Goal: Task Accomplishment & Management: Complete application form

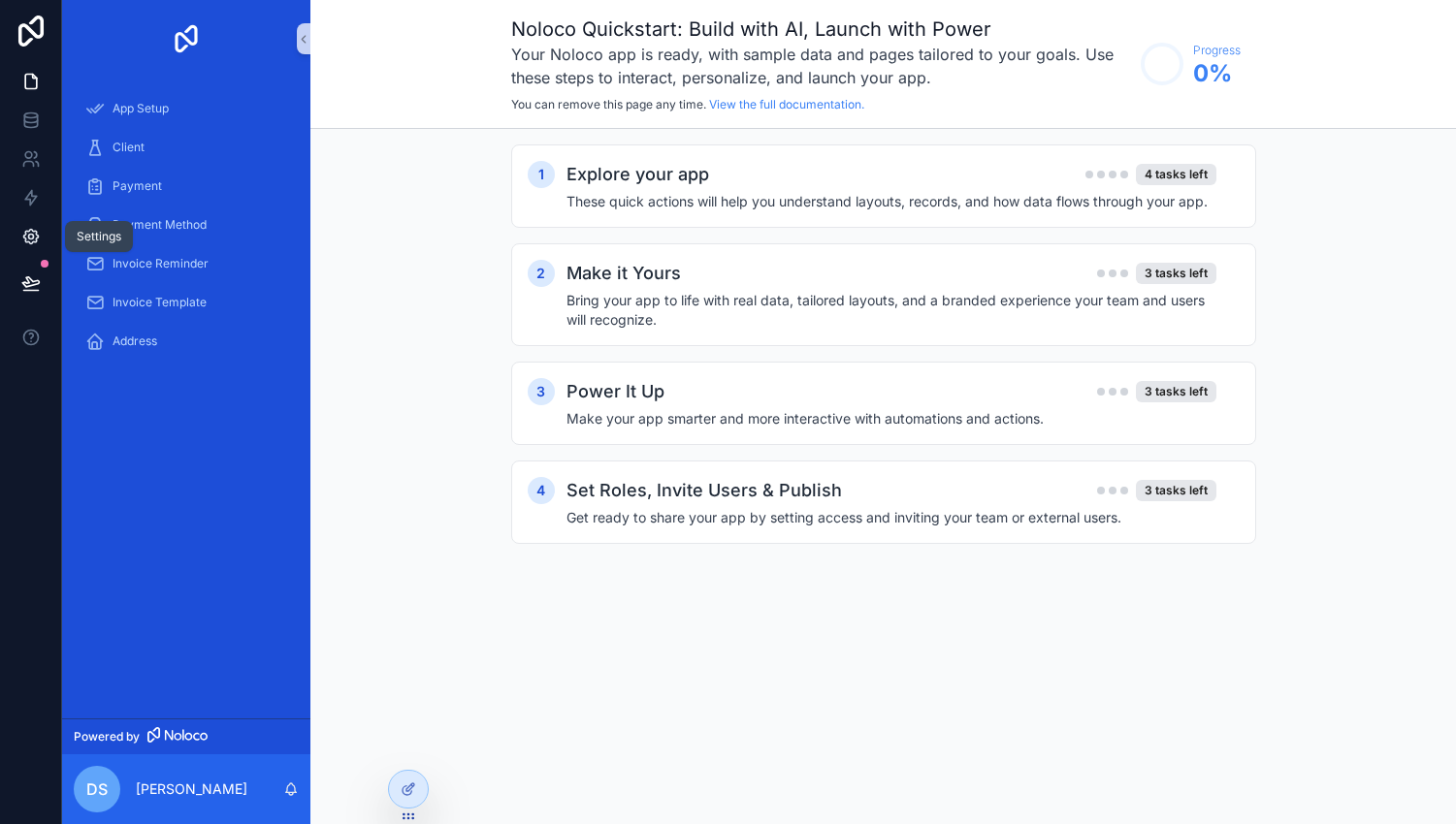
click at [27, 242] on icon at bounding box center [31, 236] width 20 height 20
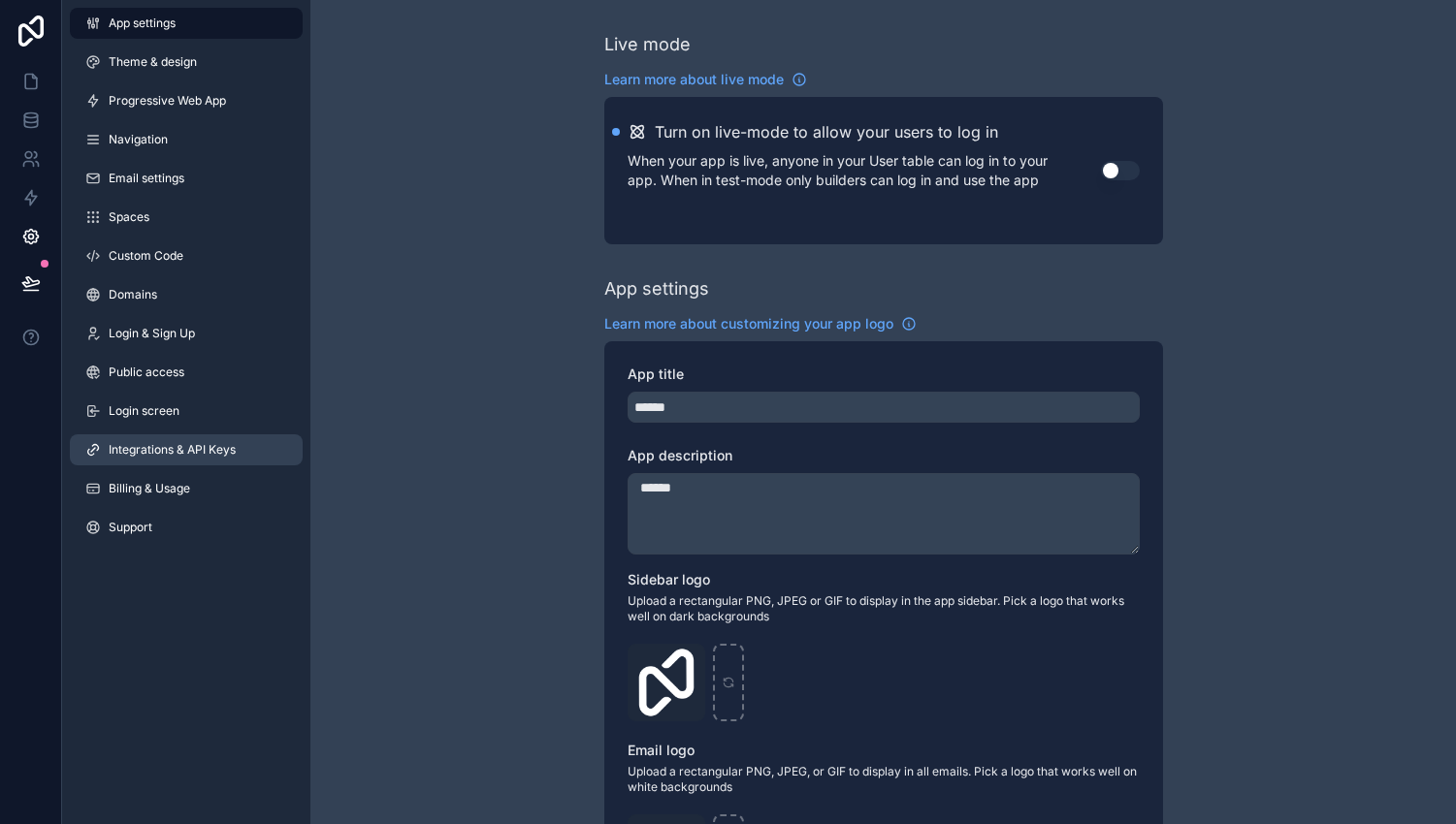
click at [175, 442] on span "Integrations & API Keys" at bounding box center [172, 450] width 127 height 16
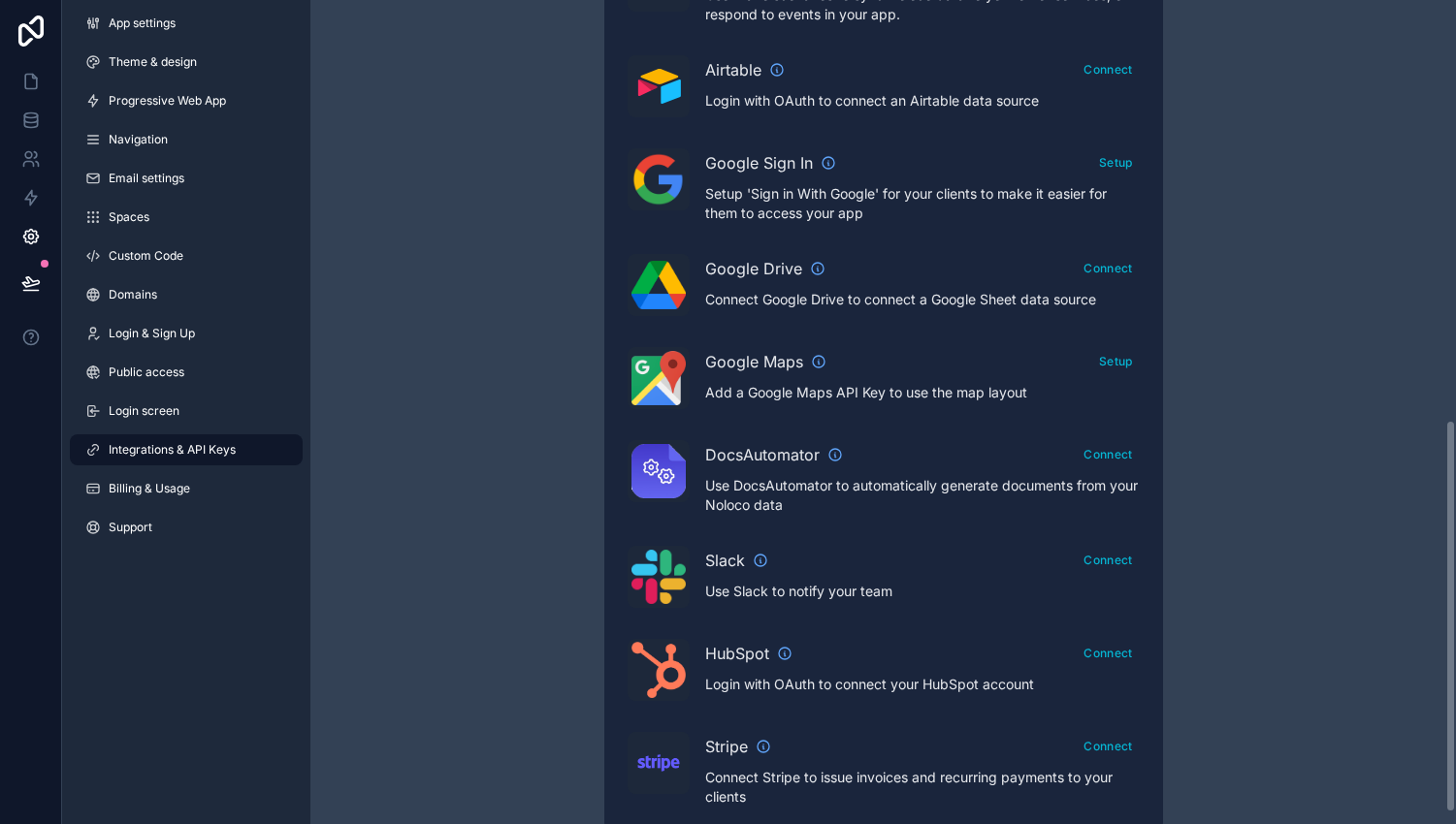
scroll to position [881, 0]
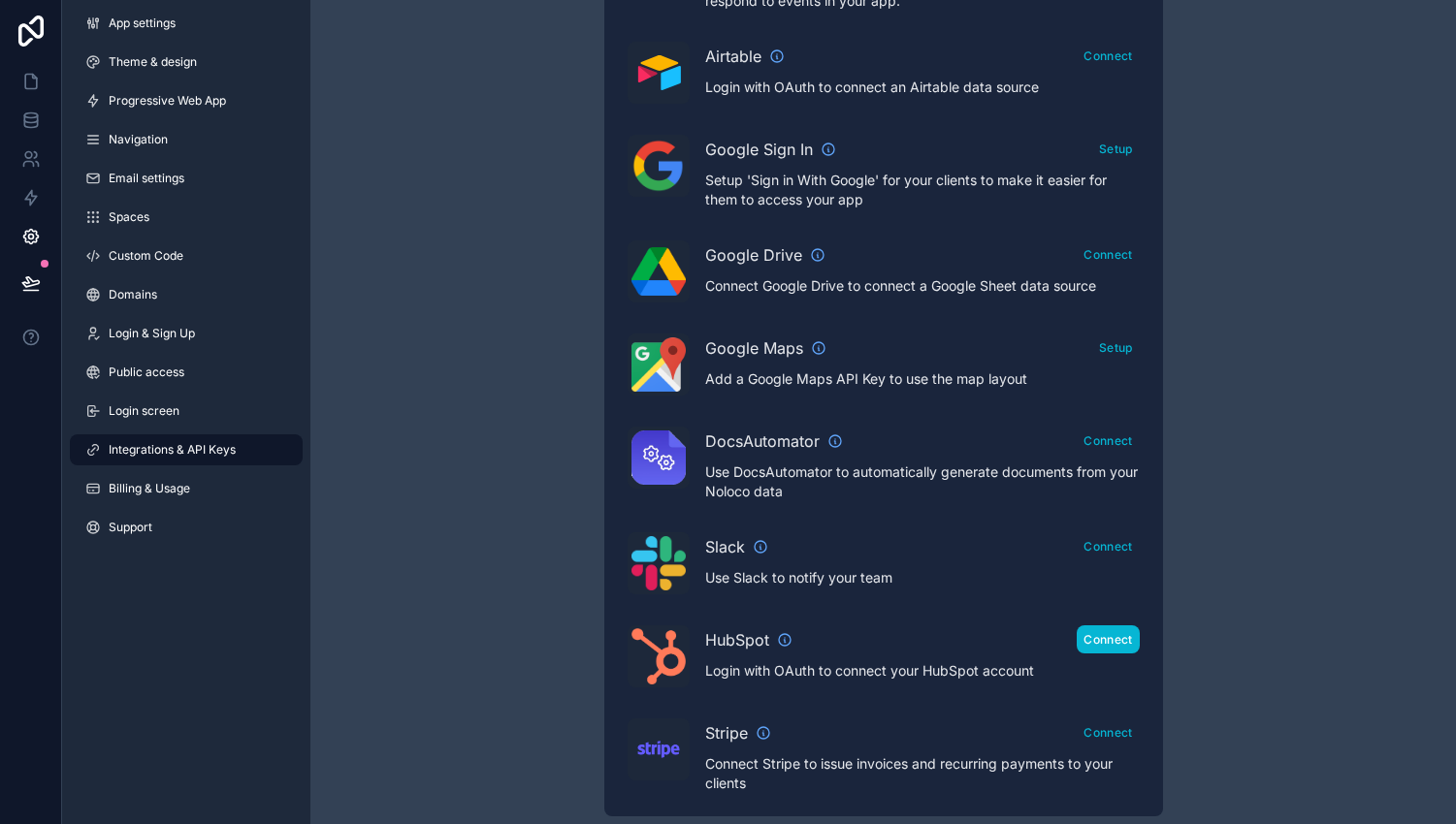
click at [1108, 631] on button "Connect" at bounding box center [1107, 639] width 62 height 28
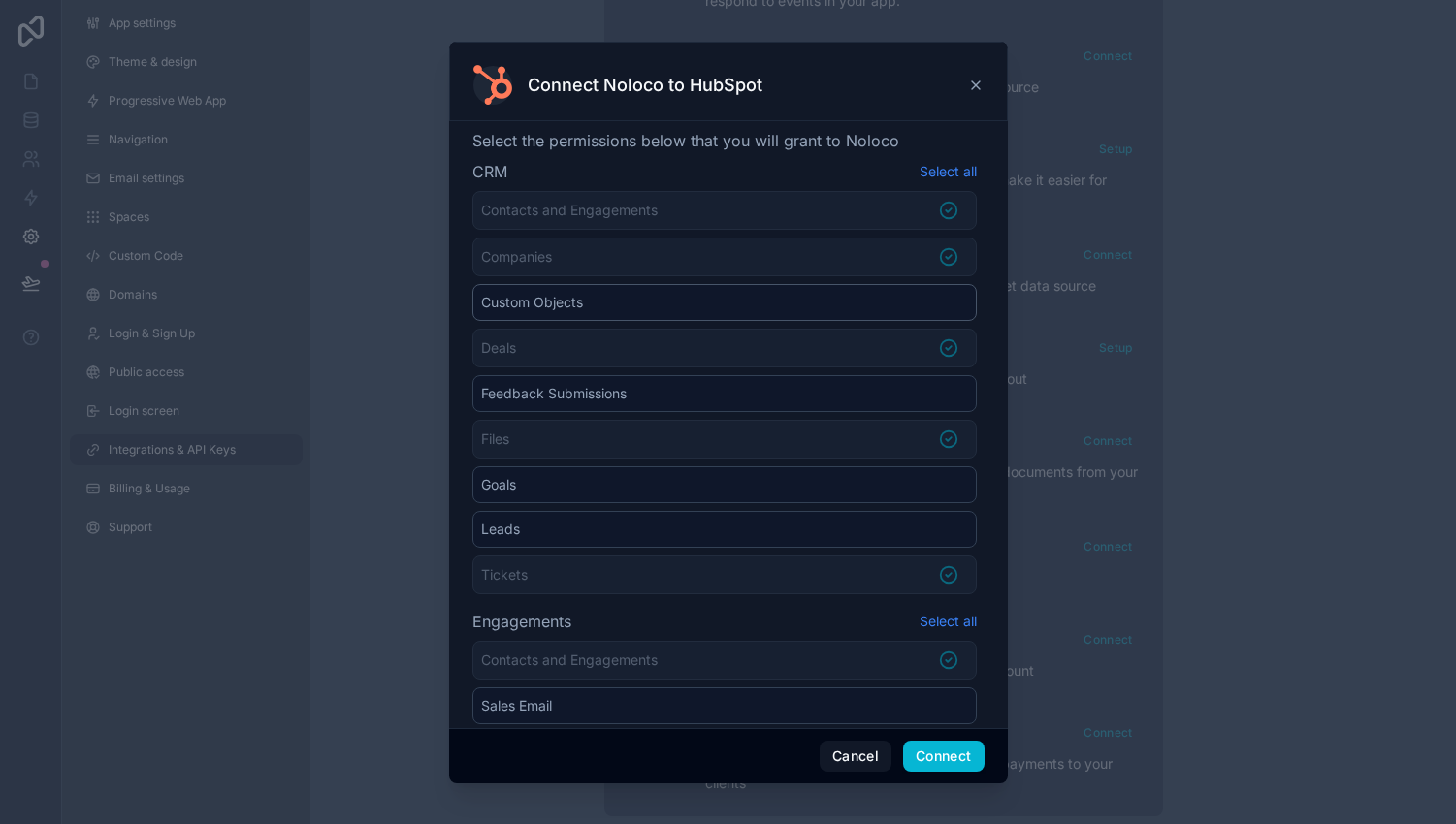
click at [947, 305] on li "Custom Objects" at bounding box center [725, 303] width 504 height 37
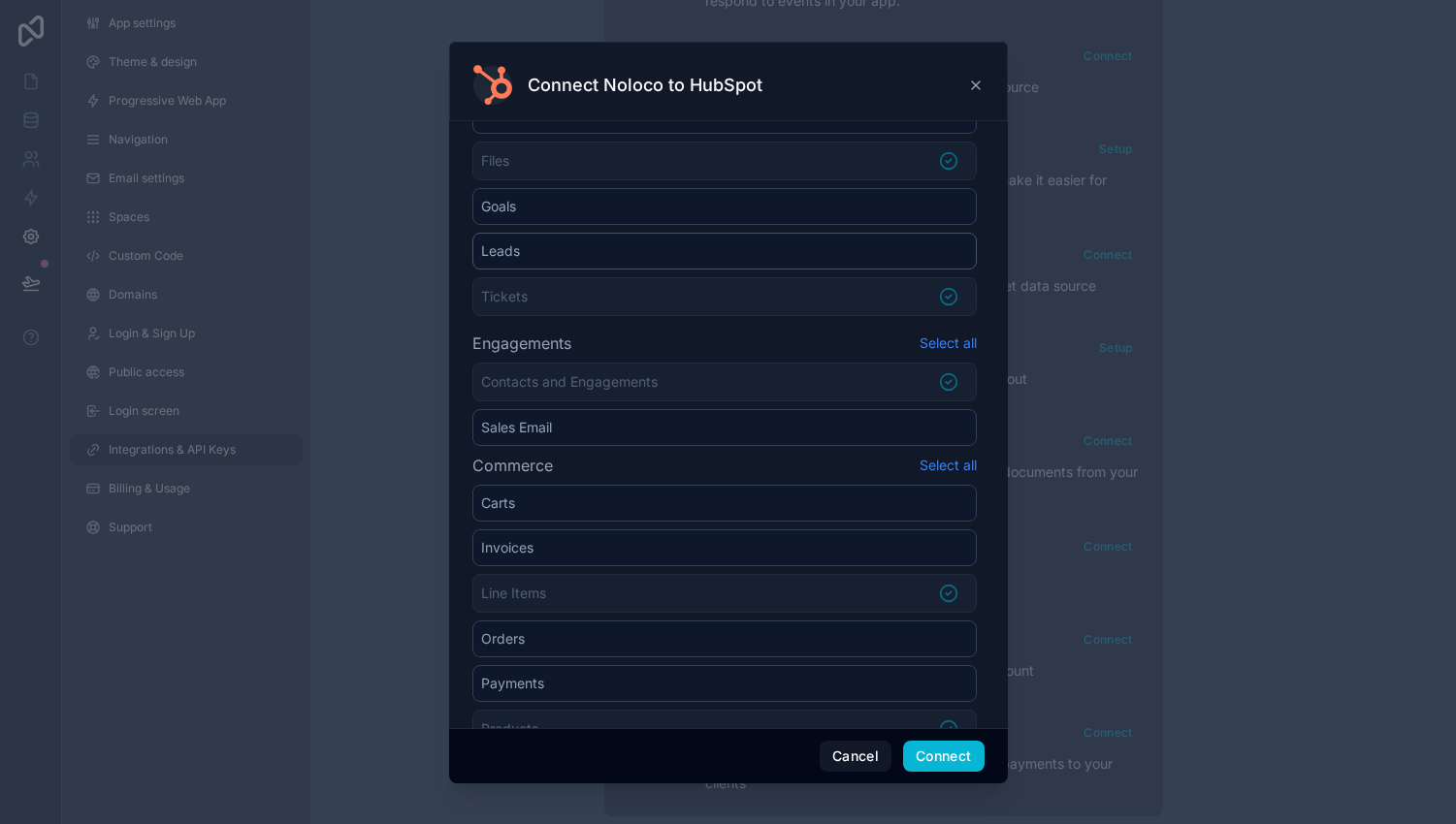
scroll to position [309, 0]
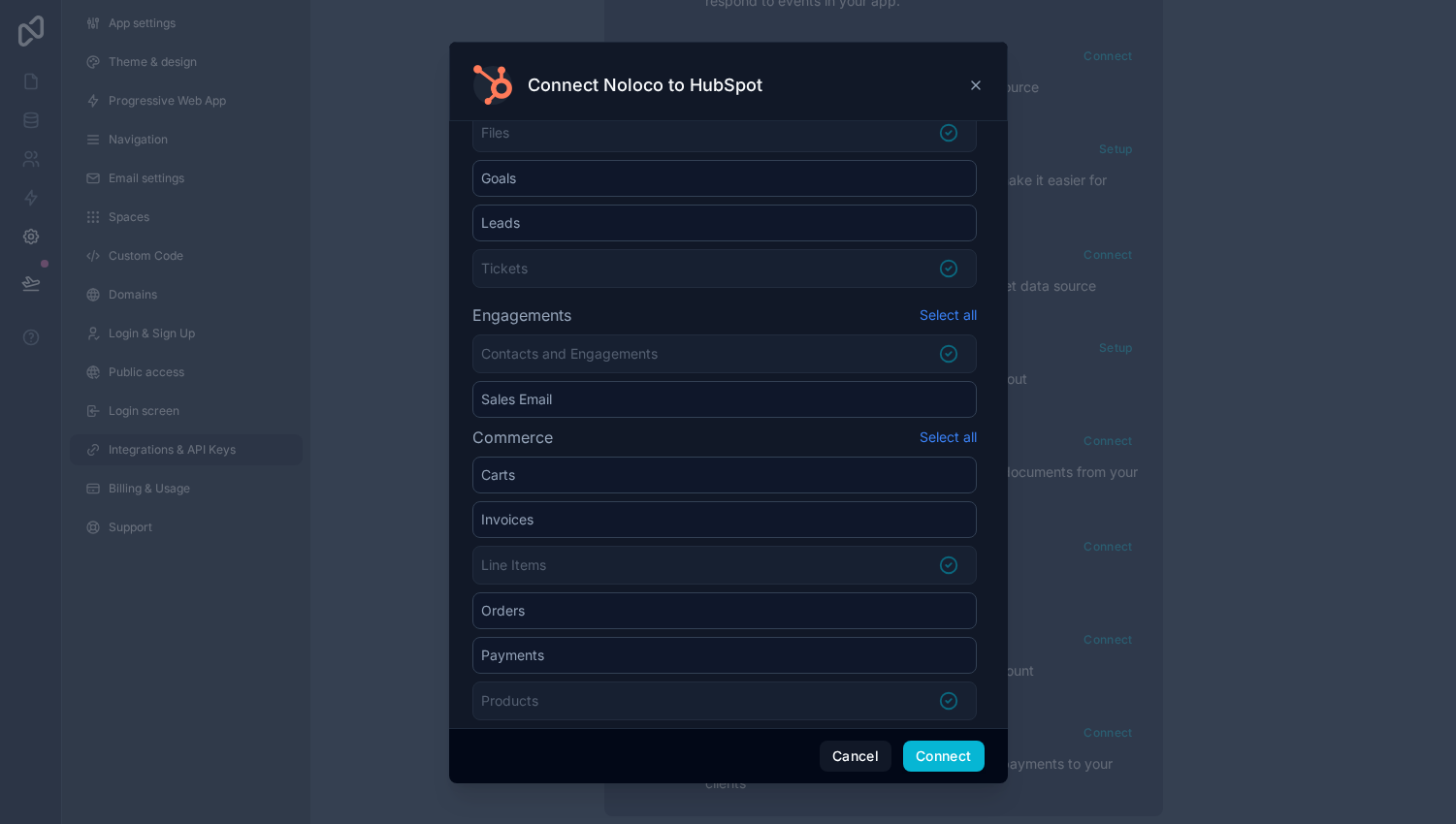
click at [973, 87] on icon at bounding box center [976, 85] width 16 height 16
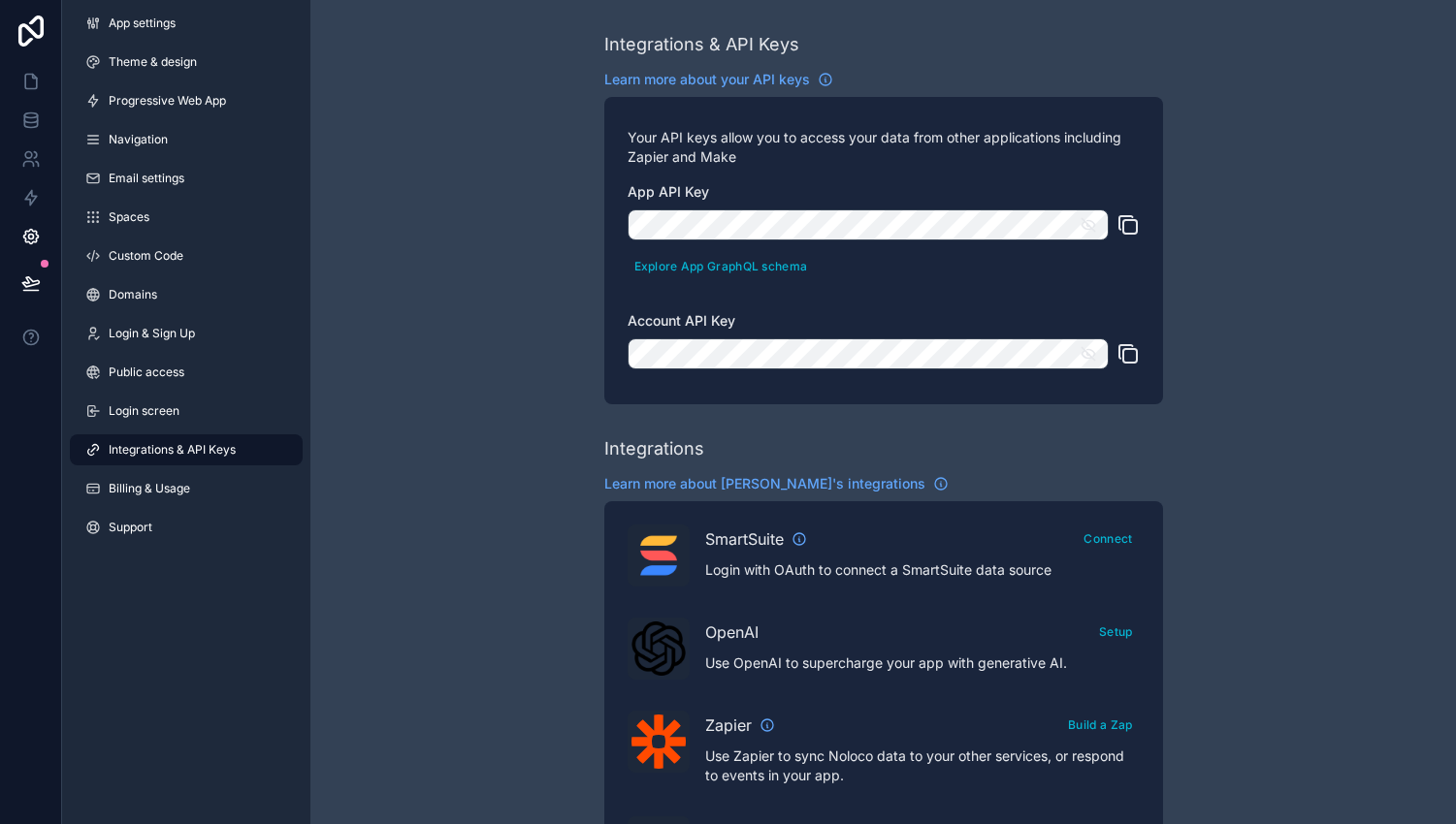
click at [167, 446] on span "Integrations & API Keys" at bounding box center [172, 450] width 127 height 16
click at [33, 81] on icon at bounding box center [31, 81] width 20 height 20
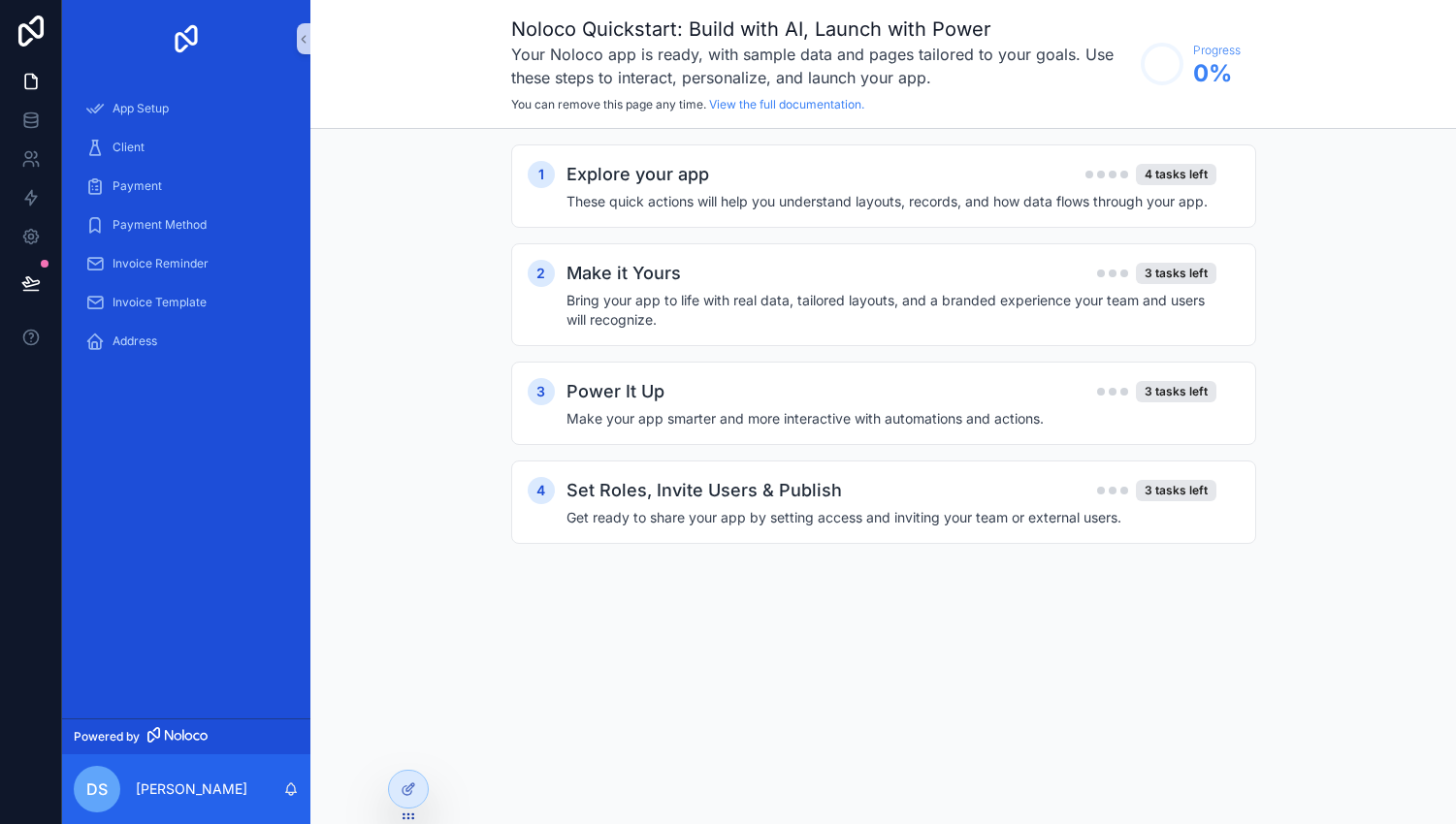
click at [191, 43] on img "scrollable content" at bounding box center [187, 39] width 31 height 31
click at [466, 784] on span "Build mode" at bounding box center [478, 789] width 62 height 16
click at [401, 791] on icon at bounding box center [408, 789] width 16 height 16
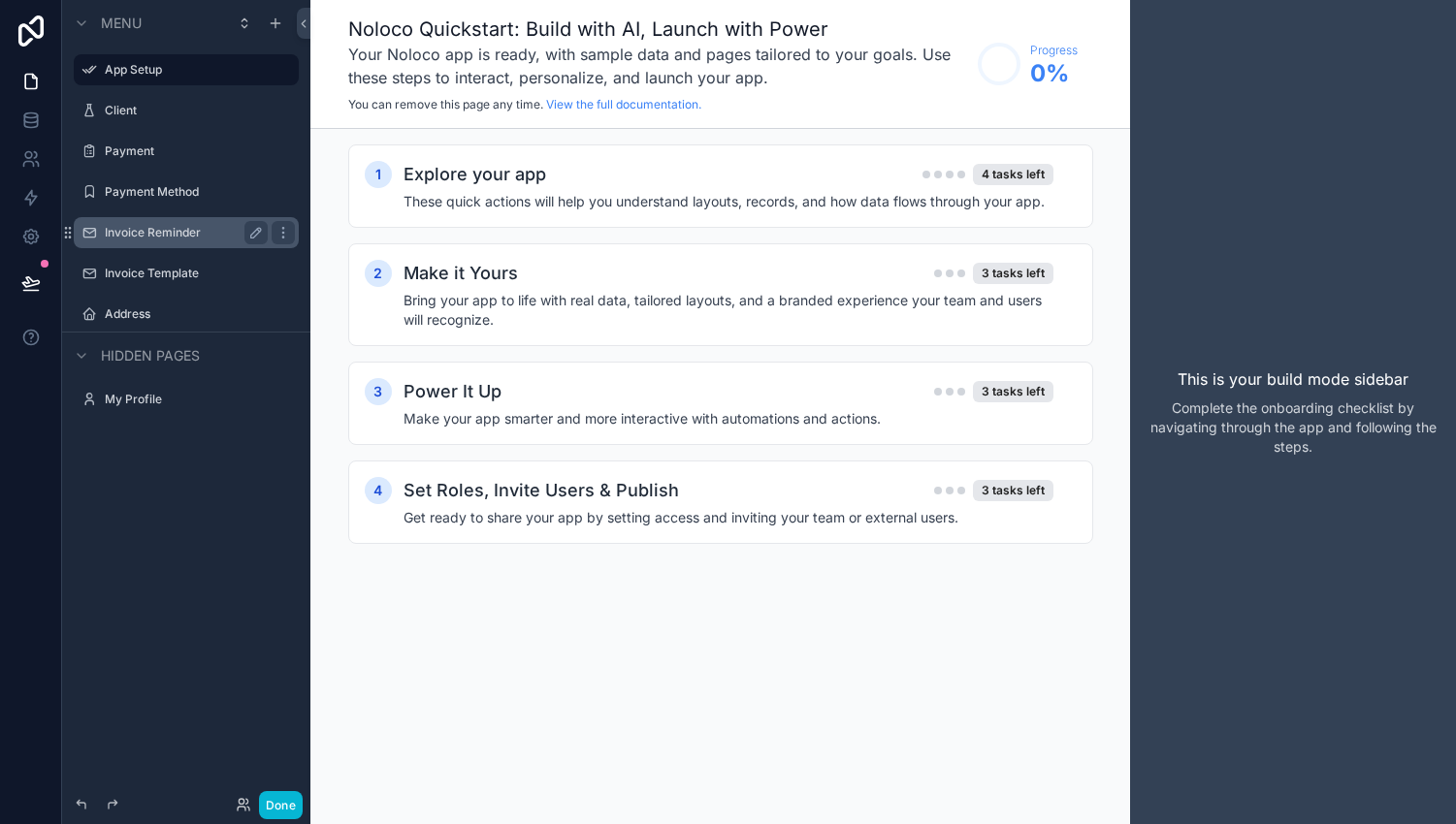
click at [136, 226] on label "Invoice Reminder" at bounding box center [182, 232] width 155 height 16
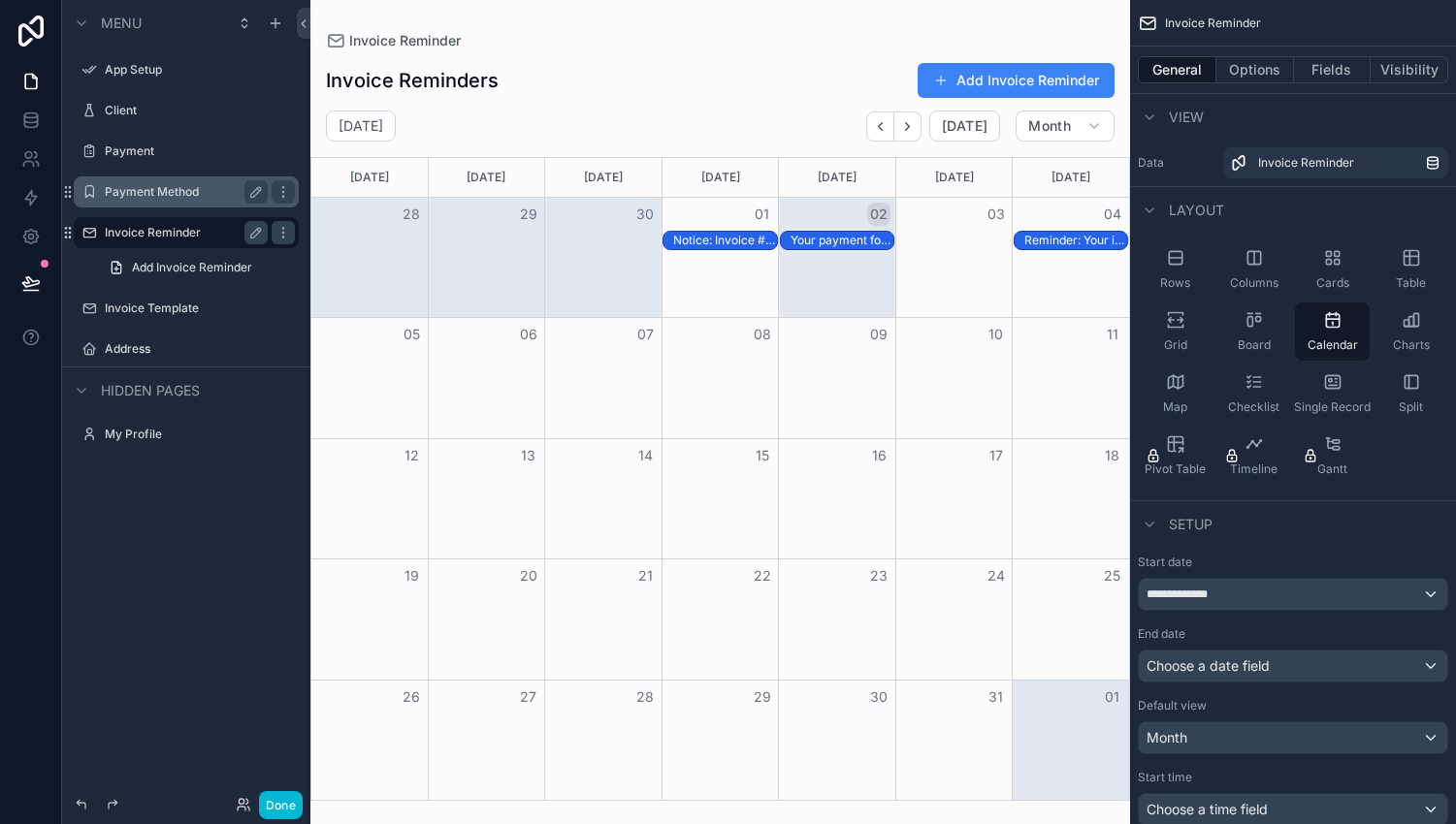
click at [152, 187] on label "Payment Method" at bounding box center [182, 192] width 155 height 16
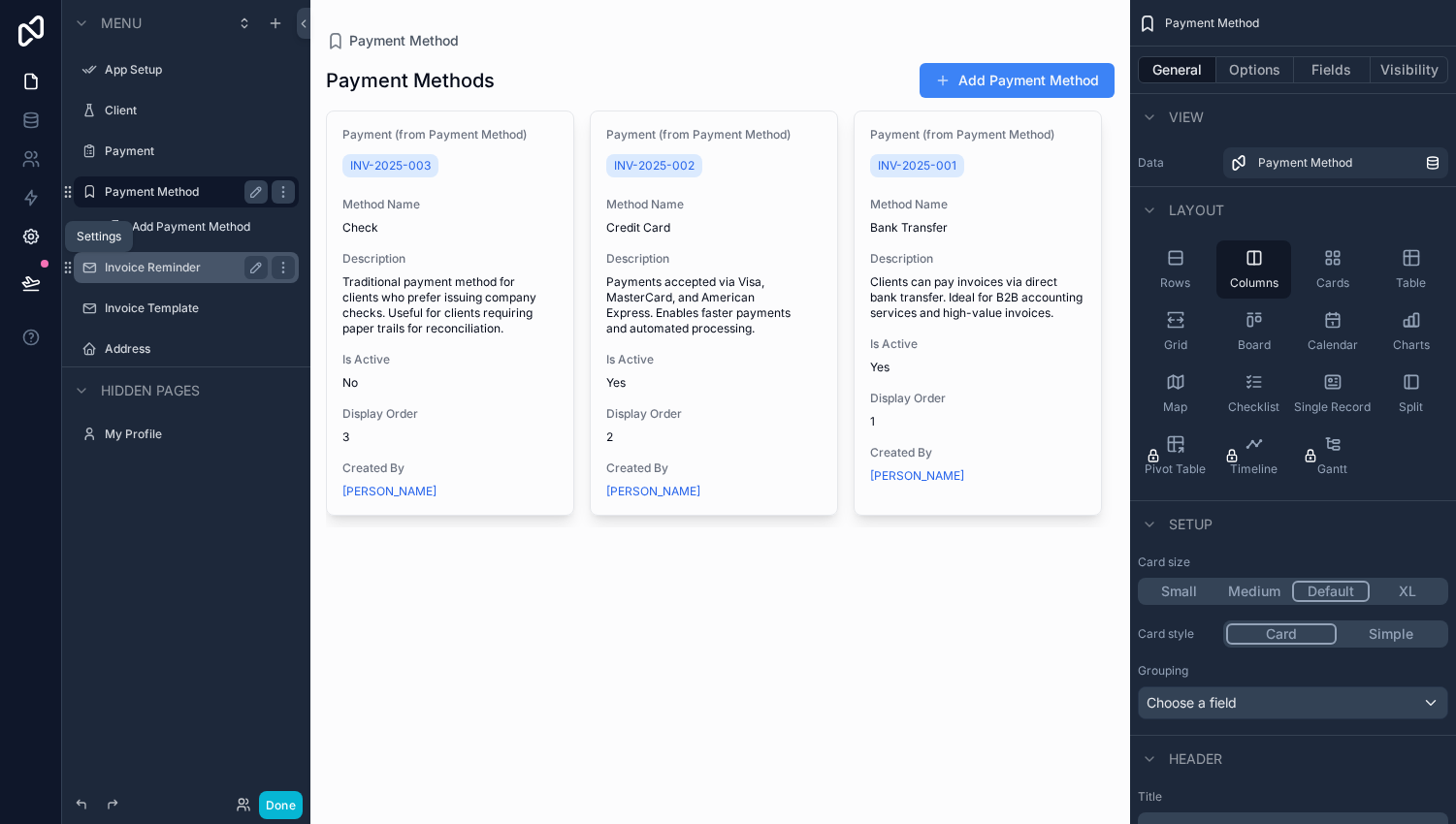
click at [32, 231] on icon at bounding box center [31, 236] width 20 height 20
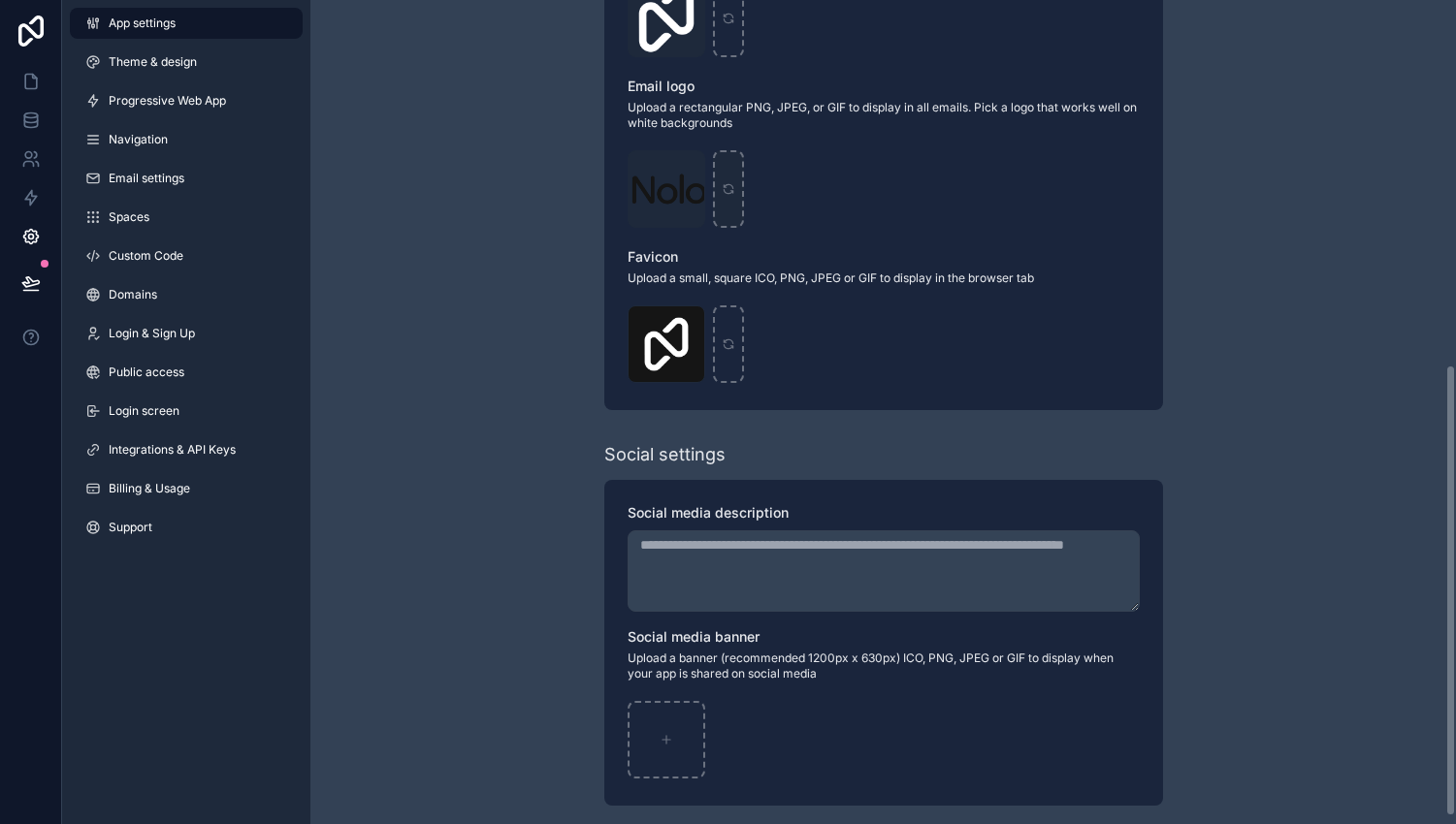
scroll to position [677, 0]
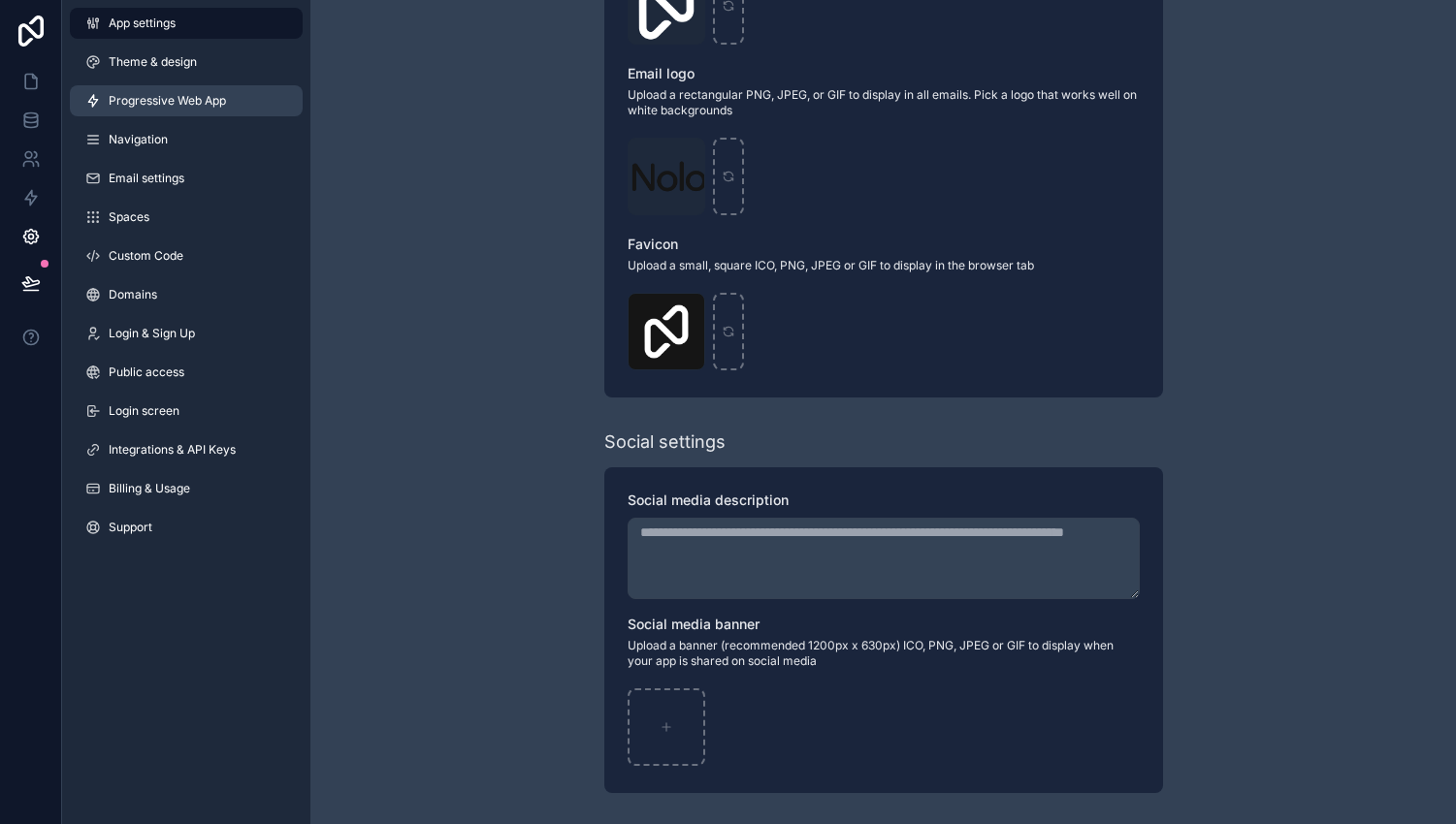
click at [224, 102] on span "Progressive Web App" at bounding box center [167, 101] width 117 height 16
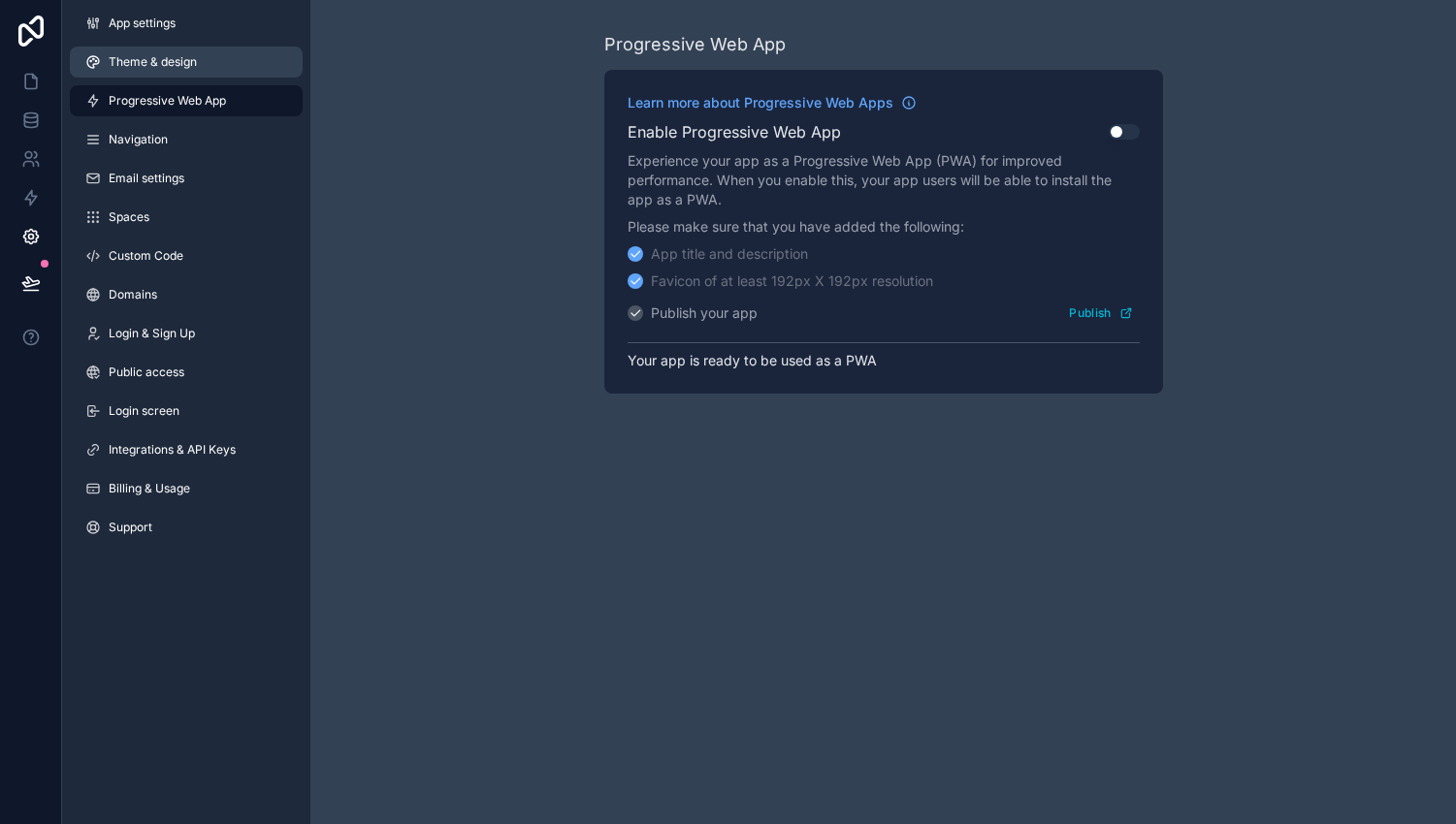
click at [212, 67] on link "Theme & design" at bounding box center [187, 62] width 232 height 31
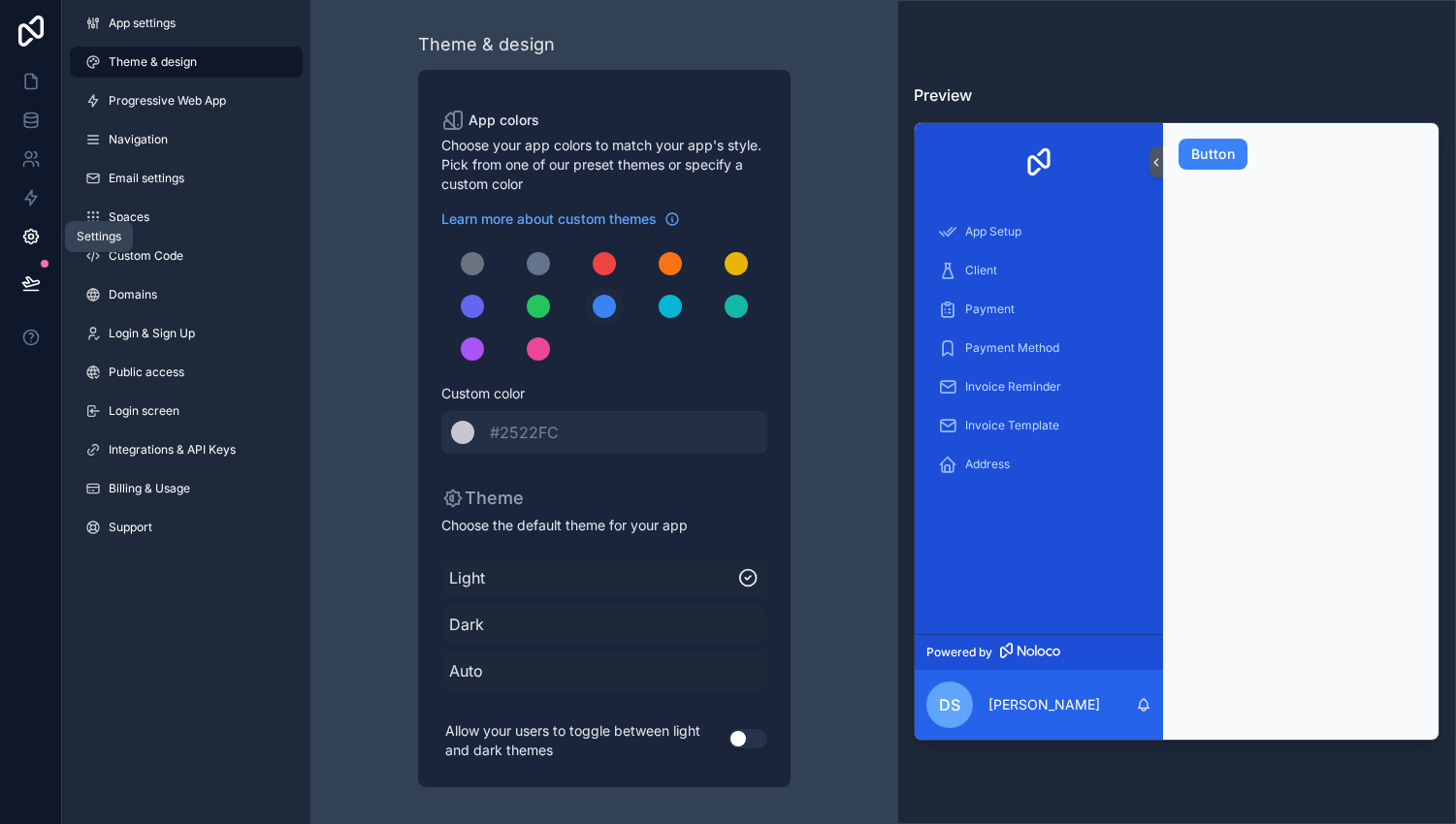
click at [35, 234] on icon at bounding box center [30, 236] width 15 height 15
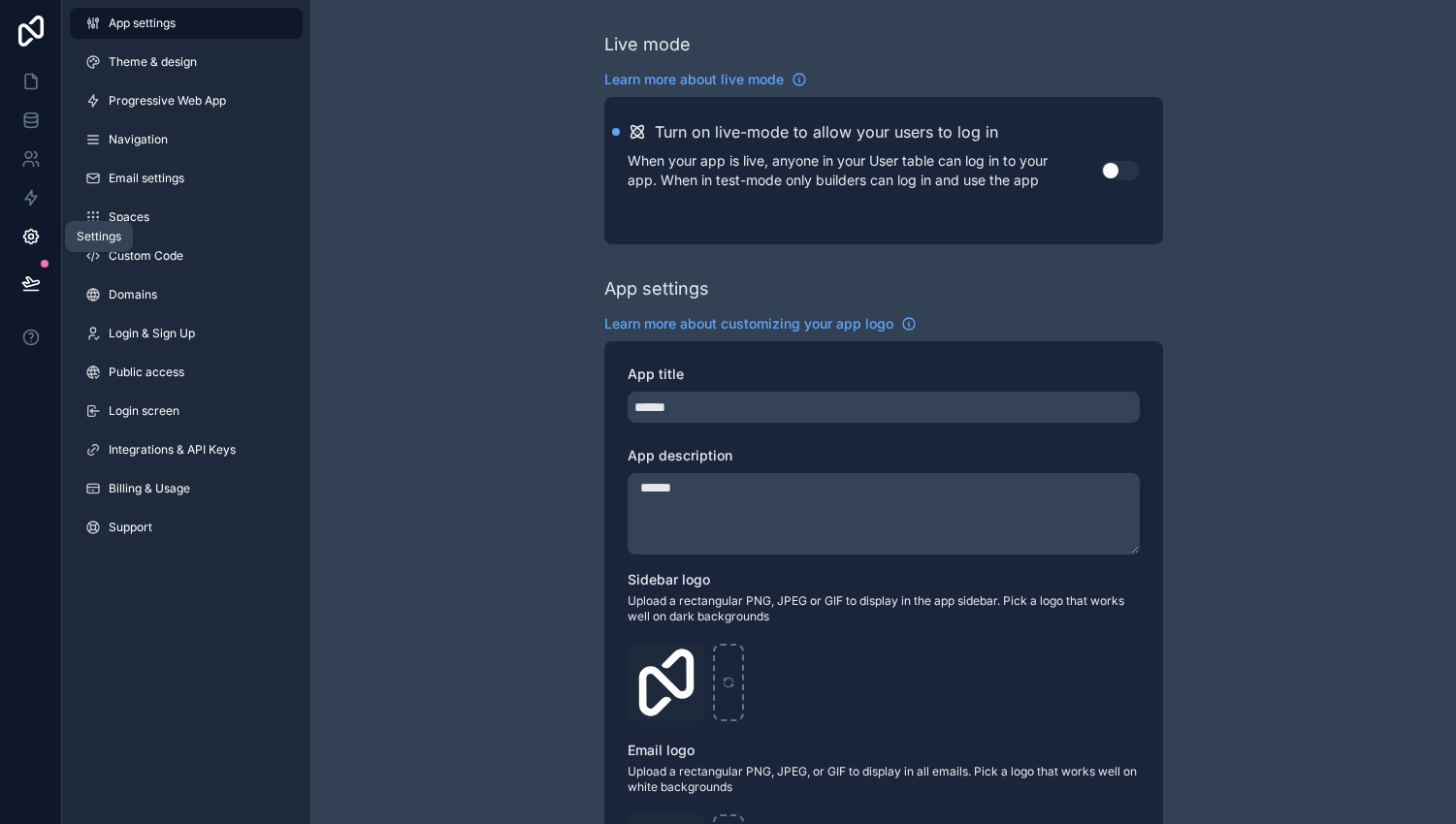
click at [34, 233] on icon at bounding box center [31, 236] width 20 height 20
click at [30, 119] on icon at bounding box center [31, 120] width 20 height 20
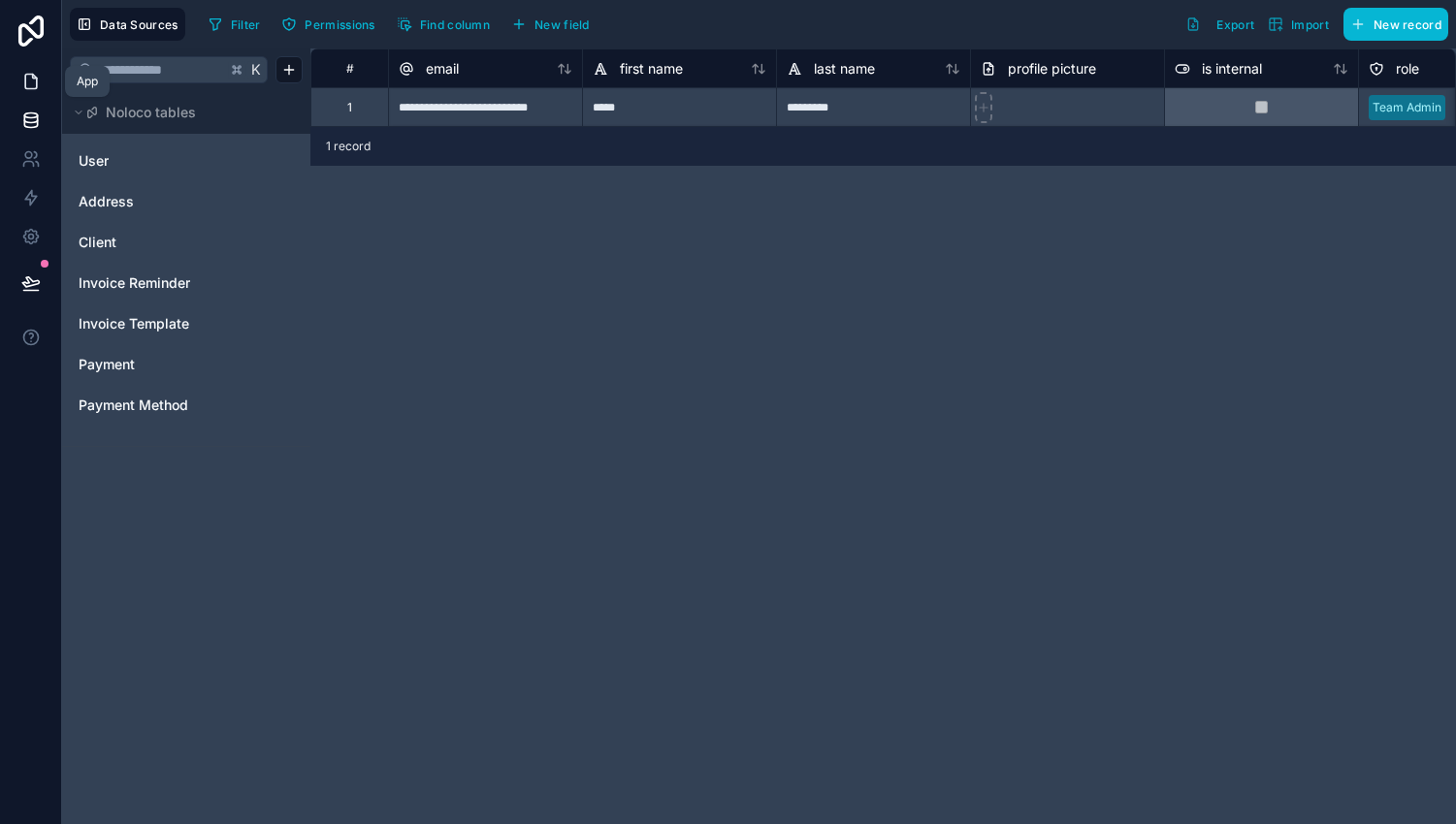
click at [33, 67] on link at bounding box center [30, 82] width 62 height 39
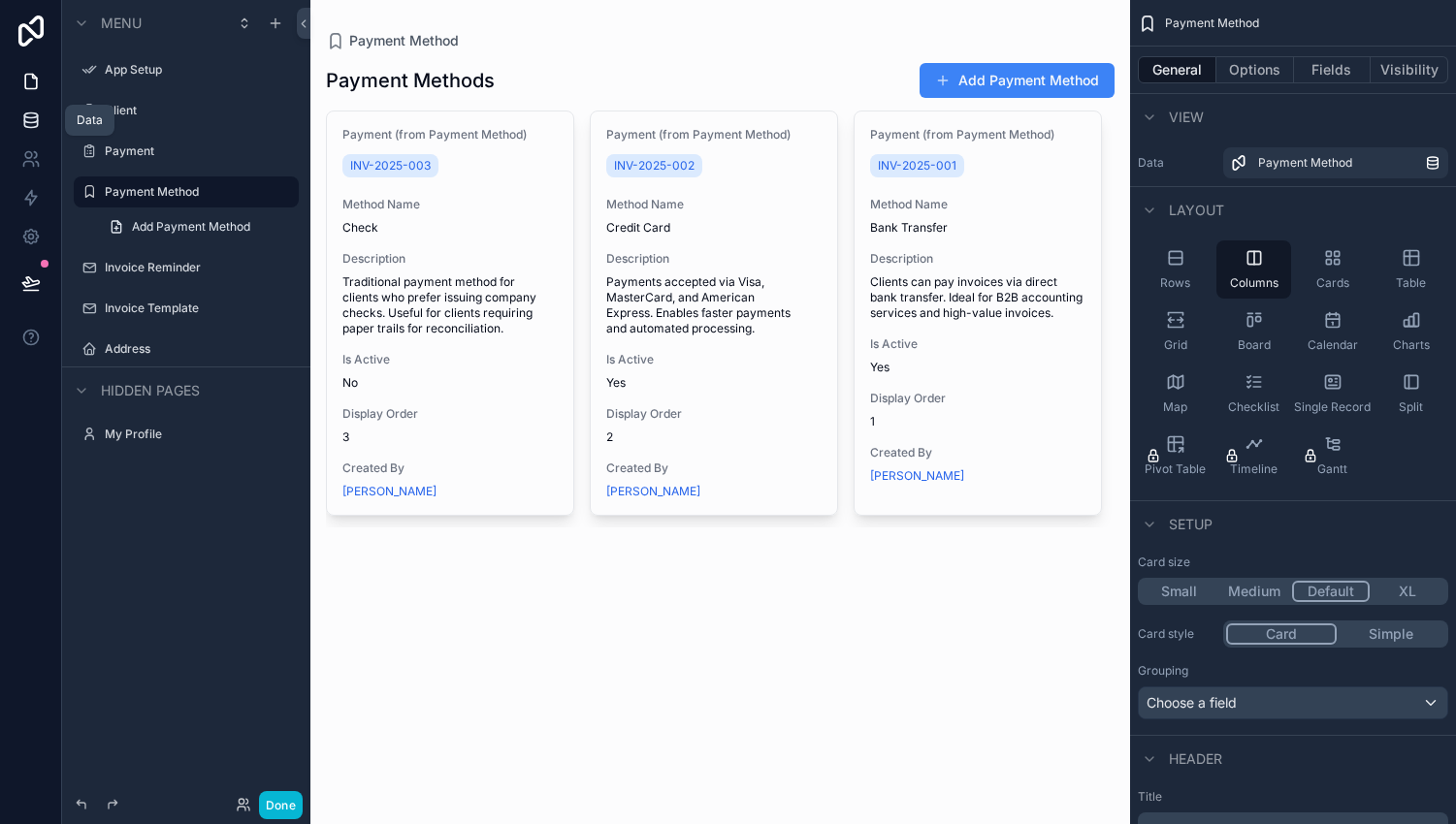
click at [32, 113] on icon at bounding box center [30, 115] width 13 height 5
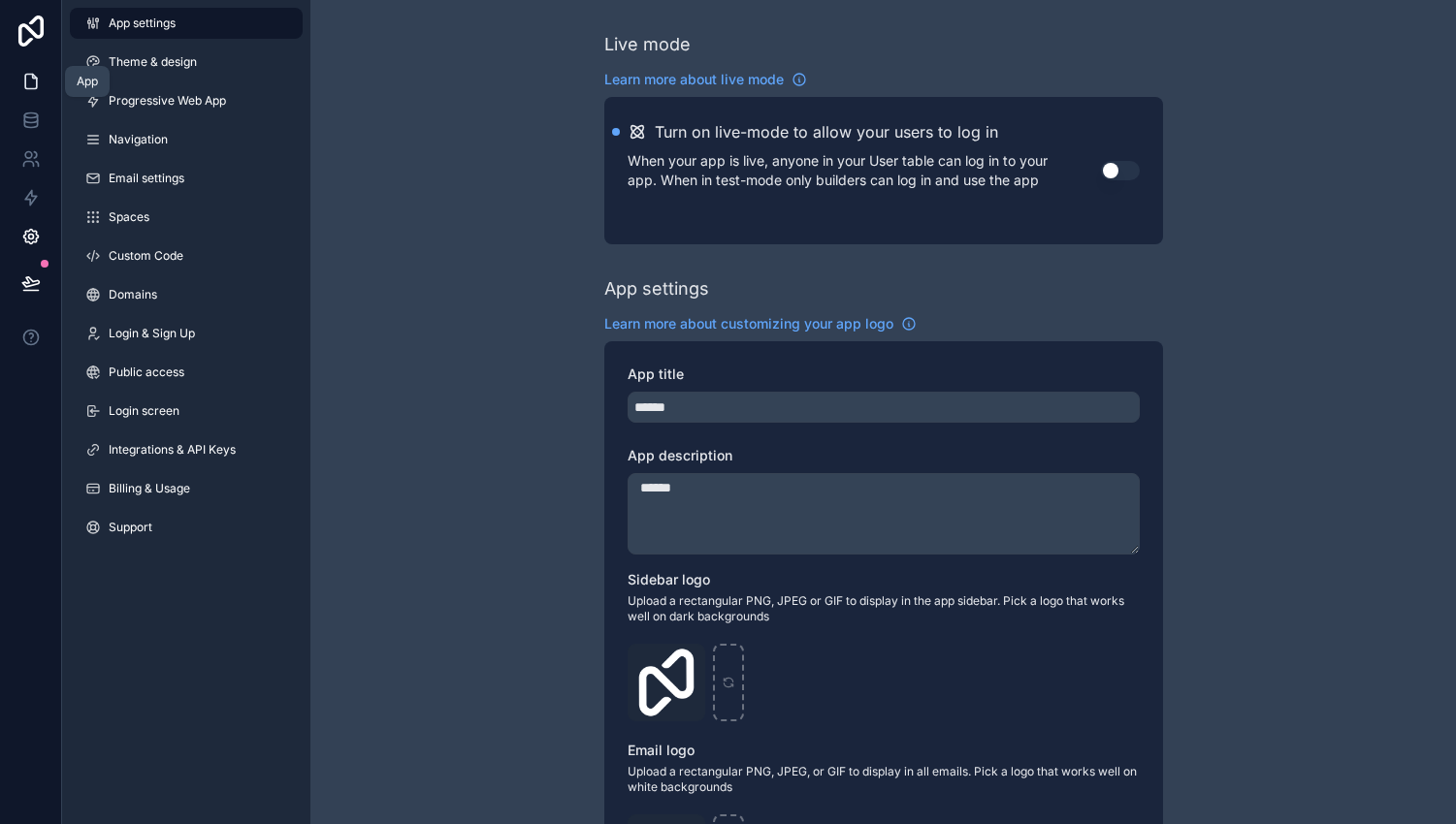
click at [38, 86] on icon at bounding box center [31, 81] width 20 height 20
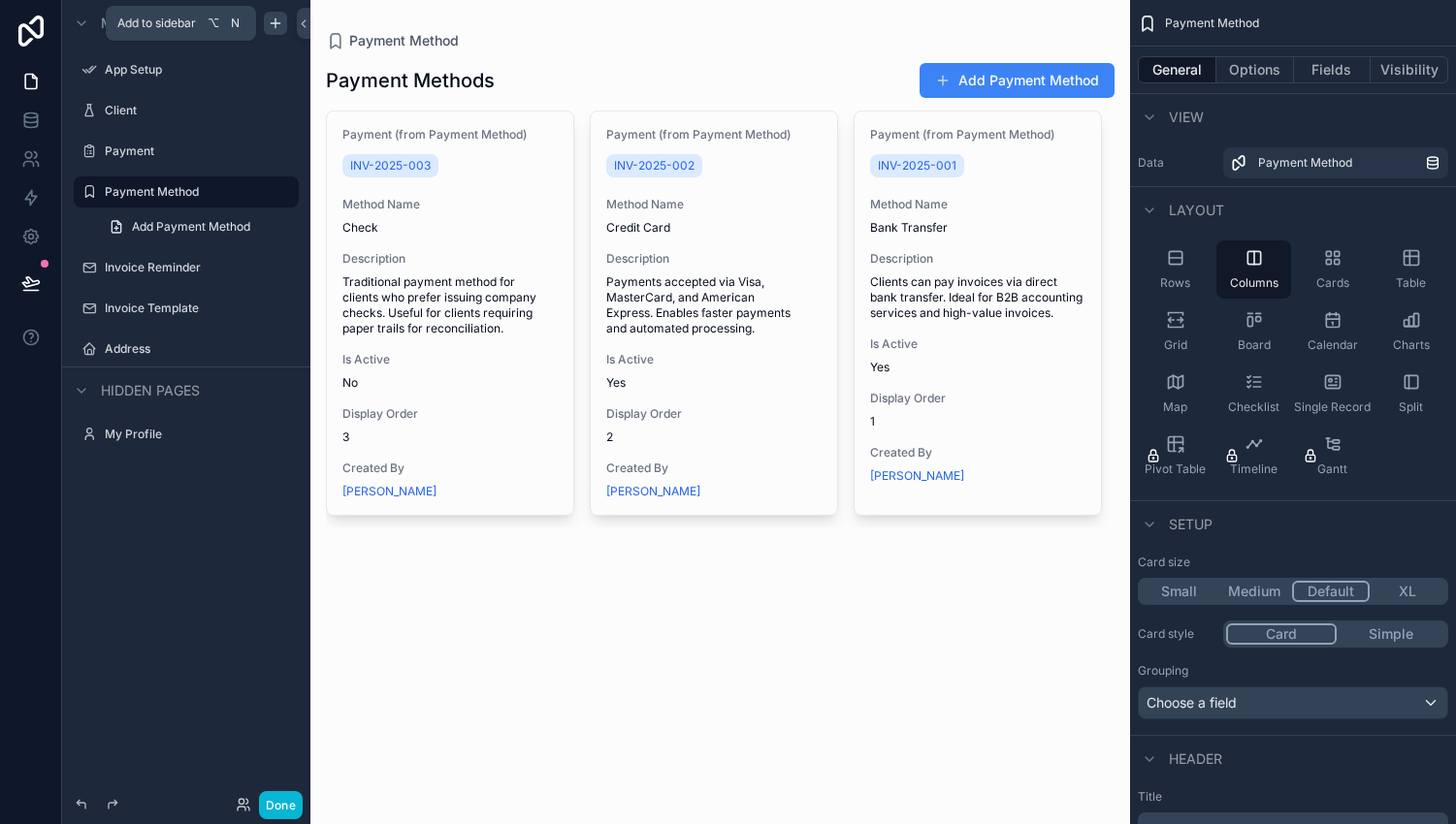
click at [267, 25] on div "scrollable content" at bounding box center [275, 23] width 23 height 23
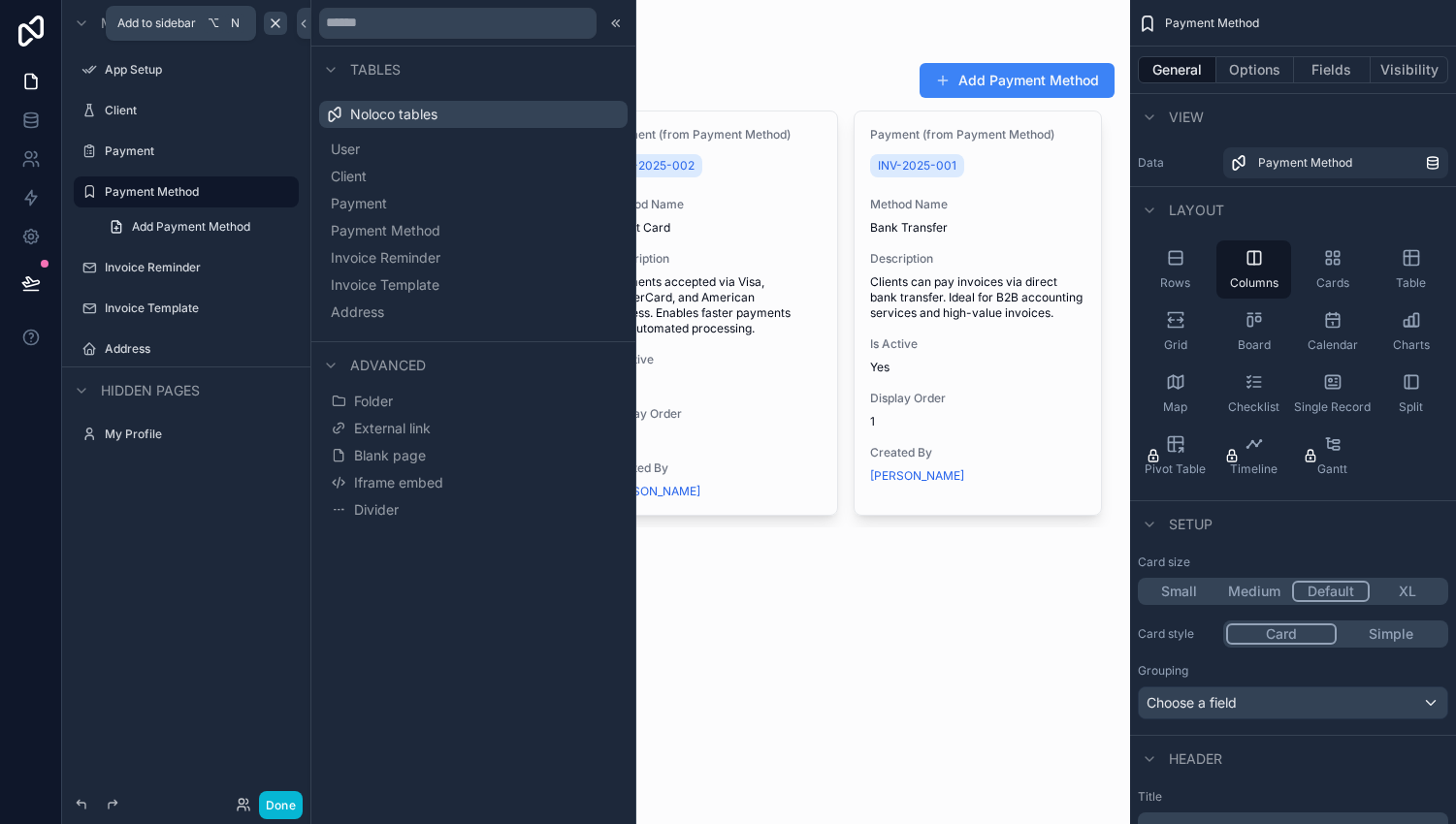
click at [281, 24] on icon "scrollable content" at bounding box center [275, 23] width 16 height 16
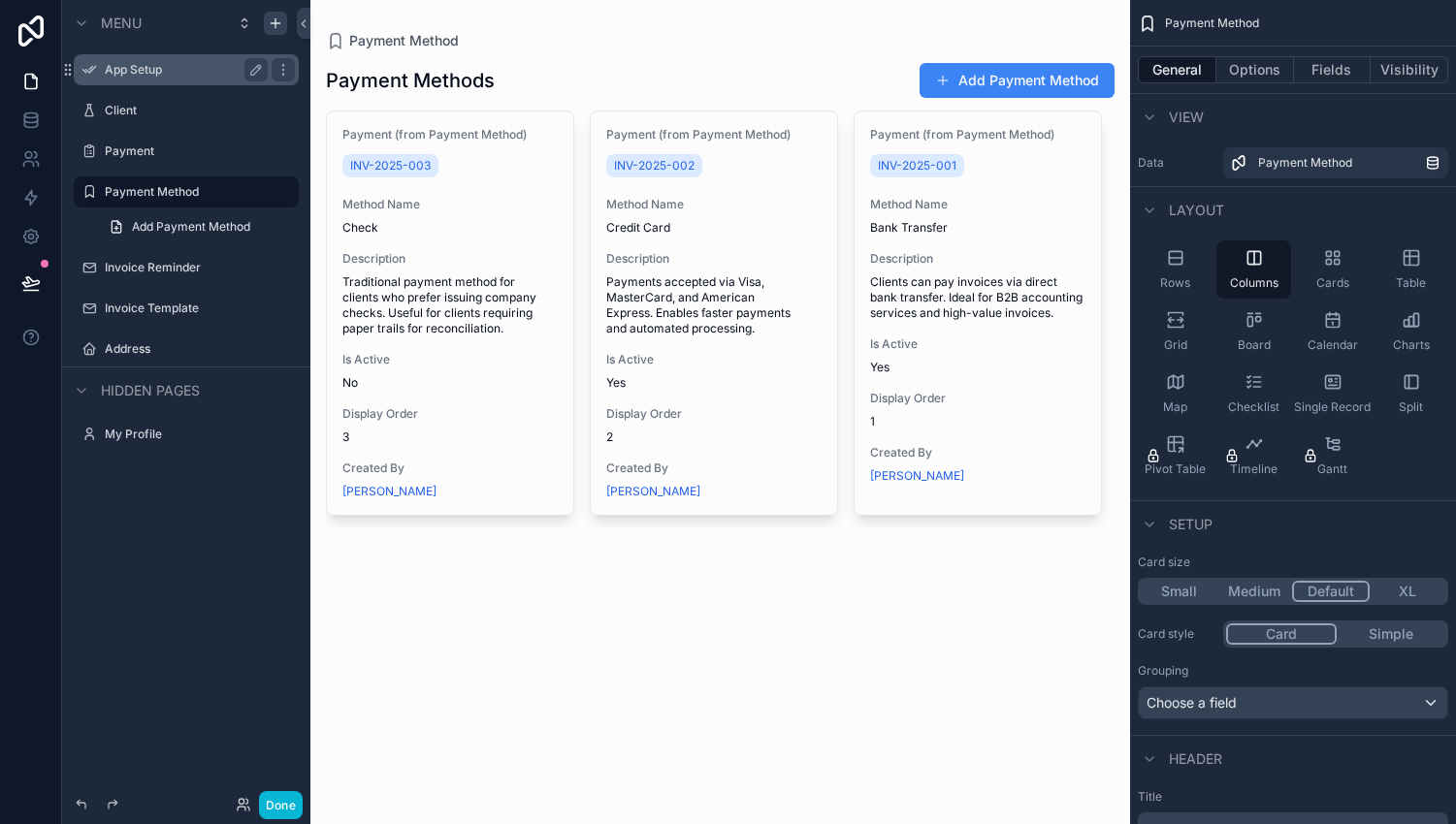
click at [153, 72] on label "App Setup" at bounding box center [182, 70] width 155 height 16
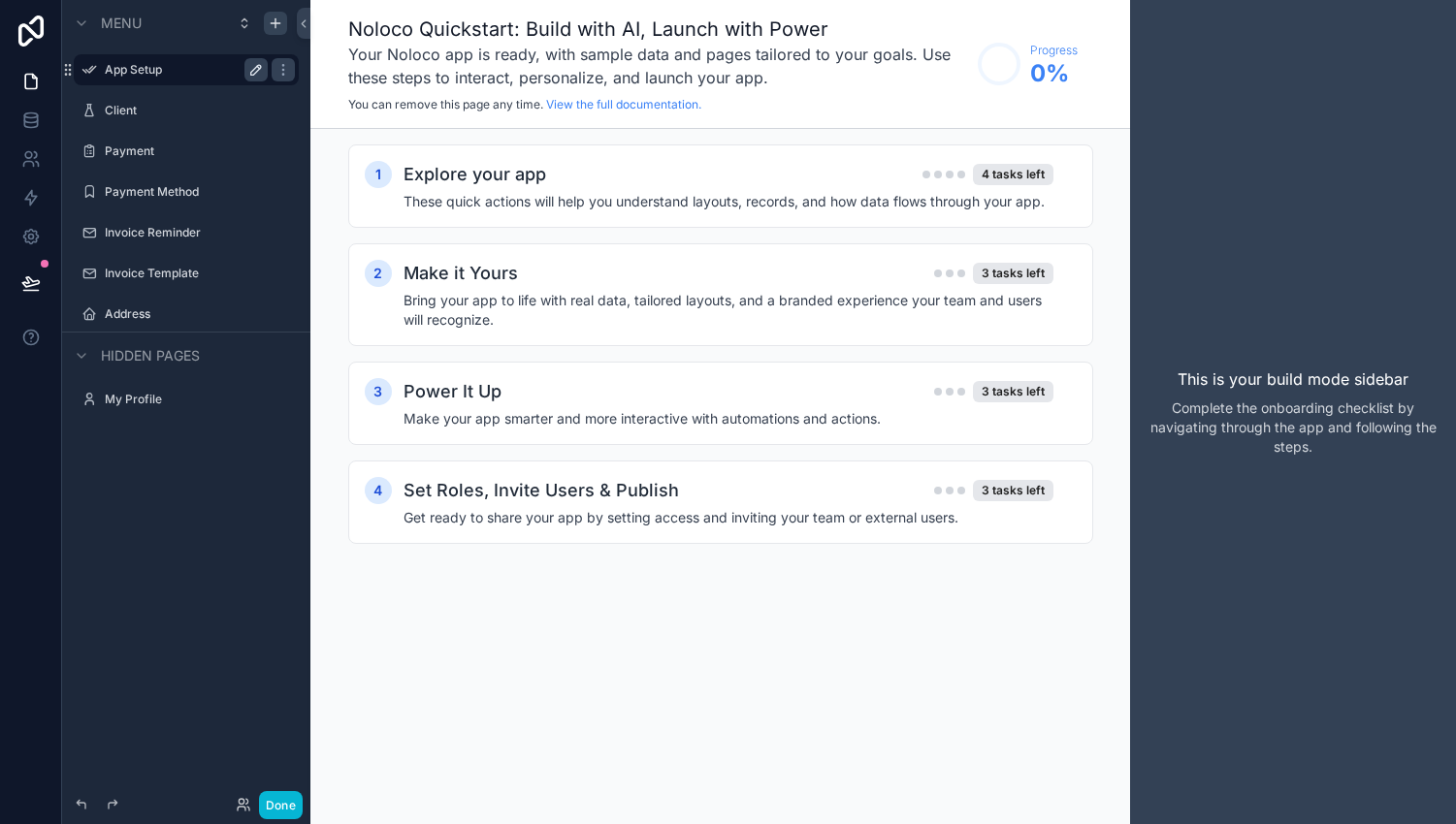
click at [261, 70] on icon "scrollable content" at bounding box center [256, 70] width 16 height 16
click at [284, 67] on icon "scrollable content" at bounding box center [283, 70] width 16 height 16
click at [354, 80] on span "Remove" at bounding box center [371, 83] width 52 height 20
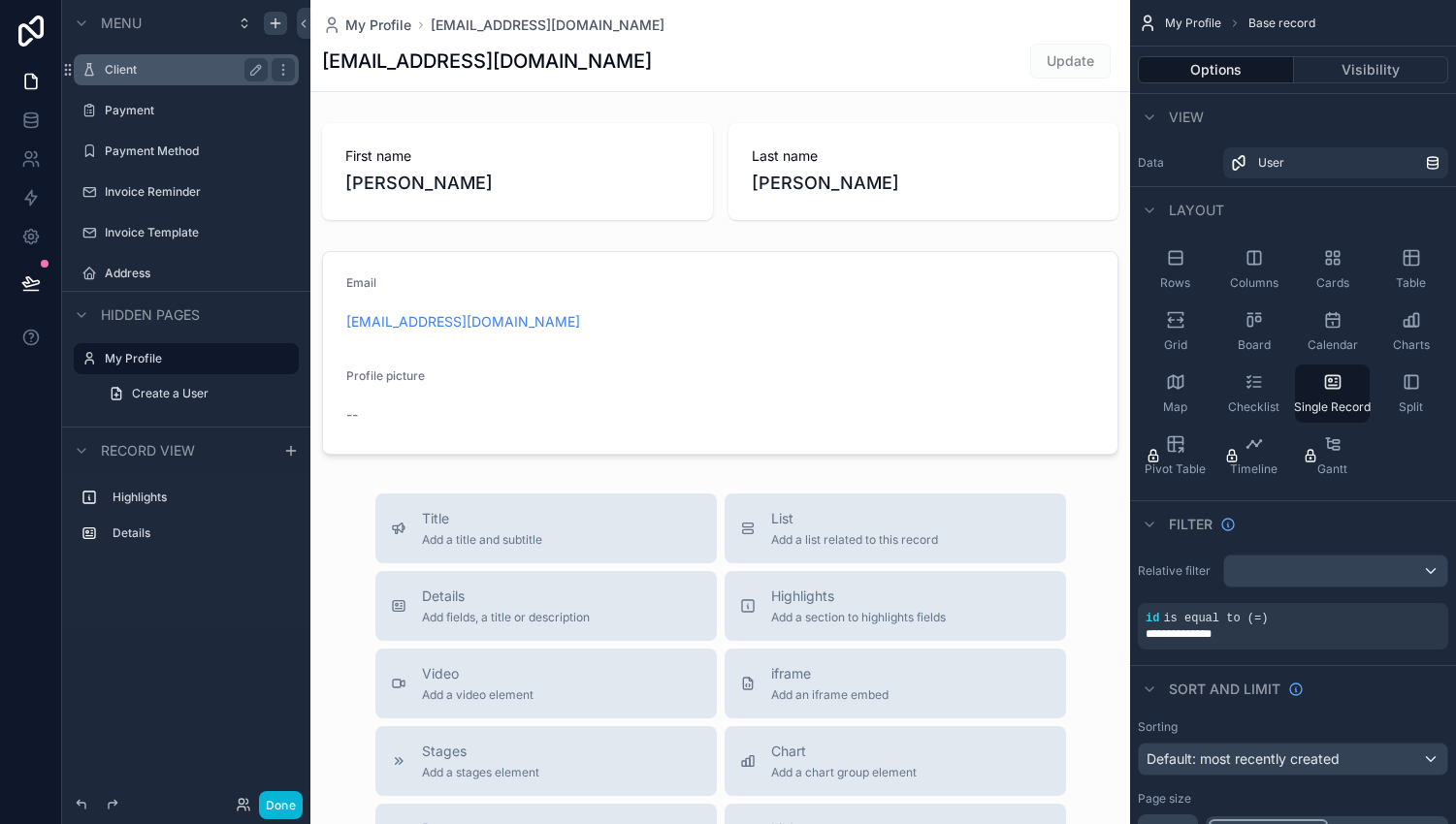
click at [218, 74] on label "Client" at bounding box center [182, 70] width 155 height 16
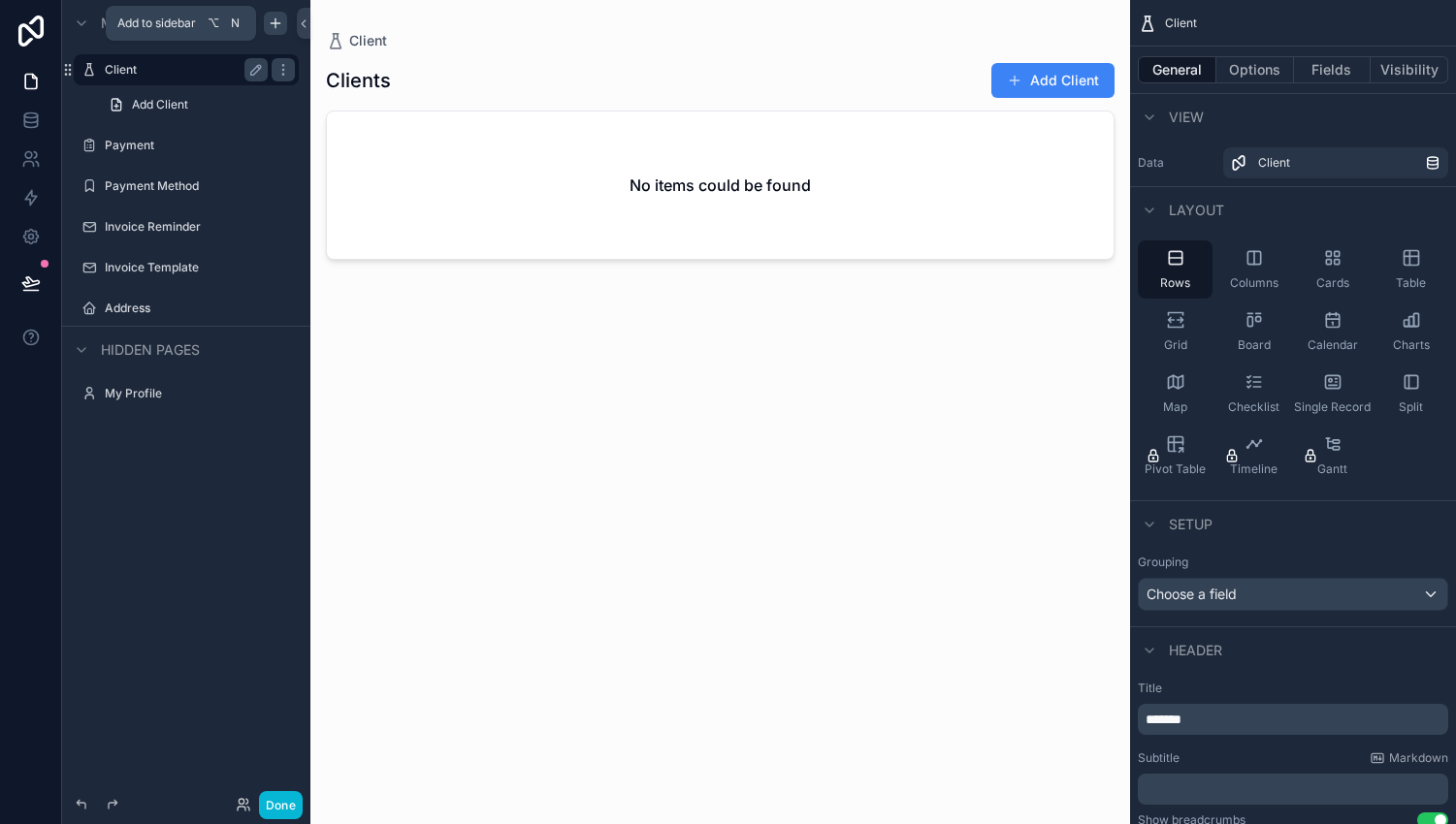
click at [271, 30] on icon "scrollable content" at bounding box center [275, 23] width 16 height 16
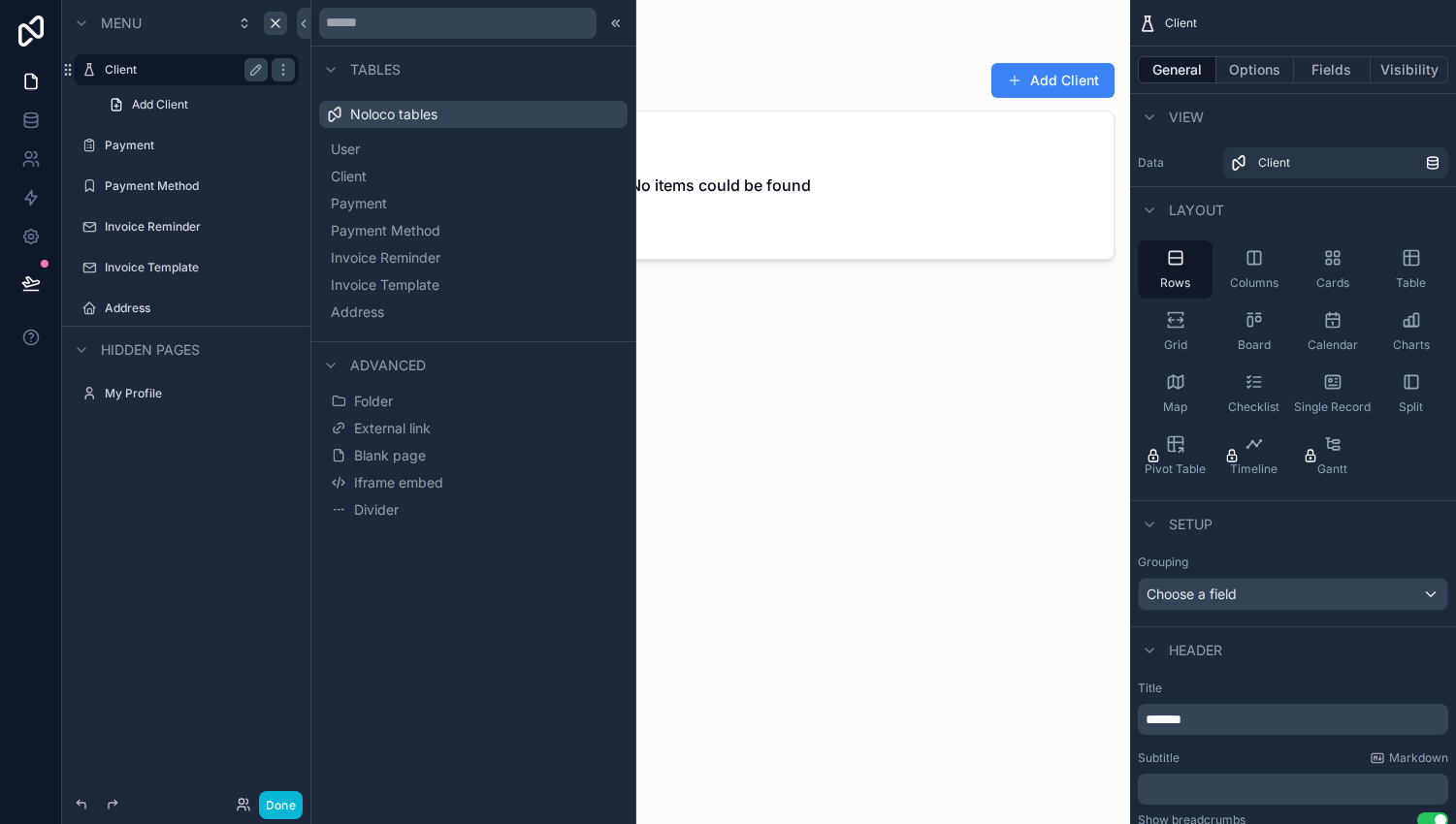
click at [383, 119] on span "Noloco tables" at bounding box center [393, 114] width 87 height 20
click at [608, 29] on icon at bounding box center [616, 23] width 16 height 16
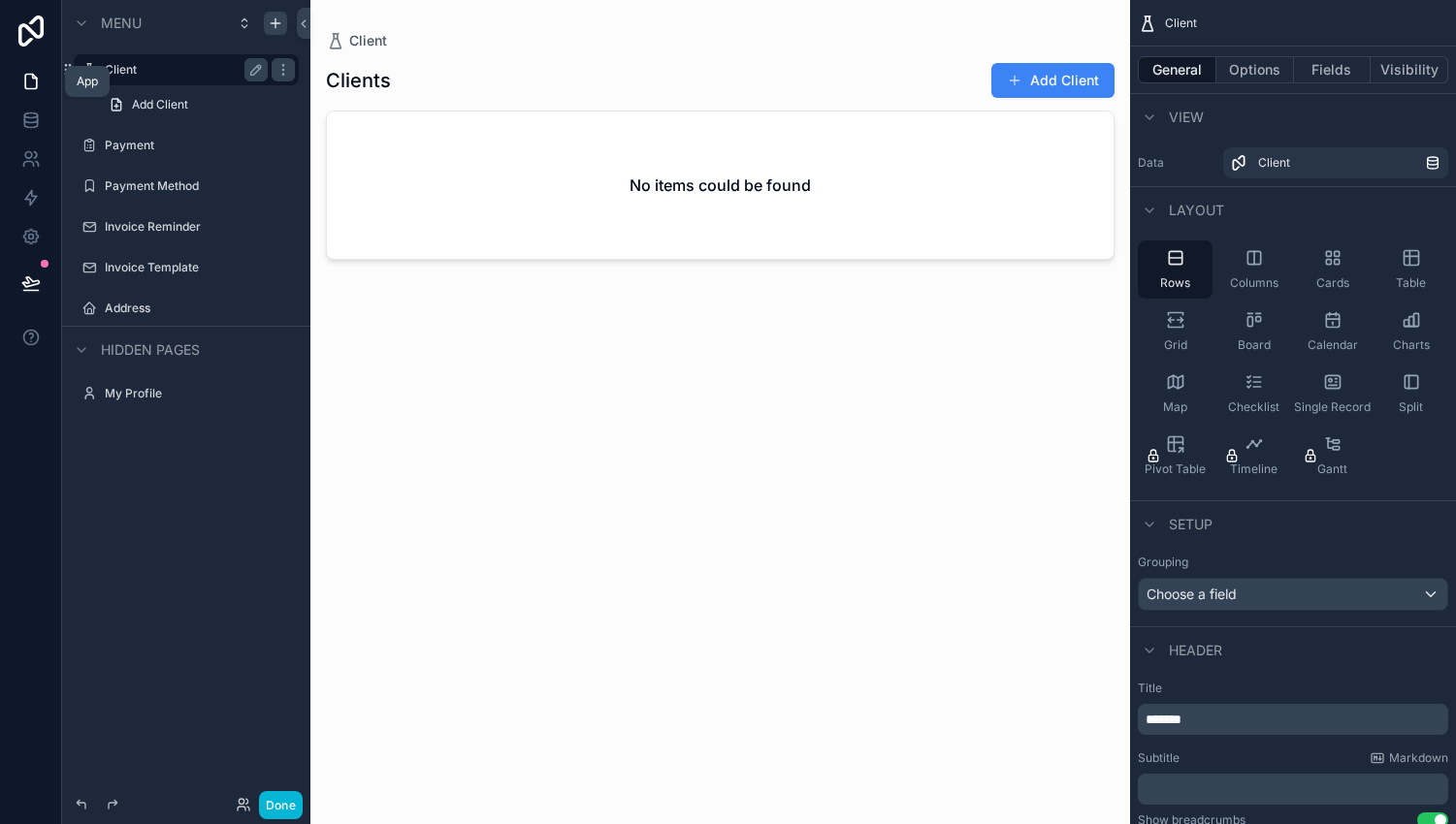
click at [25, 87] on icon at bounding box center [31, 81] width 12 height 15
click at [24, 30] on icon at bounding box center [31, 31] width 39 height 31
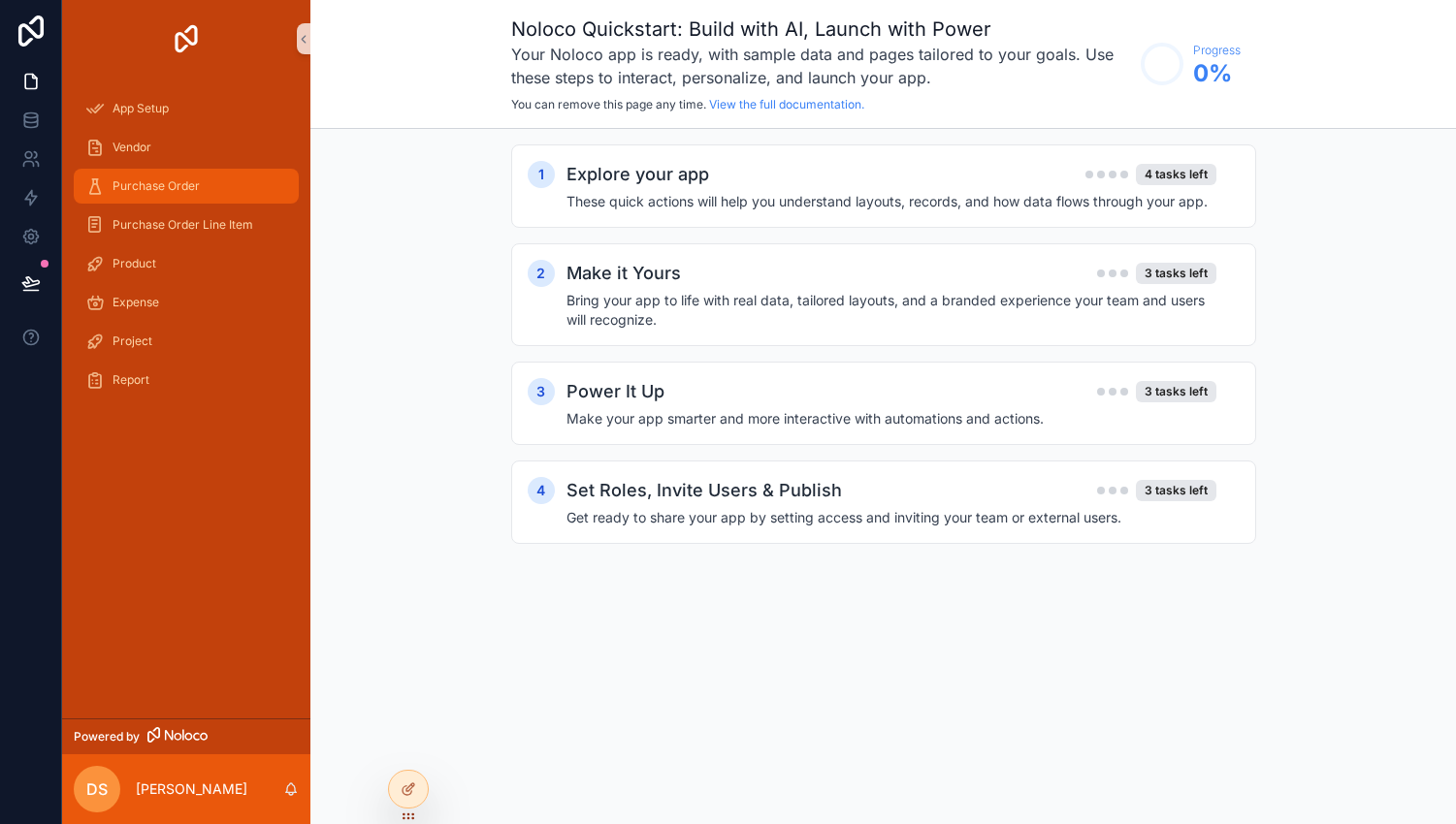
click at [213, 182] on div "Purchase Order" at bounding box center [186, 186] width 202 height 31
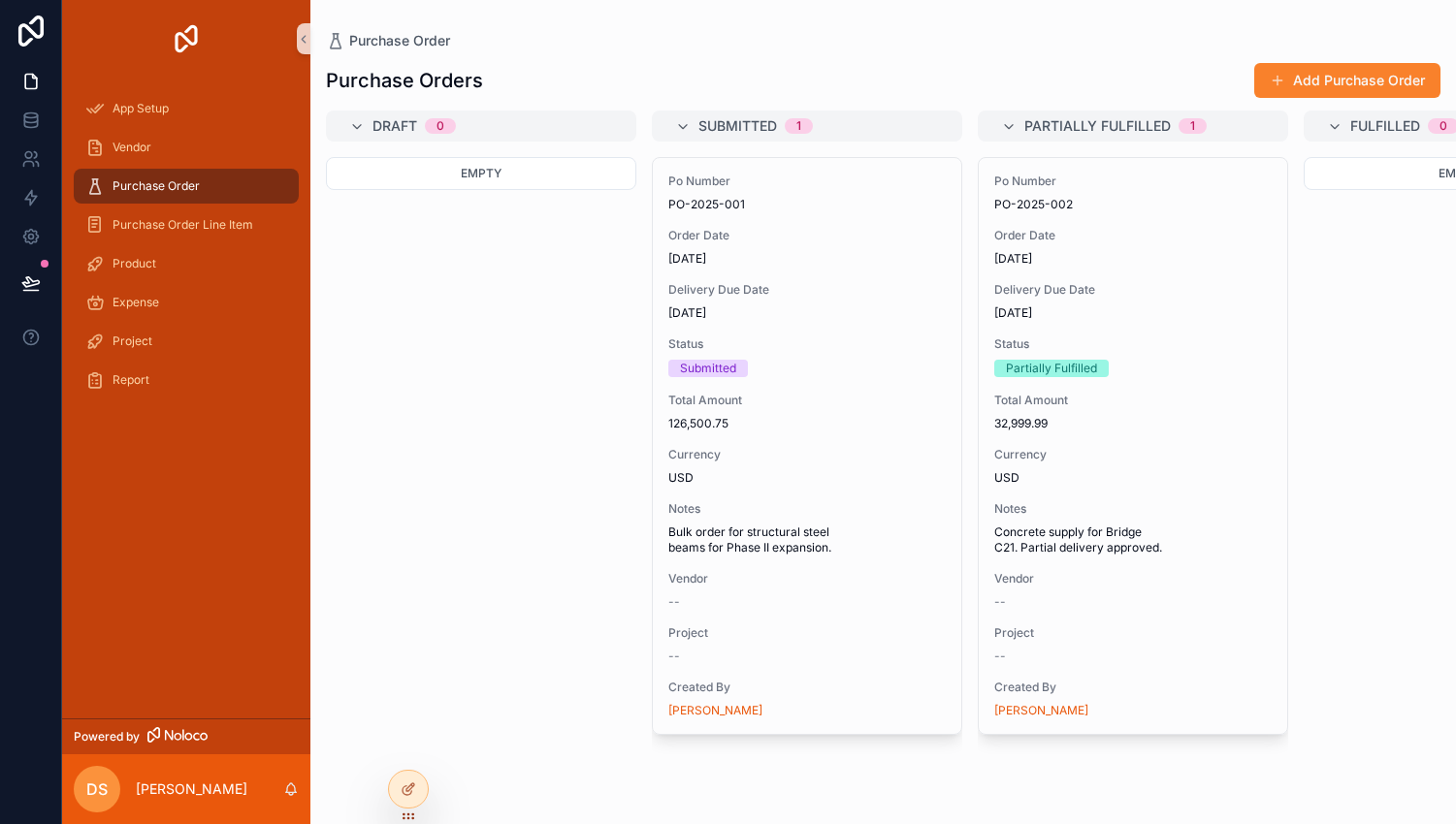
click at [1362, 87] on button "Add Purchase Order" at bounding box center [1347, 81] width 187 height 35
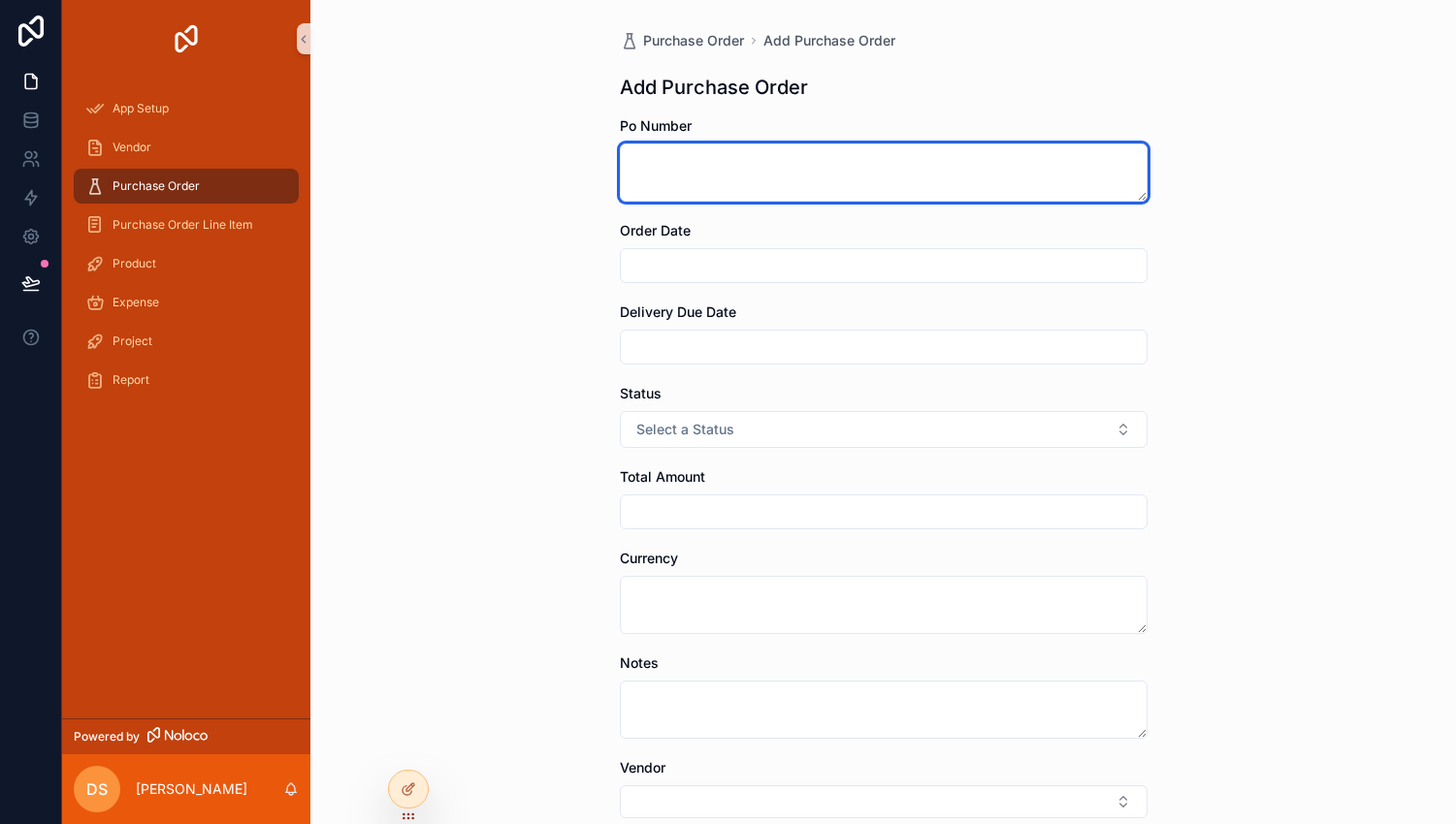
click at [855, 198] on textarea "scrollable content" at bounding box center [884, 173] width 527 height 59
click at [791, 185] on textarea "scrollable content" at bounding box center [884, 173] width 527 height 59
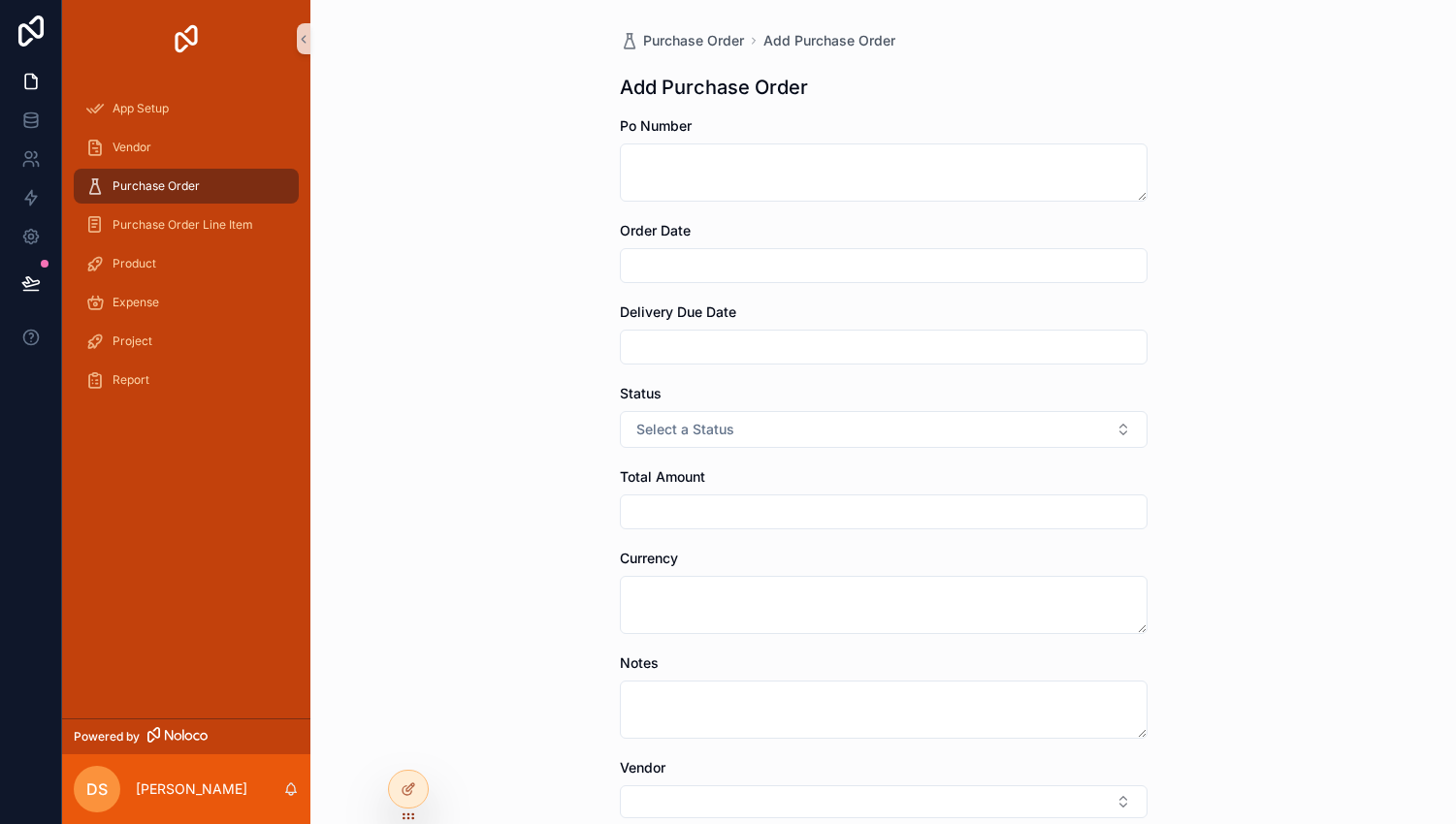
click at [158, 184] on span "Purchase Order" at bounding box center [155, 186] width 87 height 16
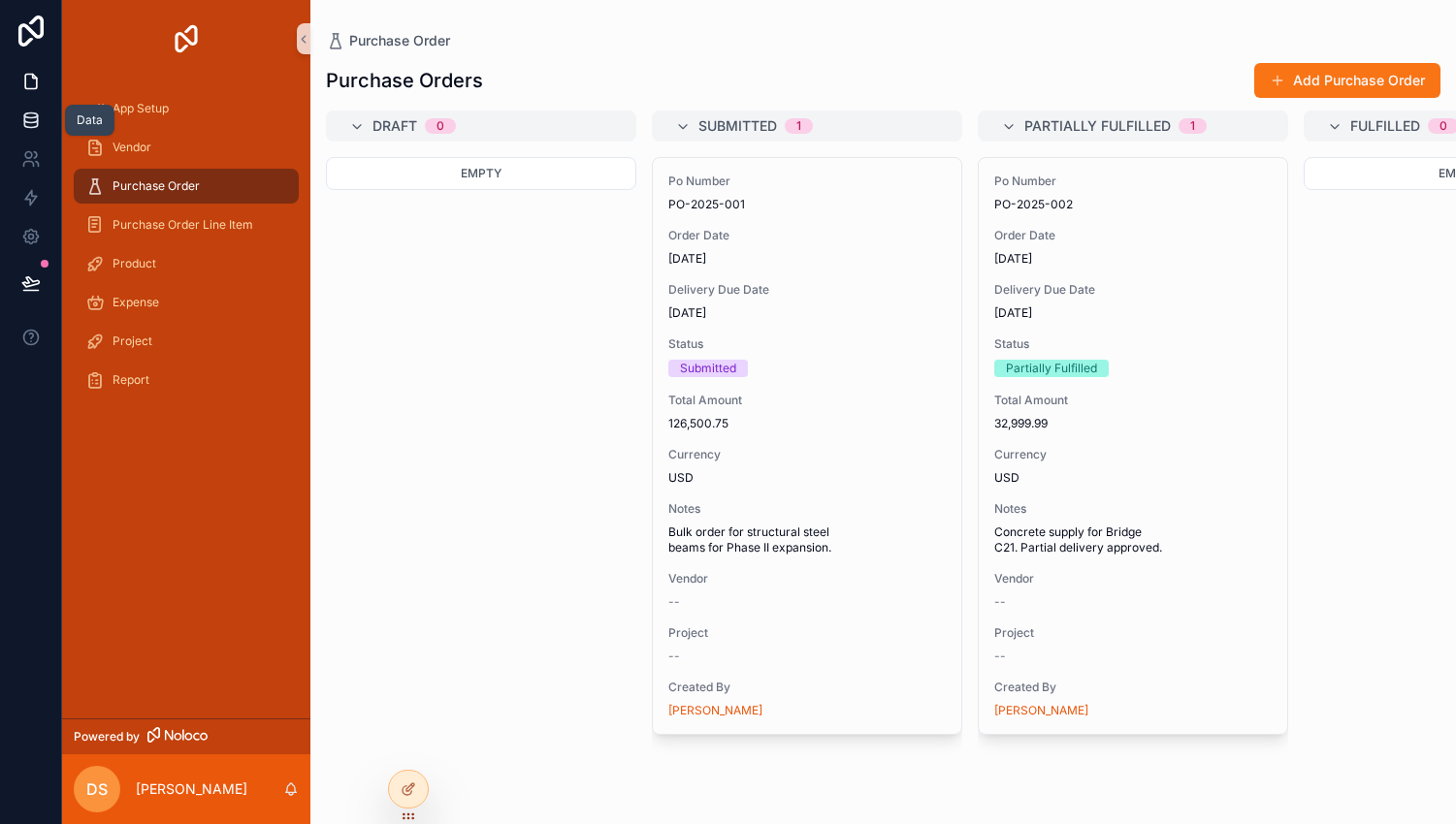
click at [21, 122] on link at bounding box center [30, 120] width 62 height 39
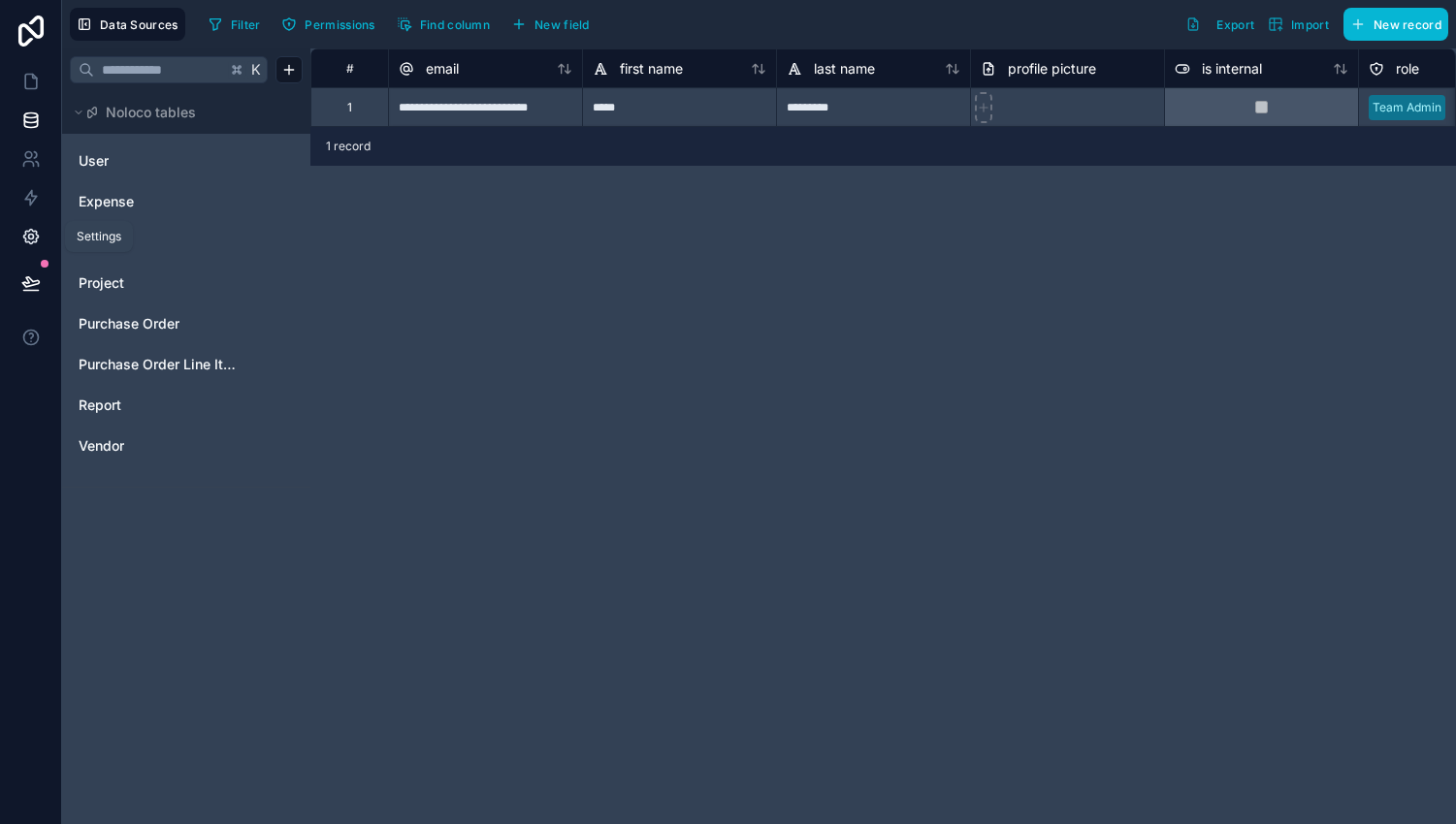
click at [34, 234] on icon at bounding box center [31, 236] width 20 height 20
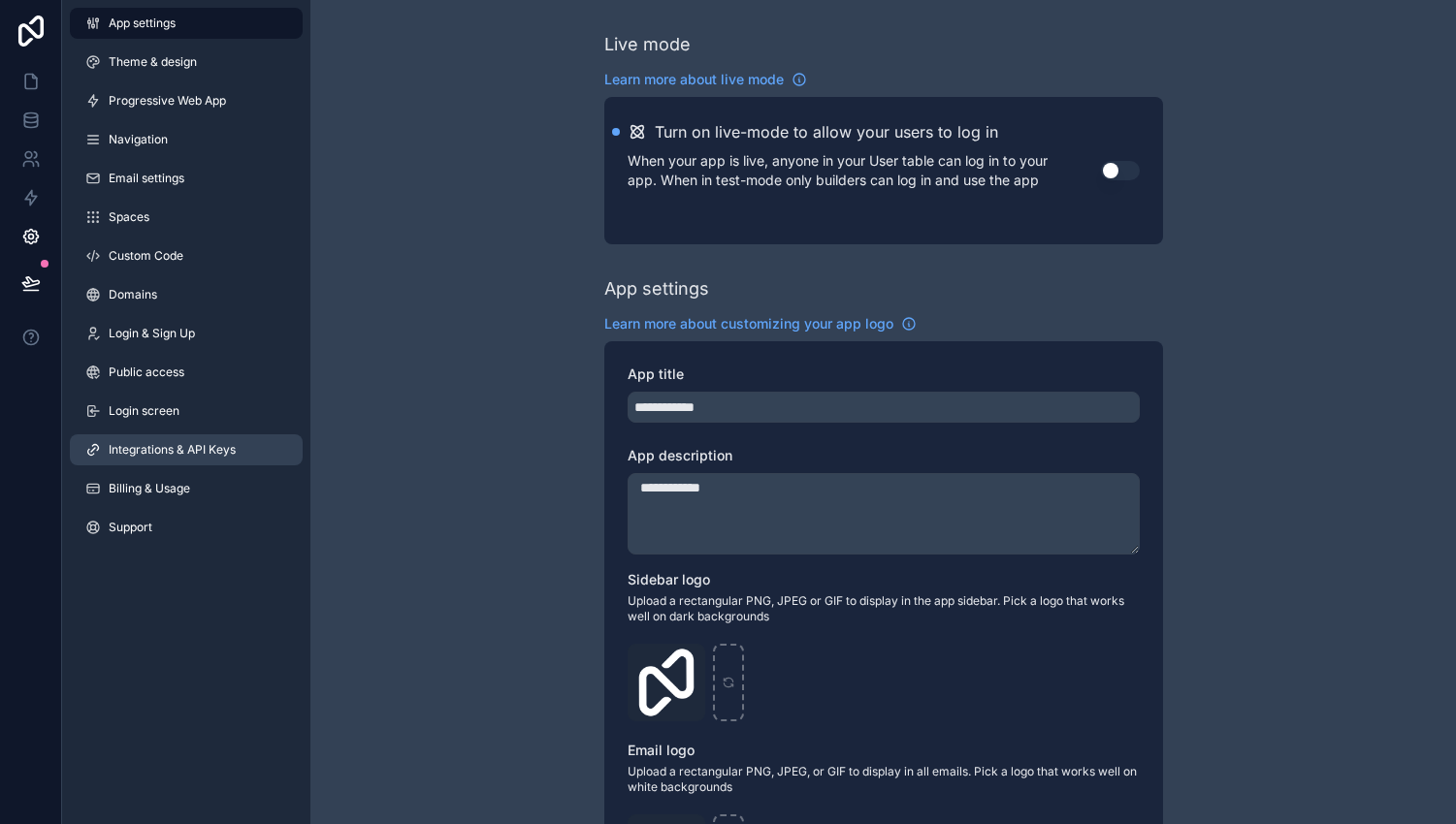
click at [177, 447] on span "Integrations & API Keys" at bounding box center [172, 450] width 127 height 16
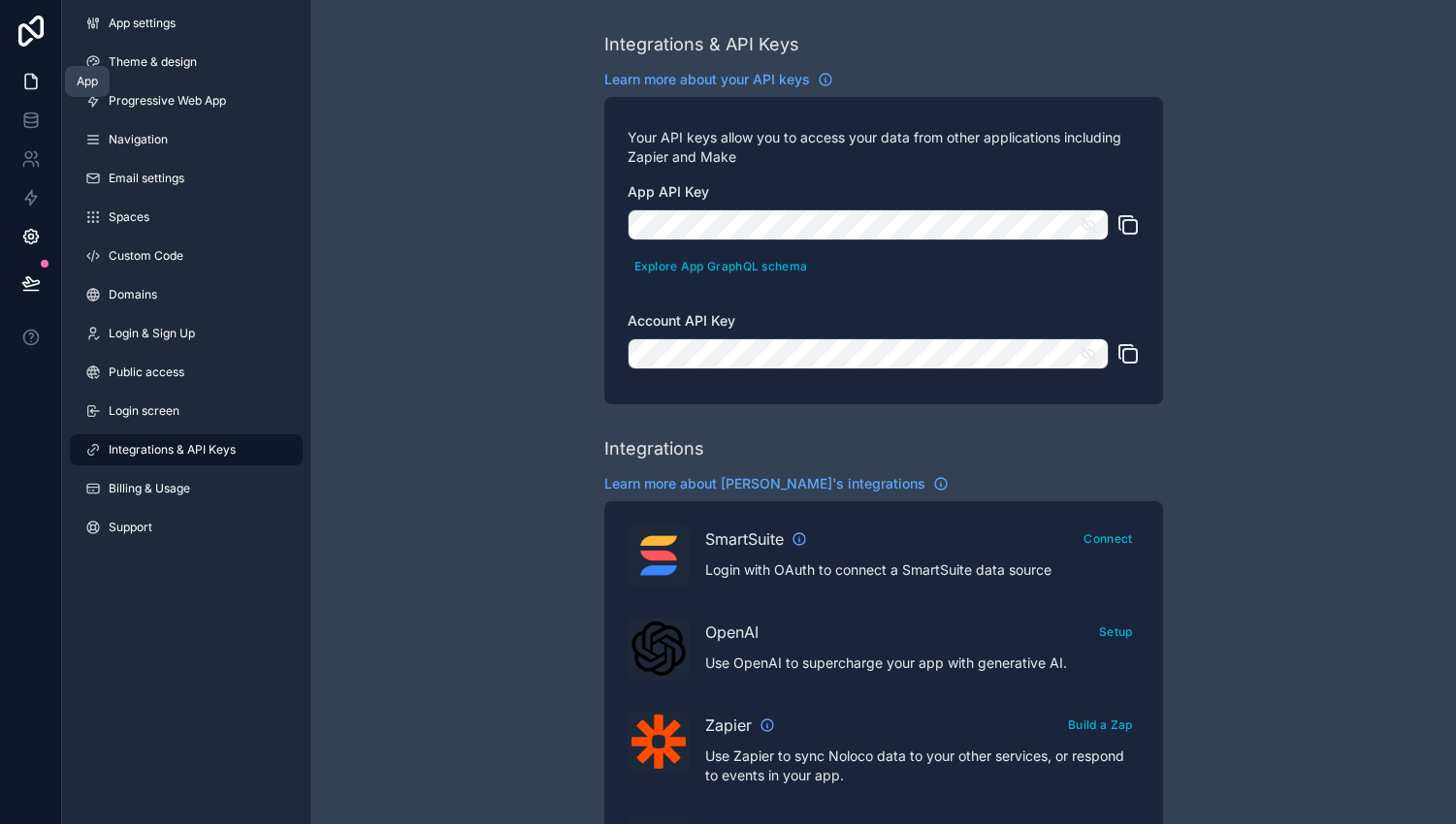
click at [10, 75] on link at bounding box center [30, 82] width 62 height 39
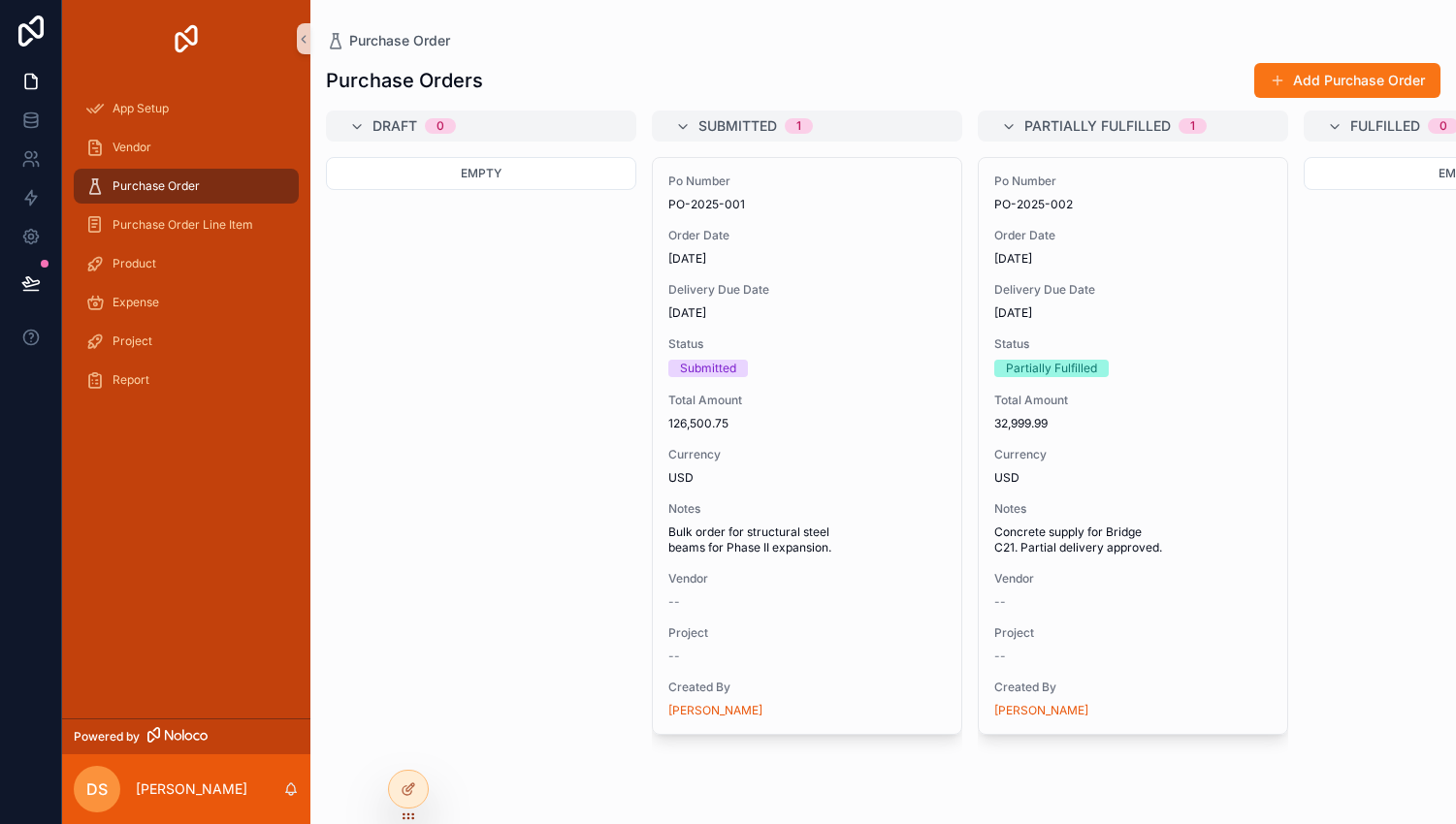
click at [556, 208] on div "Empty" at bounding box center [481, 478] width 311 height 643
click at [186, 28] on img "scrollable content" at bounding box center [187, 39] width 31 height 31
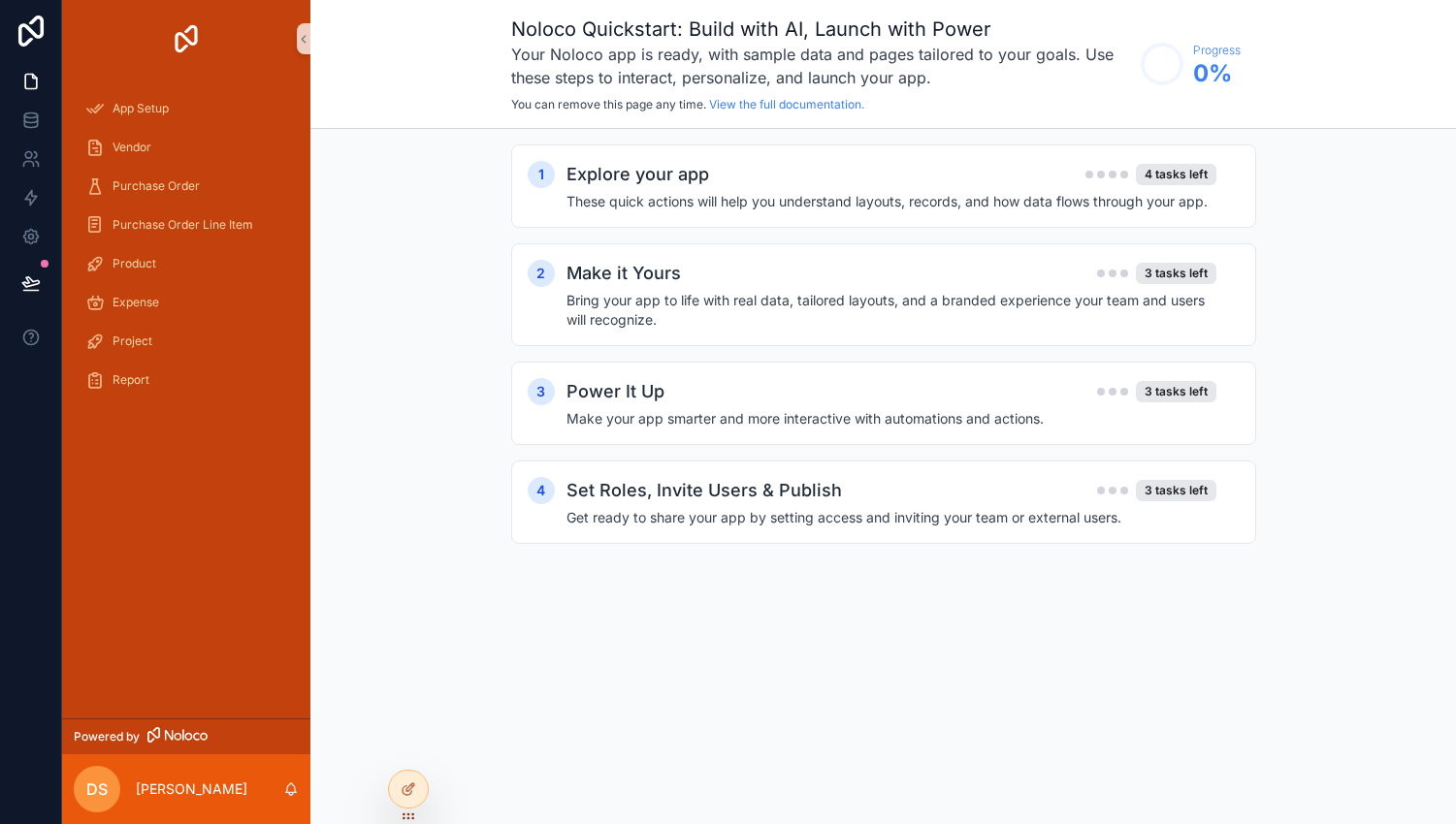
click at [186, 28] on img "scrollable content" at bounding box center [187, 39] width 31 height 31
click at [411, 785] on icon at bounding box center [412, 785] width 2 height 2
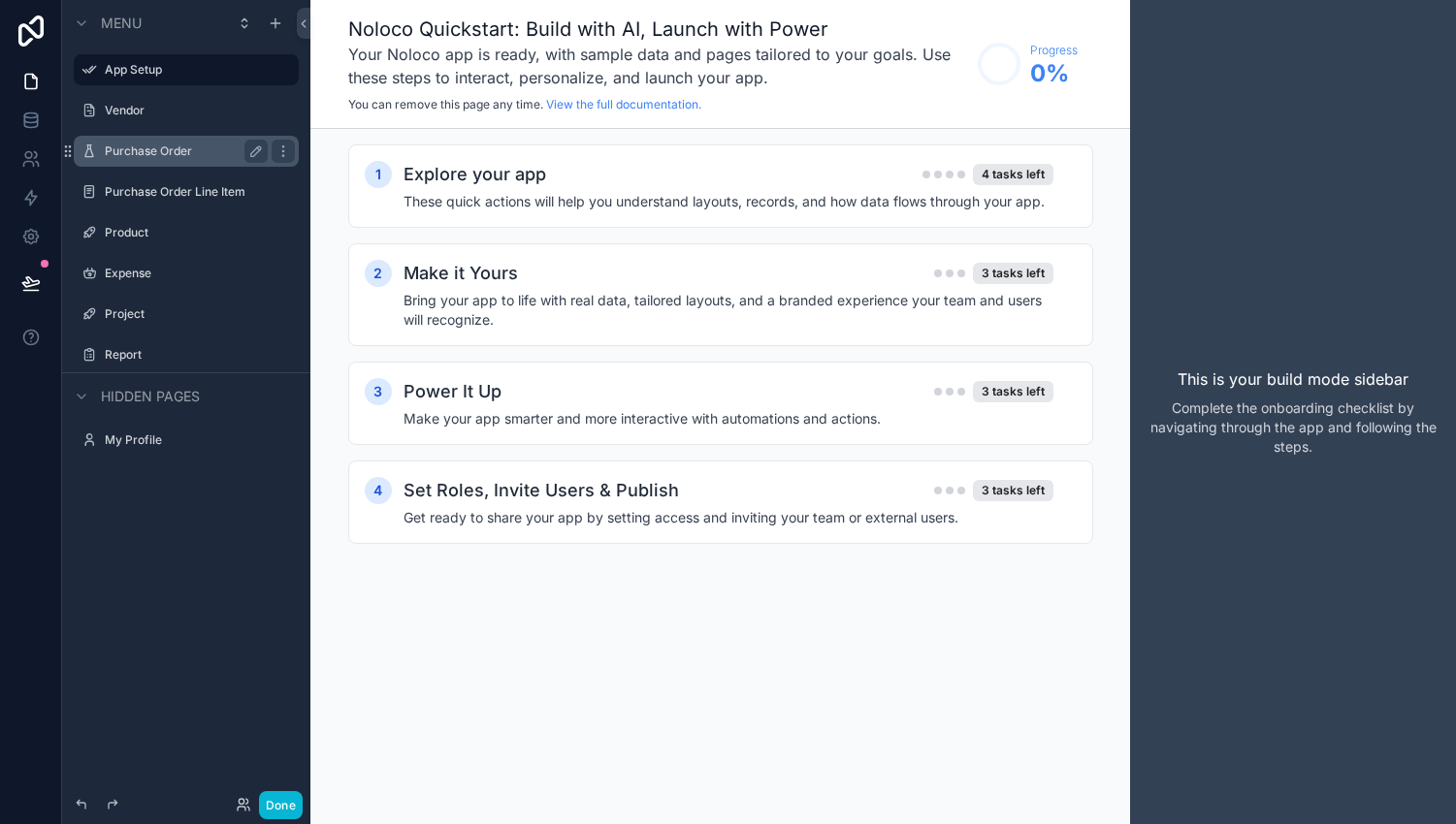
click at [178, 136] on div "Purchase Order" at bounding box center [186, 151] width 217 height 31
click at [206, 149] on label "Purchase Order" at bounding box center [182, 151] width 155 height 16
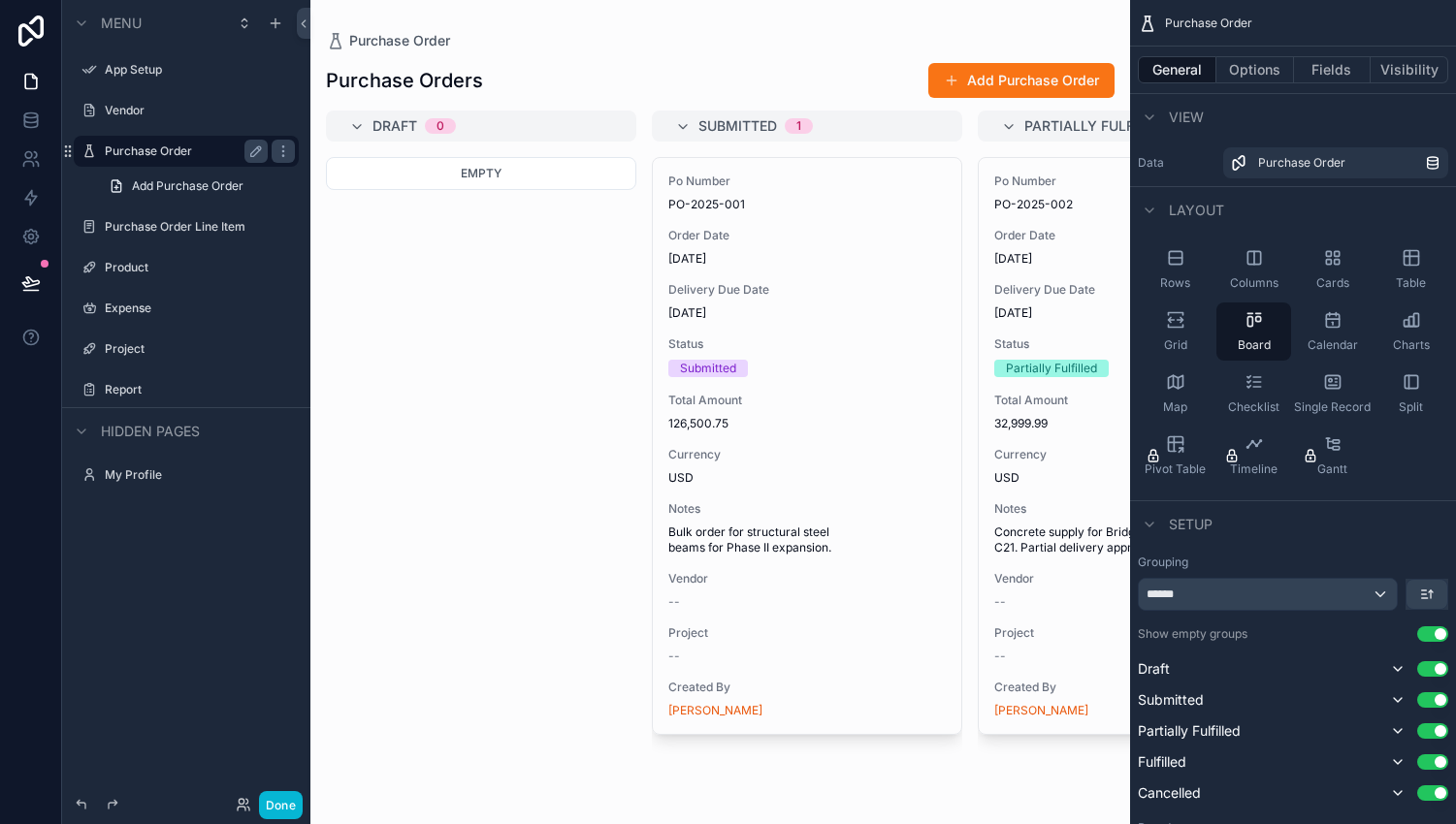
click at [1082, 85] on div "scrollable content" at bounding box center [720, 412] width 819 height 824
click at [1058, 82] on button "Add Purchase Order" at bounding box center [1020, 81] width 187 height 35
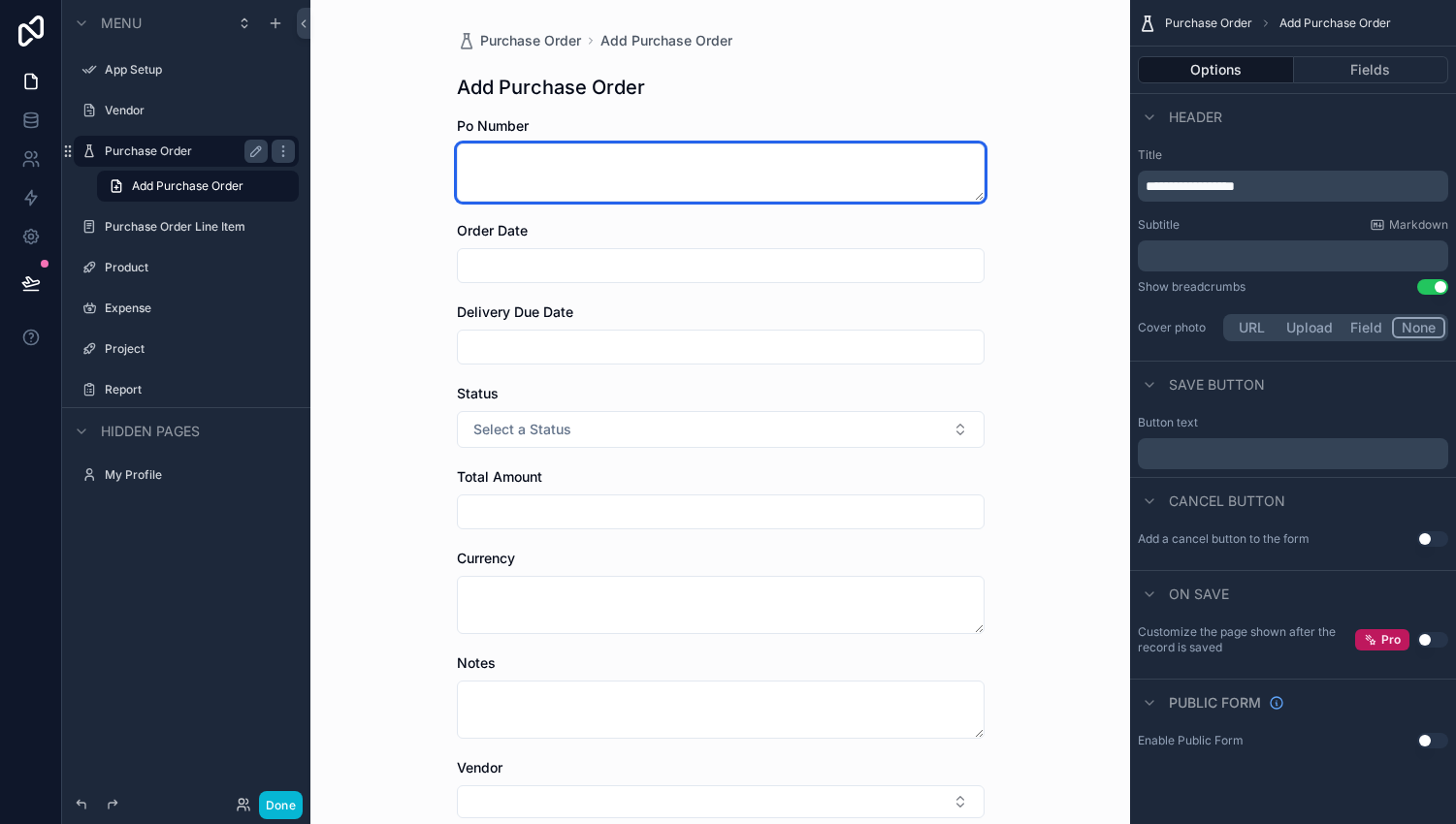
click at [925, 181] on textarea "scrollable content" at bounding box center [721, 173] width 527 height 59
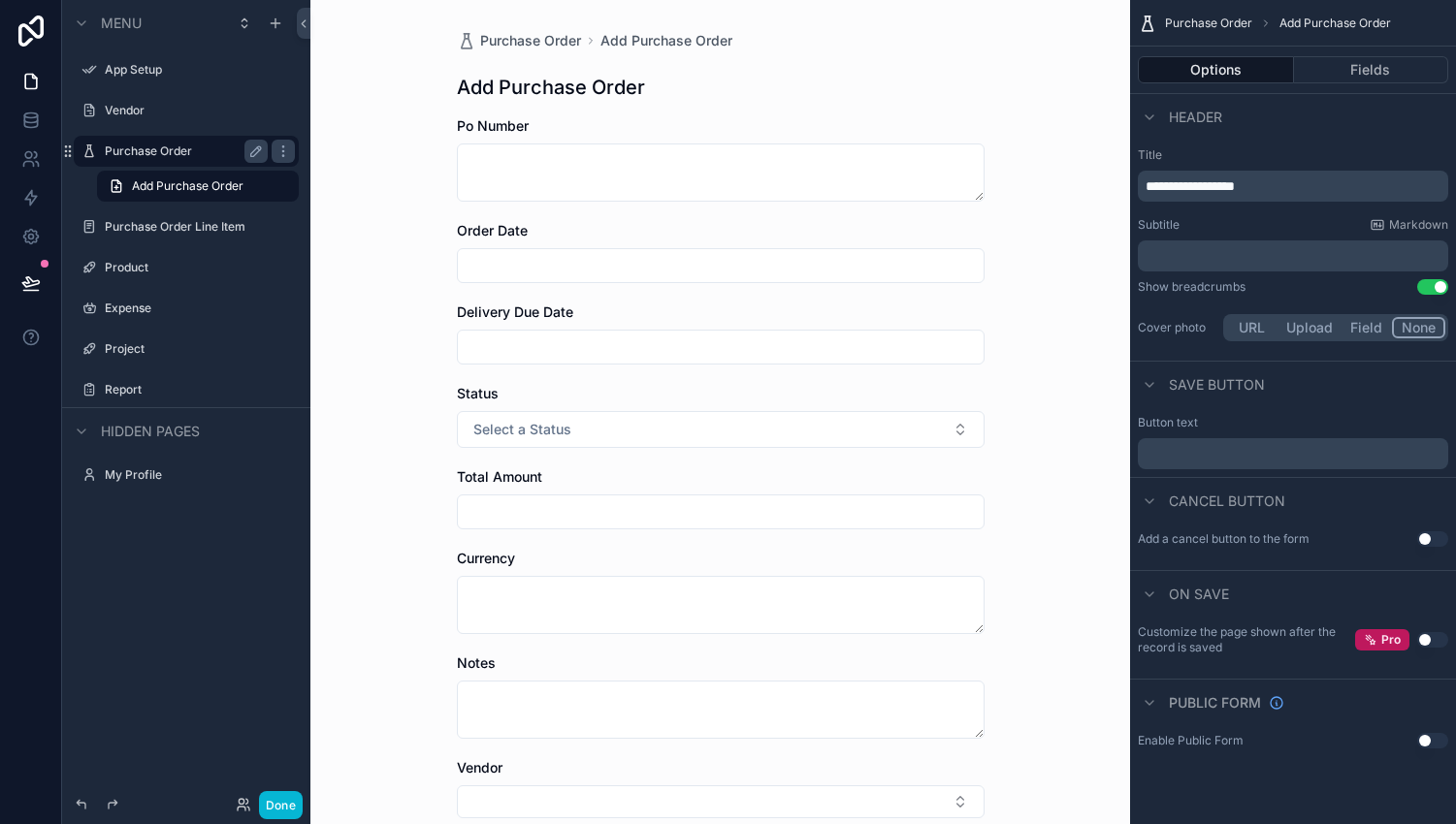
click at [1257, 333] on button "URL" at bounding box center [1251, 328] width 52 height 21
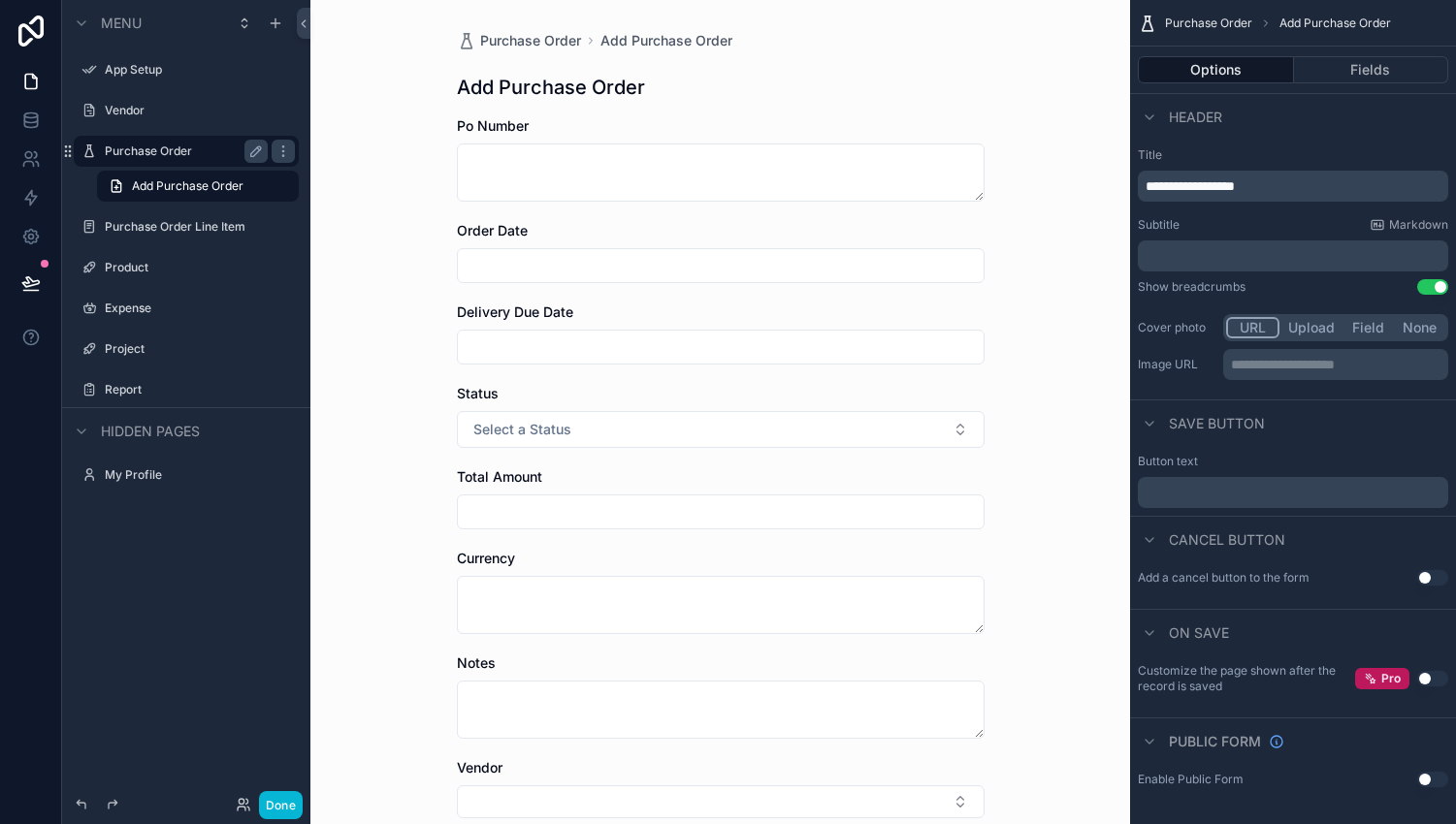
click at [1308, 325] on button "Upload" at bounding box center [1311, 328] width 64 height 21
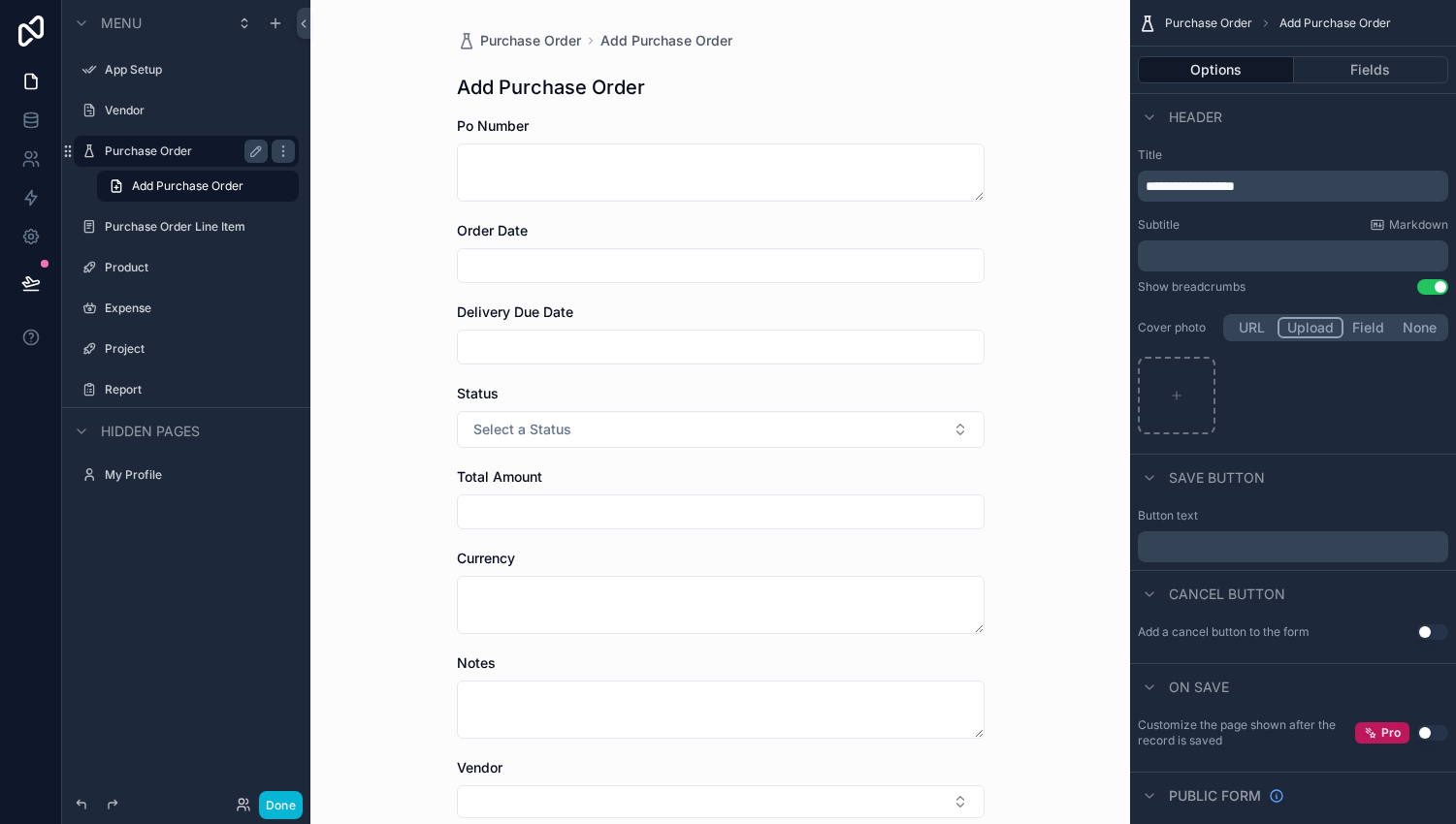
click at [1350, 318] on button "Field" at bounding box center [1368, 328] width 52 height 21
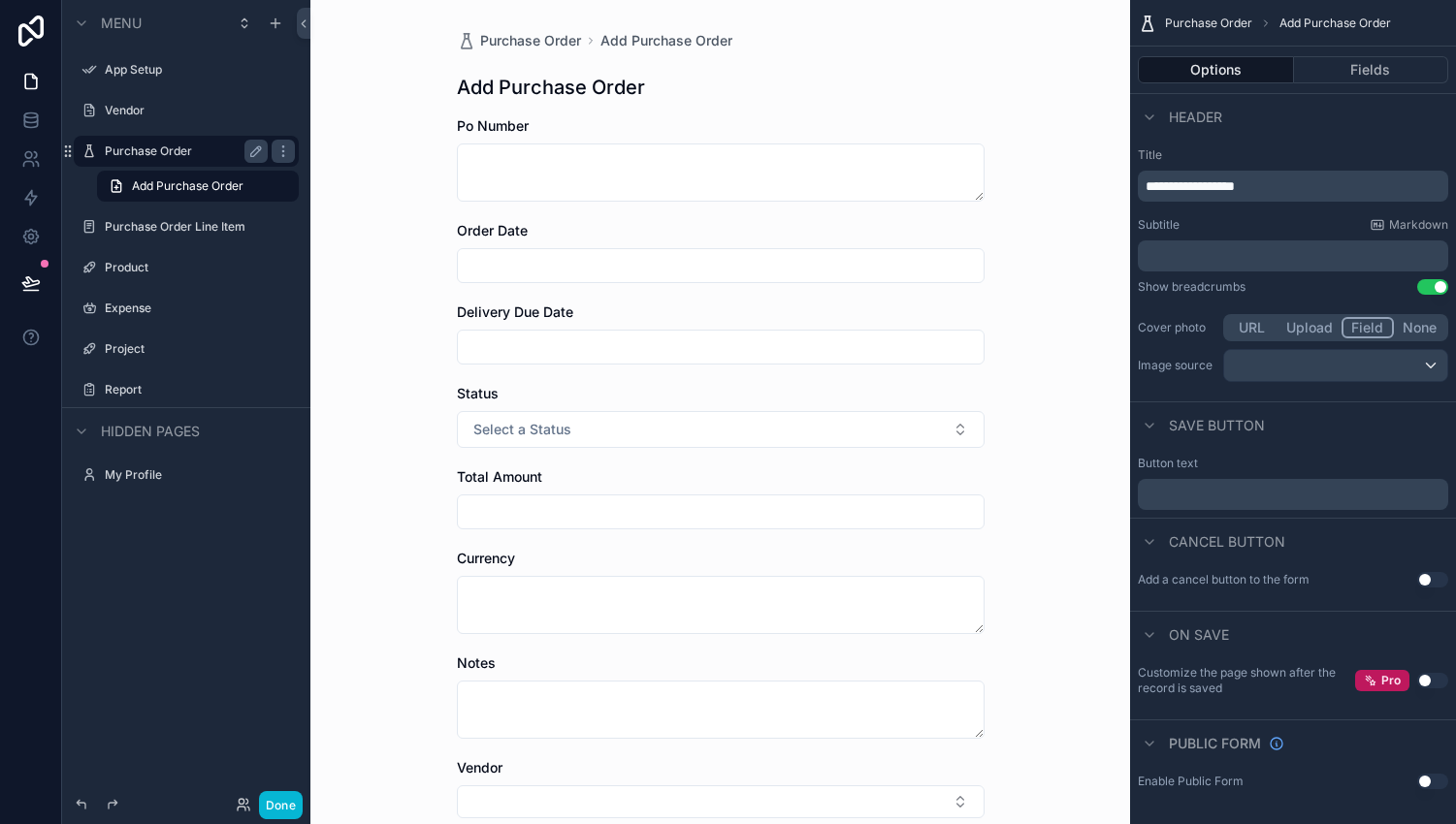
click at [1406, 322] on button "None" at bounding box center [1419, 328] width 52 height 21
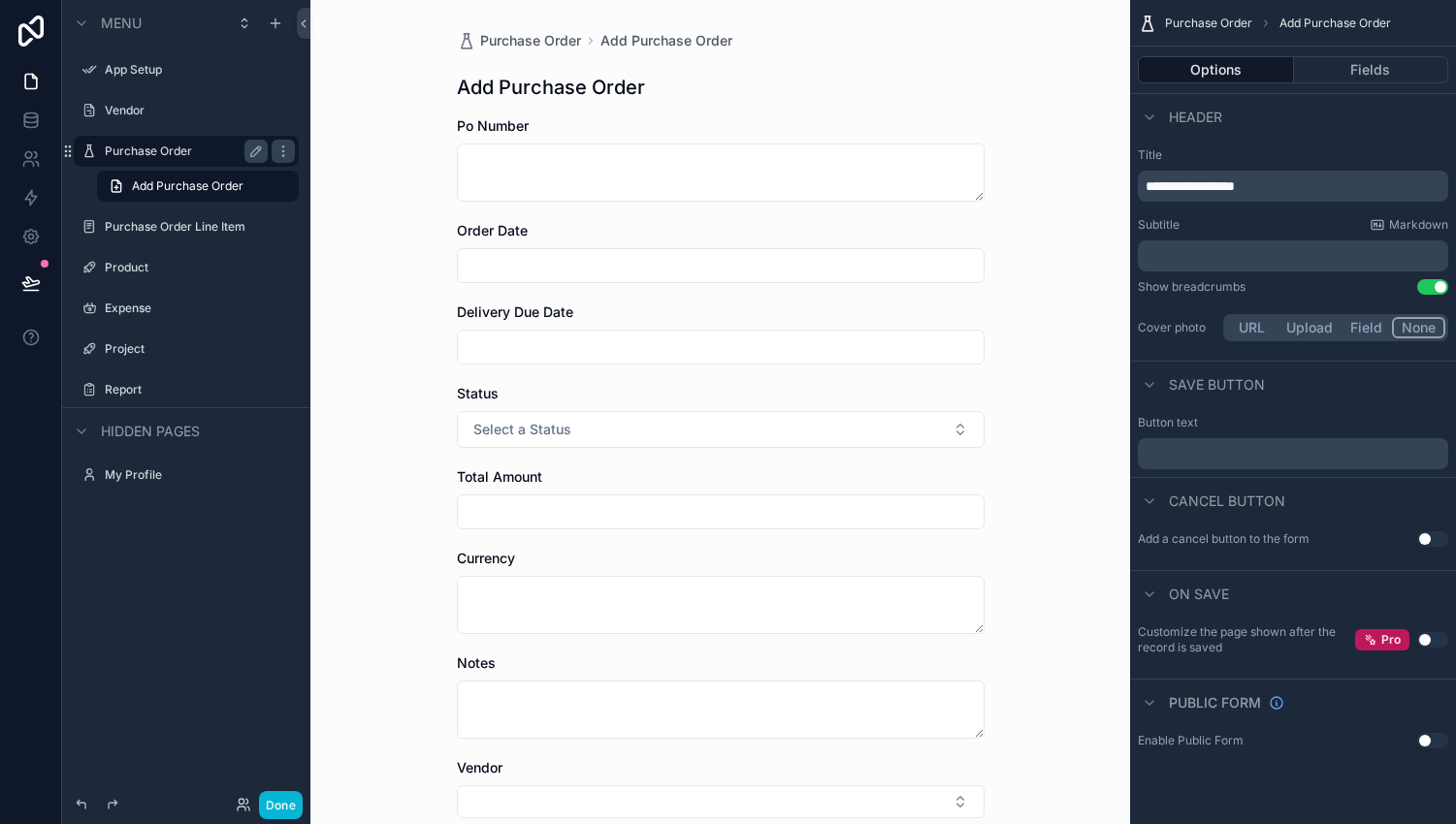
click at [1252, 457] on p "﻿" at bounding box center [1295, 454] width 299 height 16
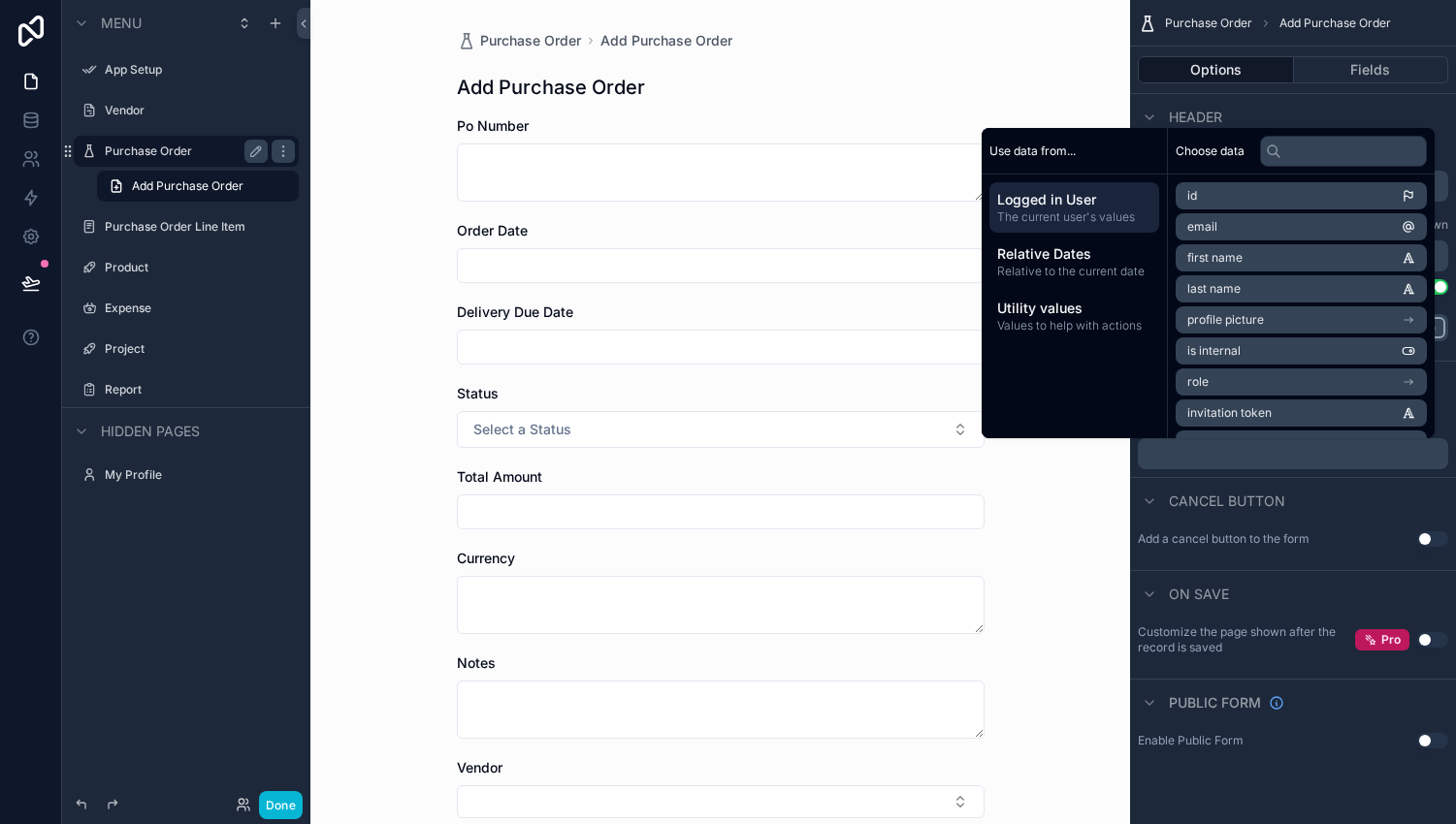
click at [1252, 457] on p "﻿" at bounding box center [1295, 454] width 299 height 16
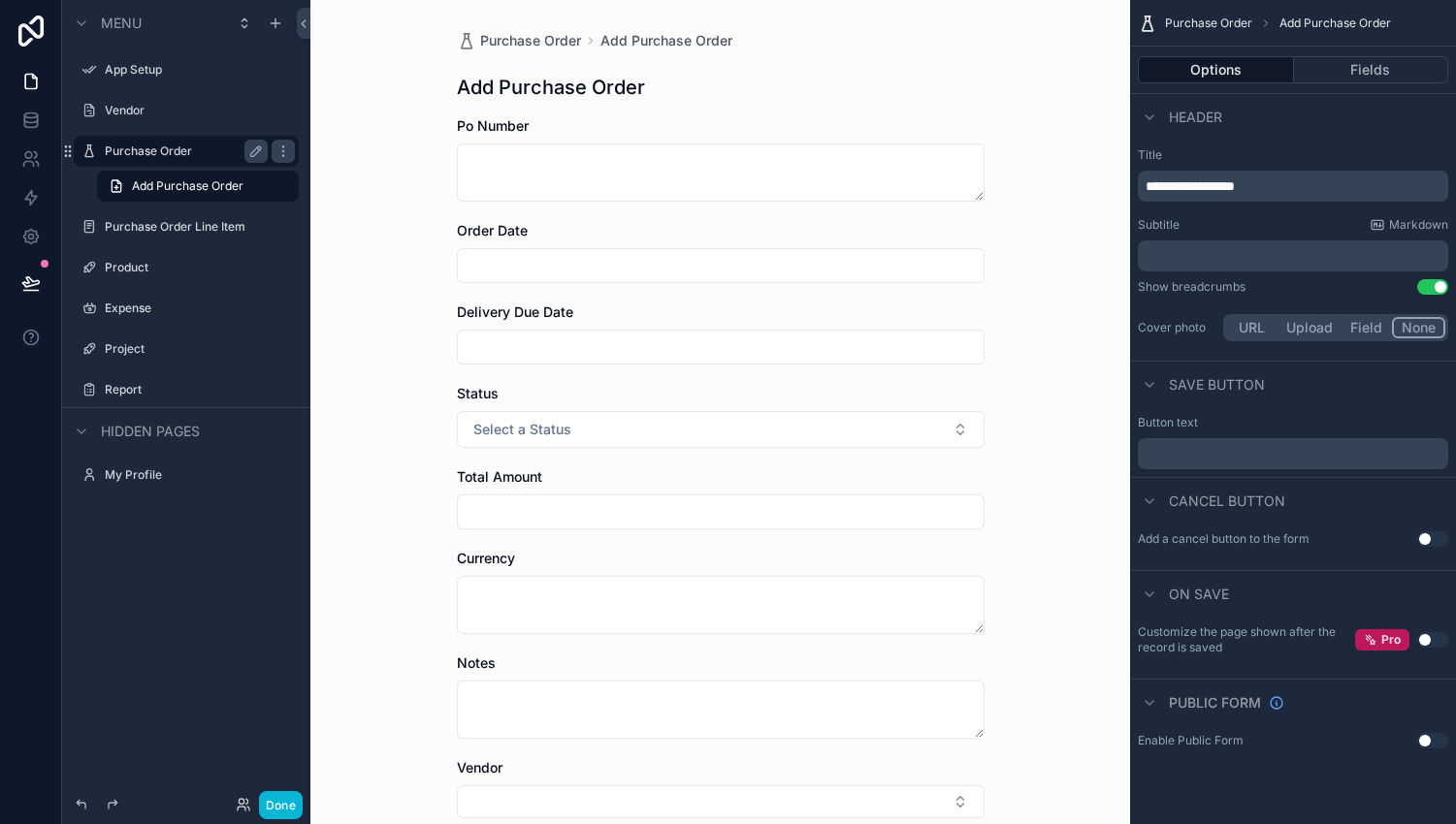
click at [1252, 457] on p "﻿" at bounding box center [1295, 454] width 299 height 16
click at [1162, 529] on div "Add a cancel button to the form Use setting" at bounding box center [1293, 547] width 326 height 47
click at [1350, 79] on button "Fields" at bounding box center [1371, 70] width 155 height 27
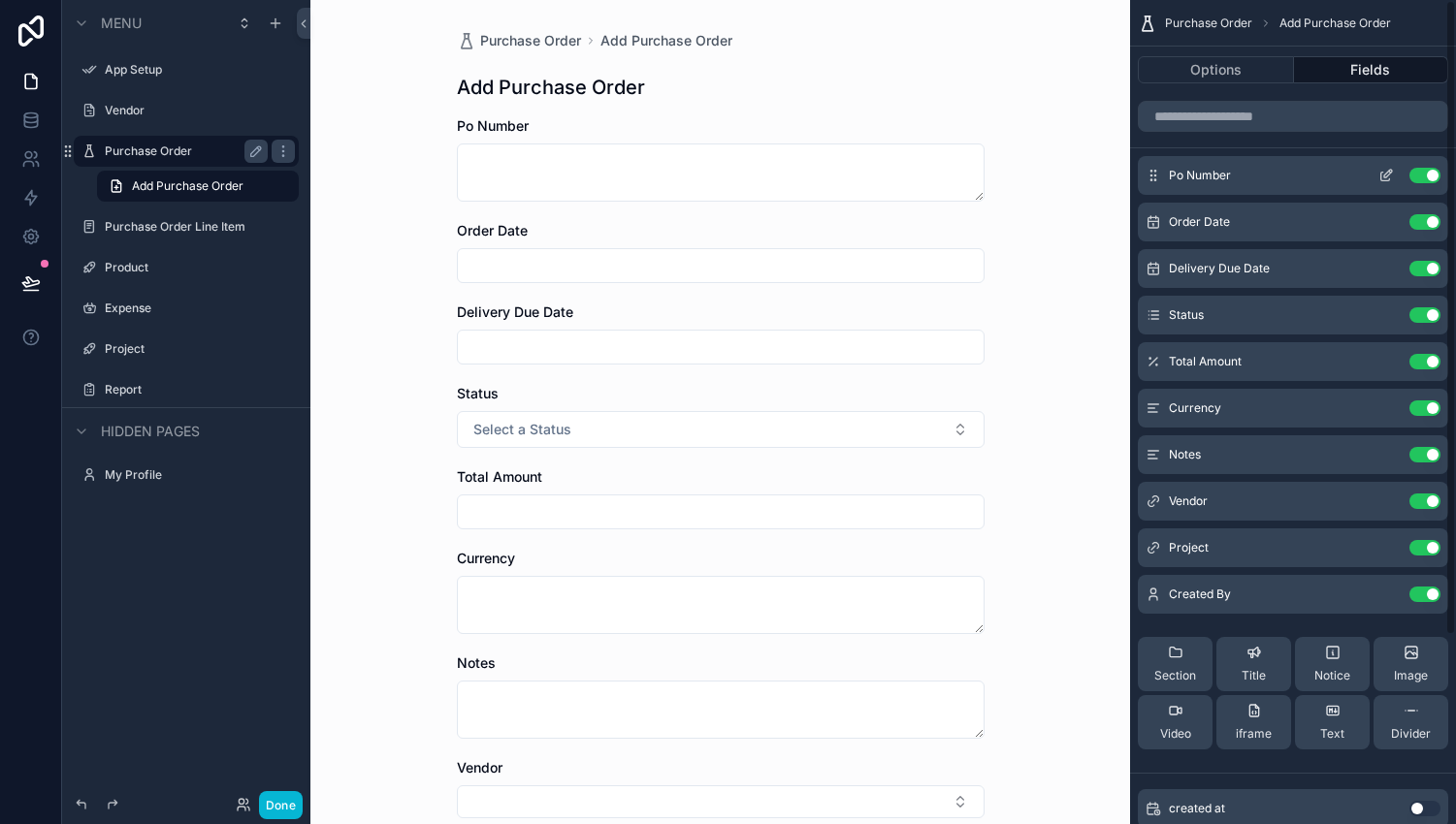
click at [1221, 169] on span "Po Number" at bounding box center [1200, 176] width 62 height 16
click at [1386, 175] on icon "scrollable content" at bounding box center [1386, 176] width 16 height 16
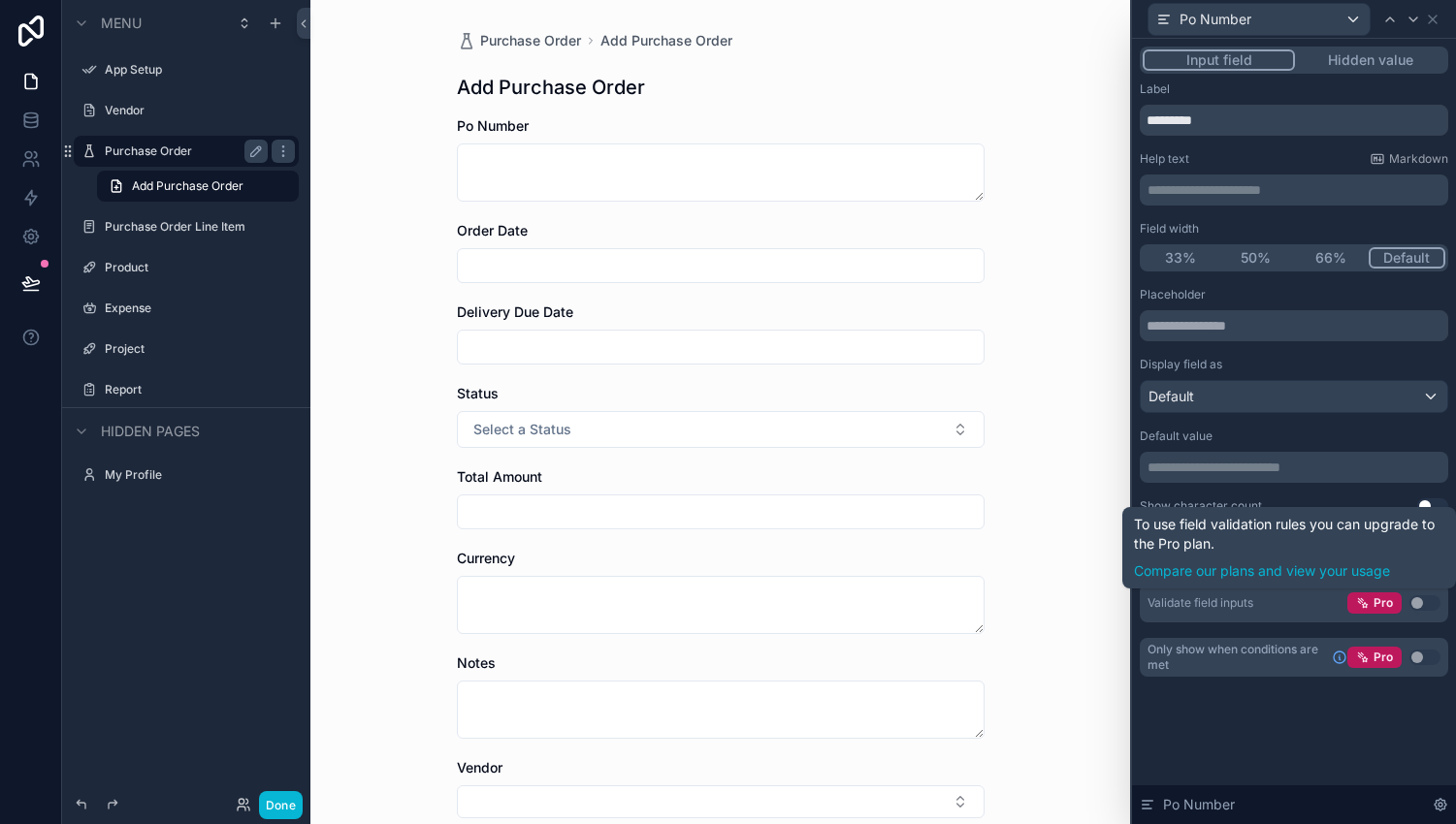
click at [1422, 603] on button "Use setting" at bounding box center [1425, 603] width 31 height 16
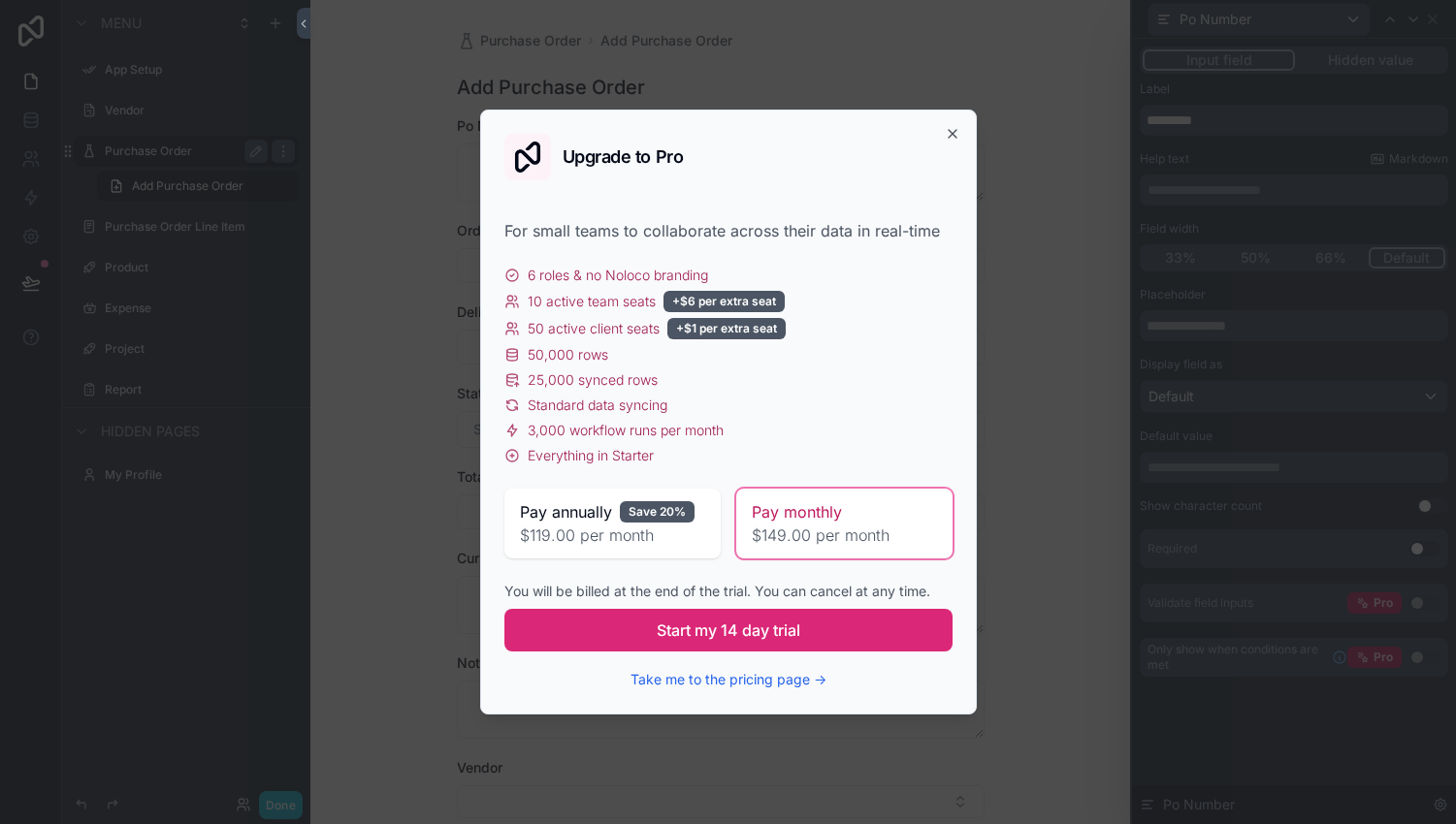
click at [747, 633] on span "Start my 14 day trial" at bounding box center [728, 631] width 144 height 23
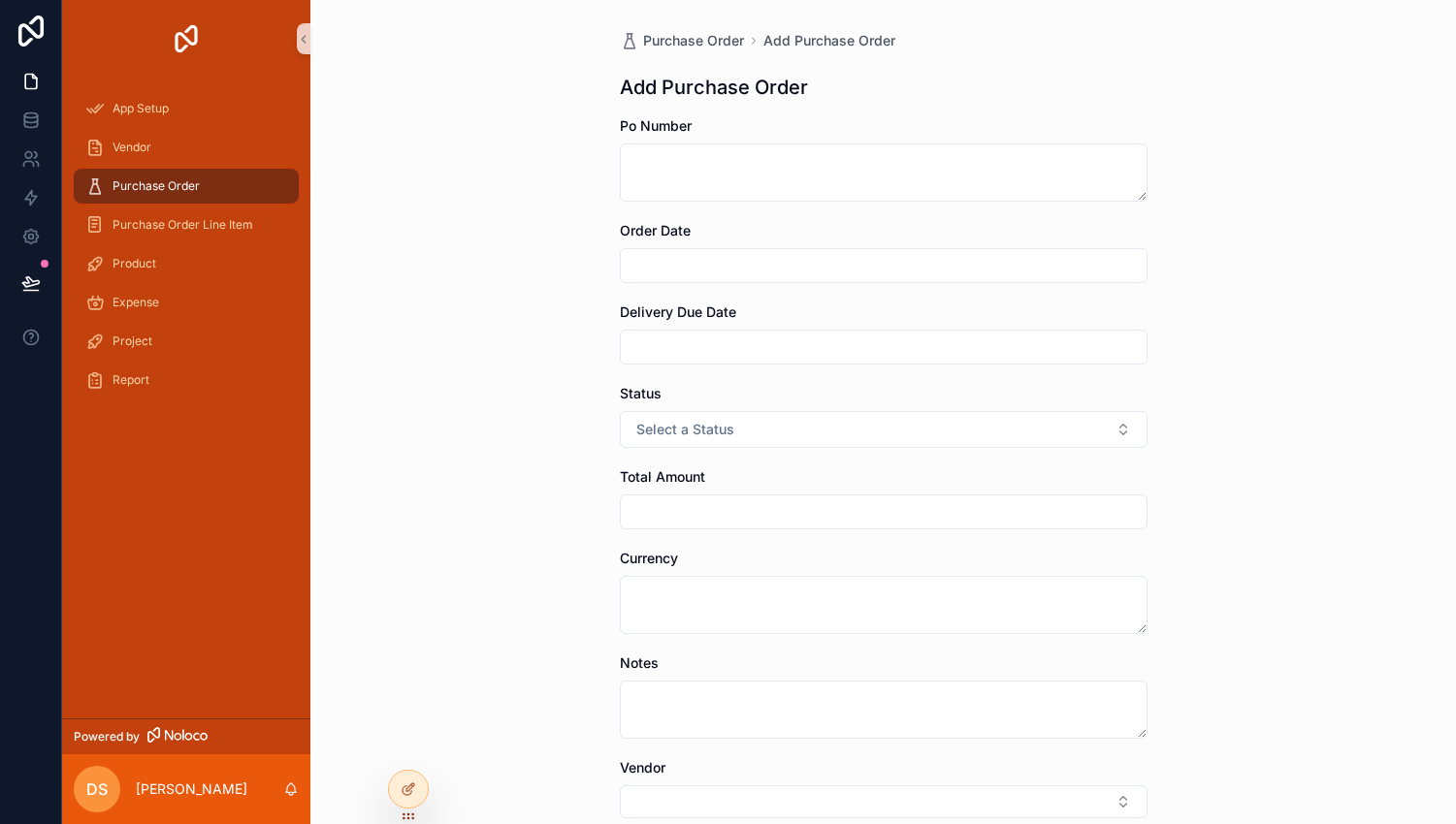
click at [686, 233] on span "Order Date" at bounding box center [655, 229] width 70 height 17
drag, startPoint x: 666, startPoint y: 403, endPoint x: 629, endPoint y: 142, distance: 263.6
click at [629, 143] on form "Po Number Order Date Delivery Due Date Status Select a Status Total Amount Curr…" at bounding box center [884, 641] width 527 height 1051
click at [190, 30] on img "scrollable content" at bounding box center [187, 39] width 31 height 31
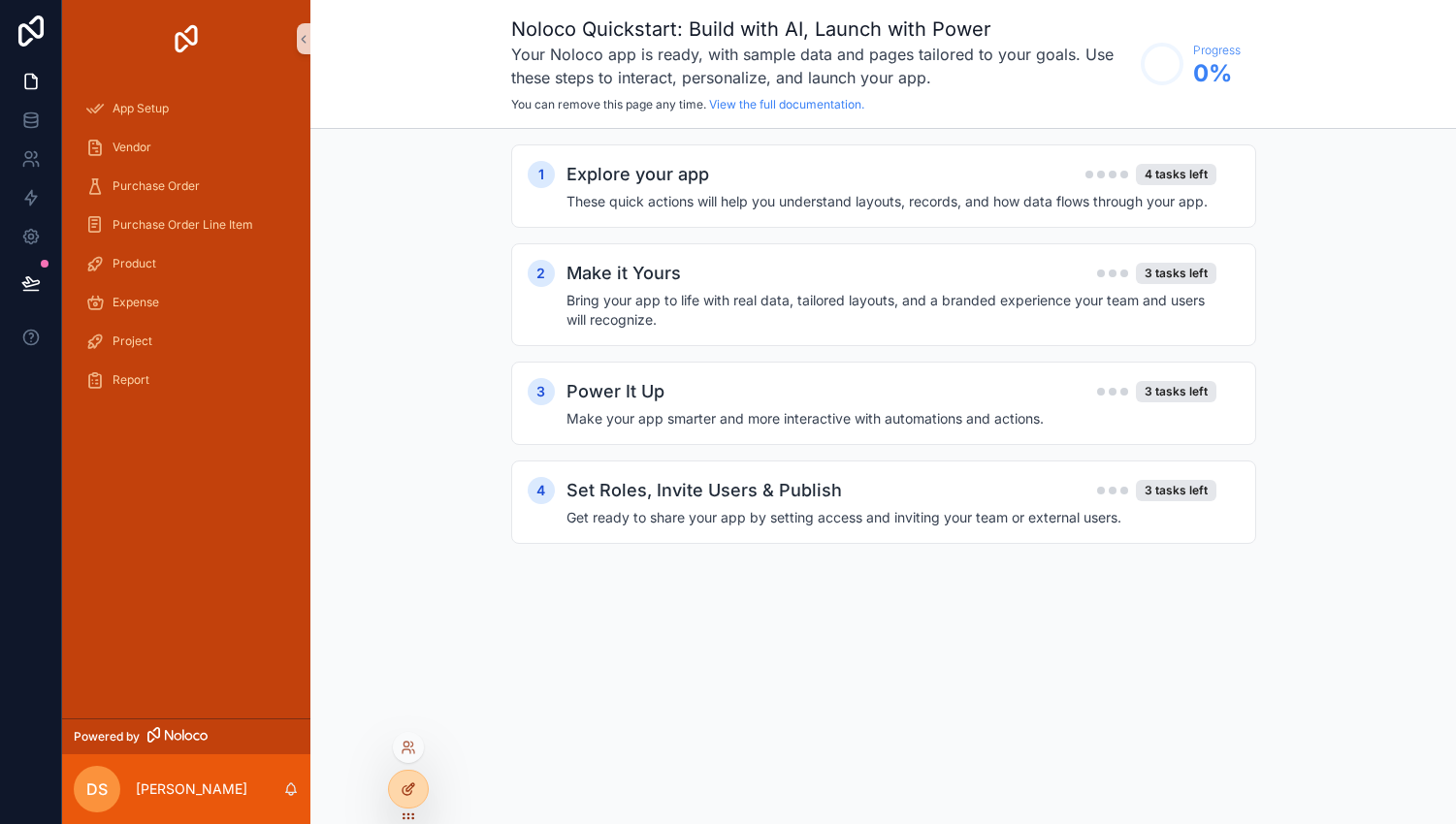
click at [413, 801] on div at bounding box center [408, 789] width 39 height 37
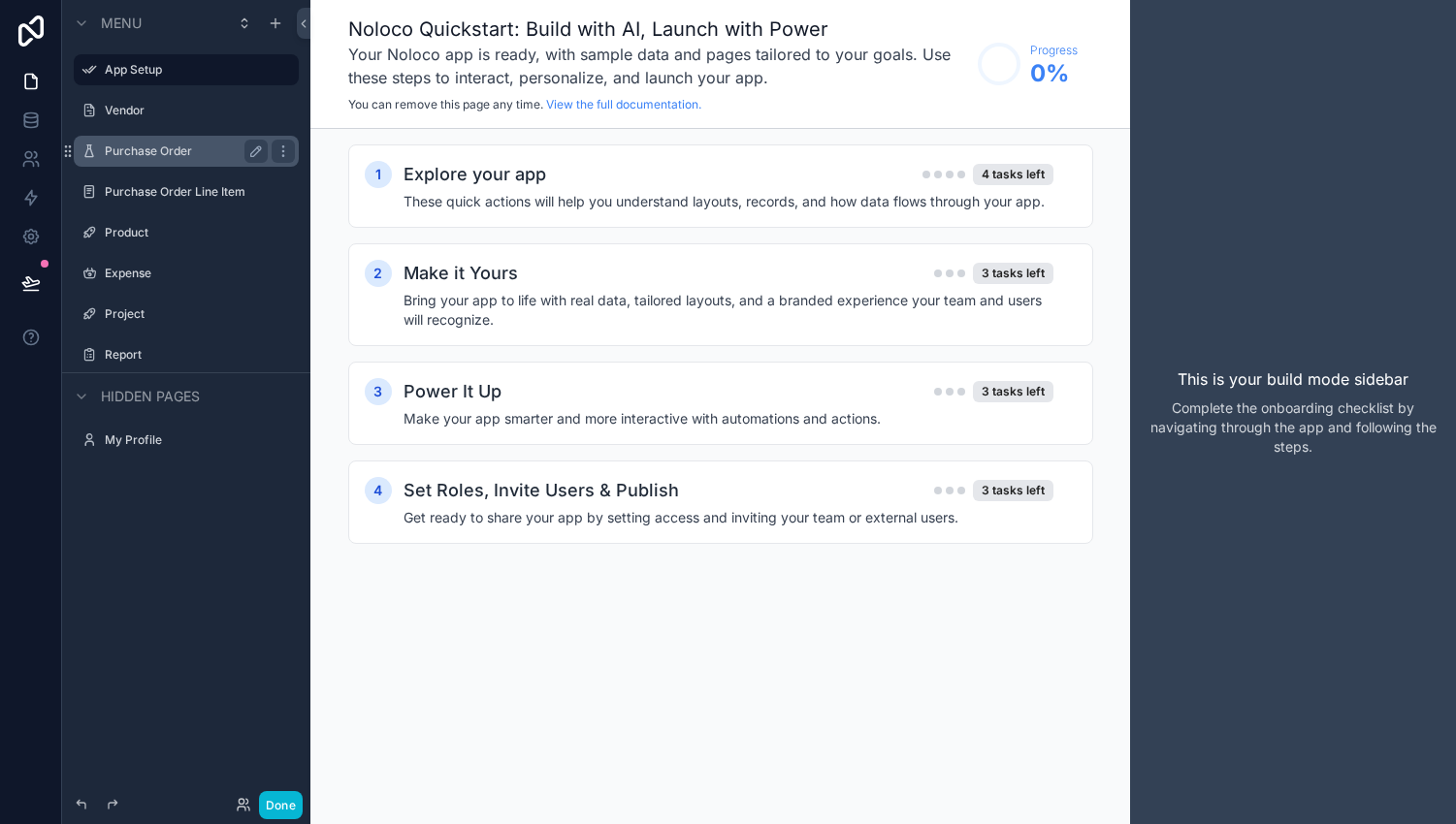
click at [163, 150] on label "Purchase Order" at bounding box center [182, 151] width 155 height 16
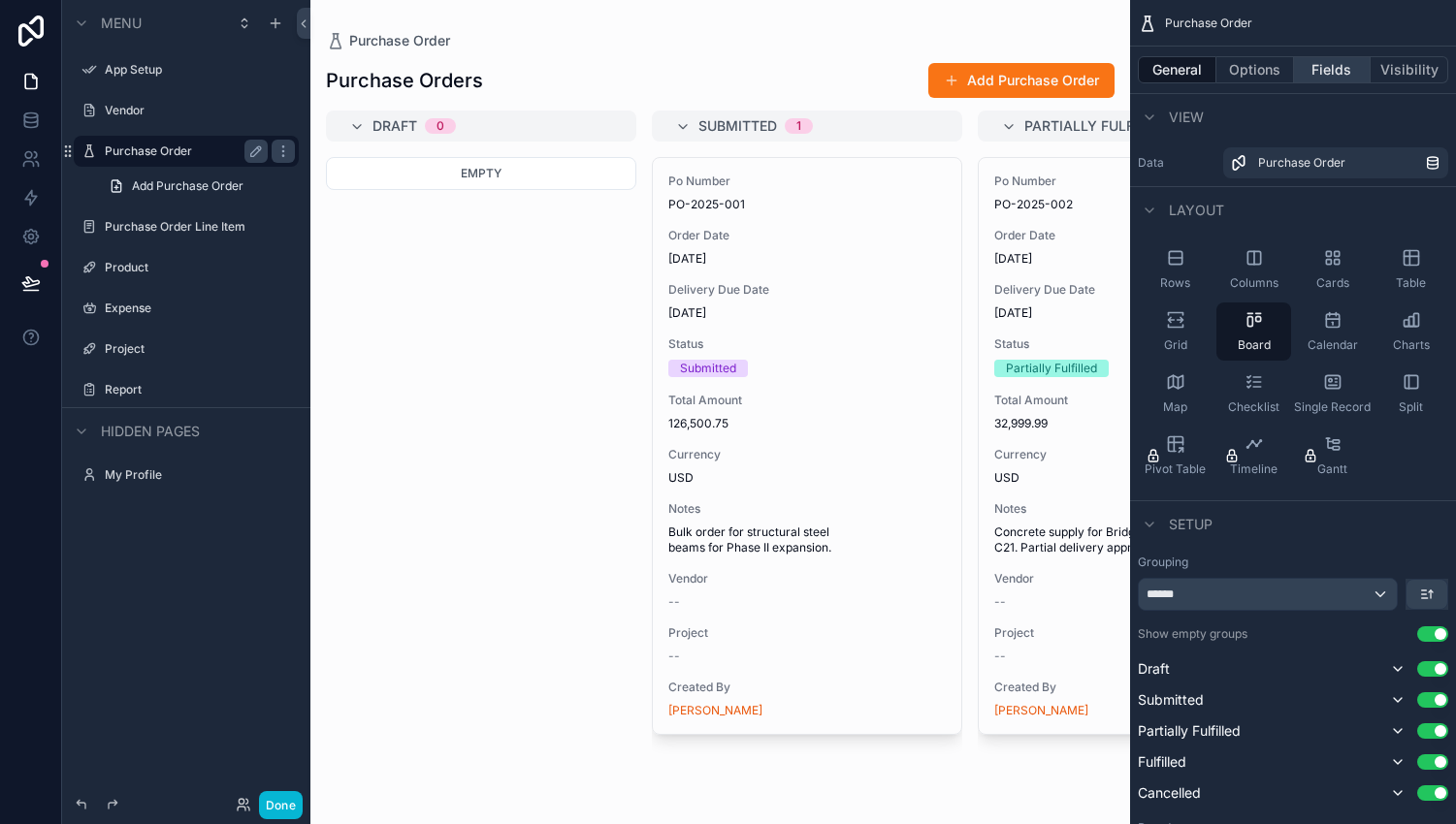
click at [1323, 79] on button "Fields" at bounding box center [1332, 70] width 77 height 27
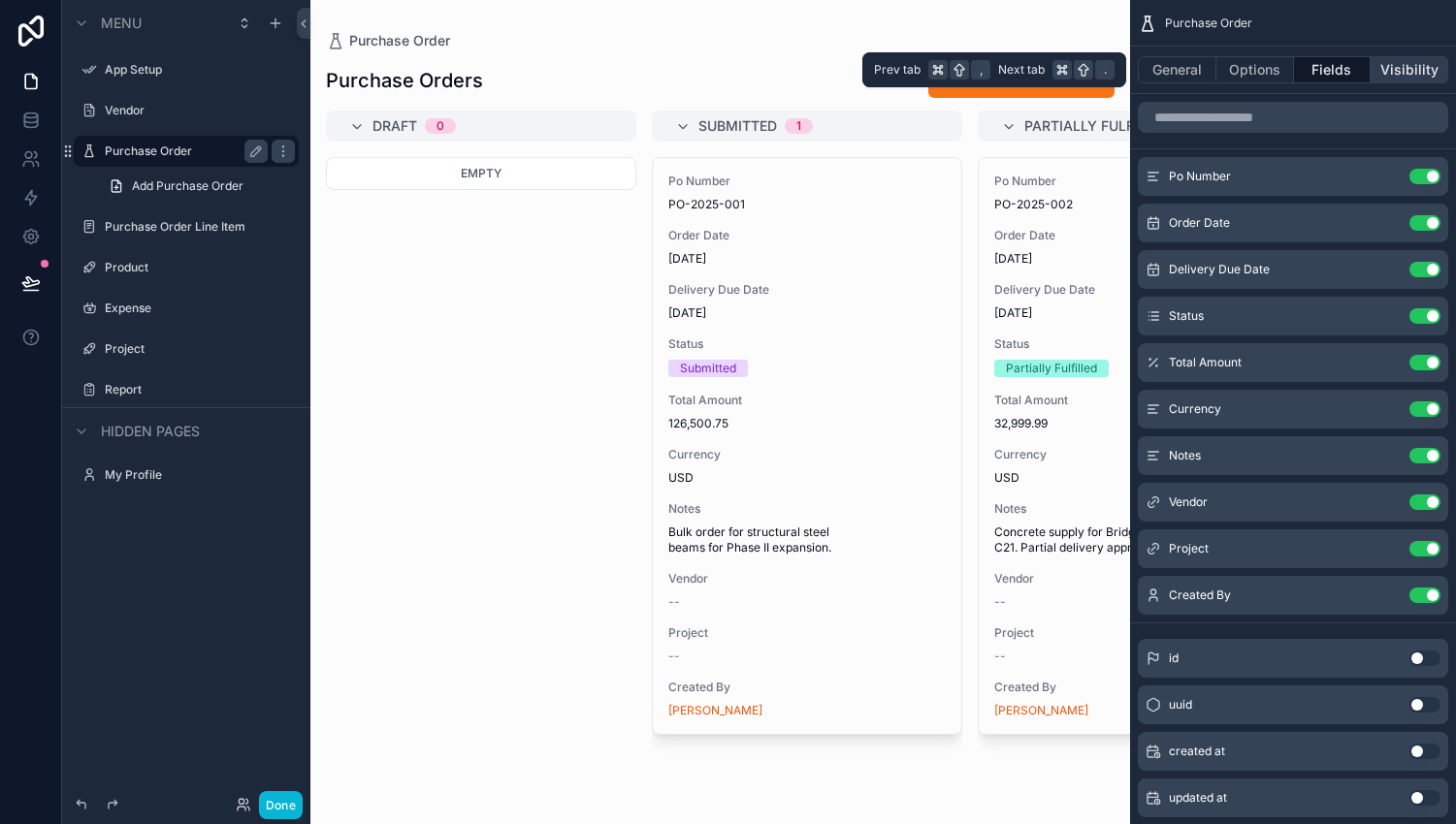
click at [1395, 59] on button "Visibility" at bounding box center [1408, 70] width 77 height 27
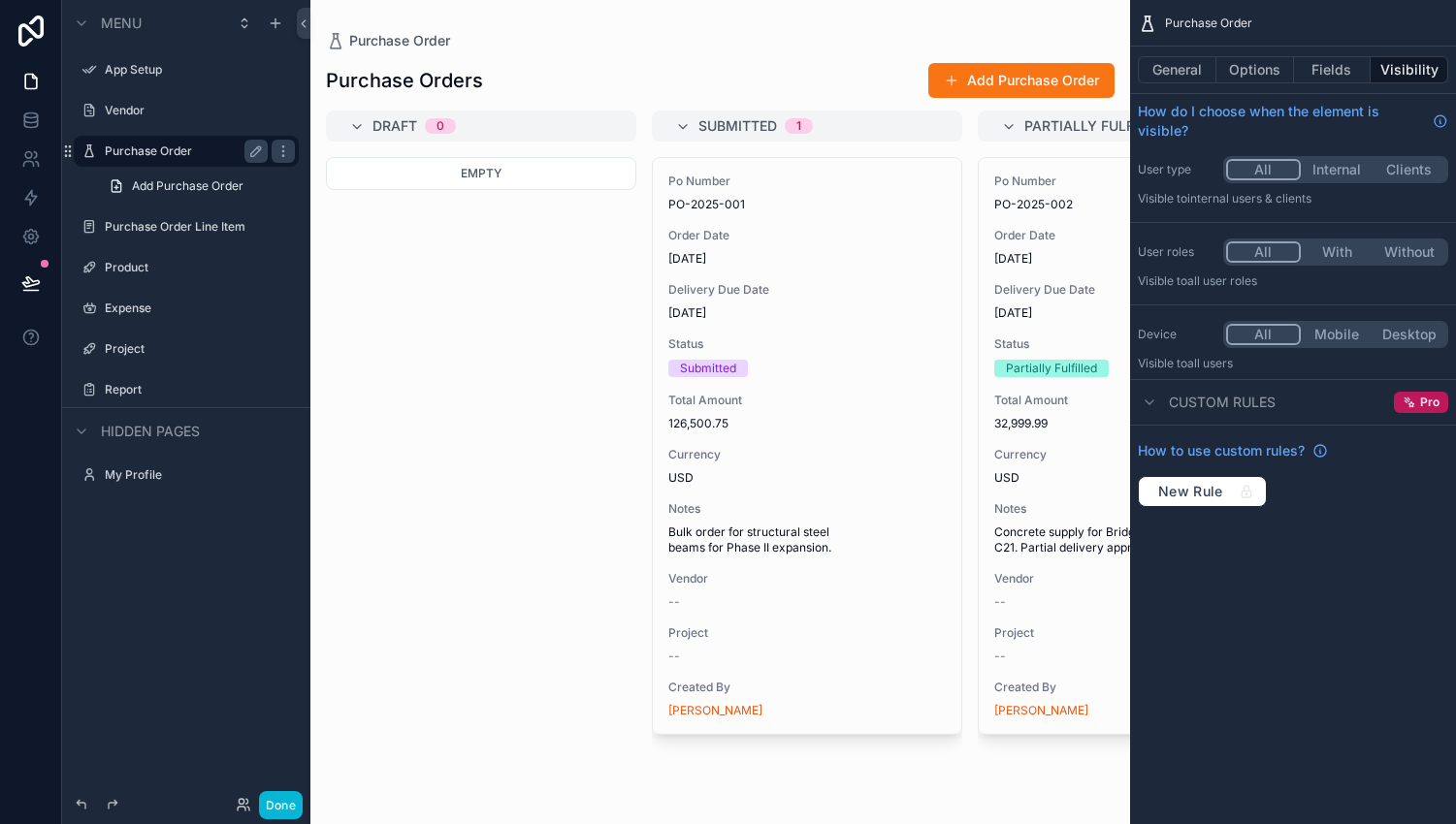
click at [1399, 171] on button "Clients" at bounding box center [1408, 170] width 72 height 21
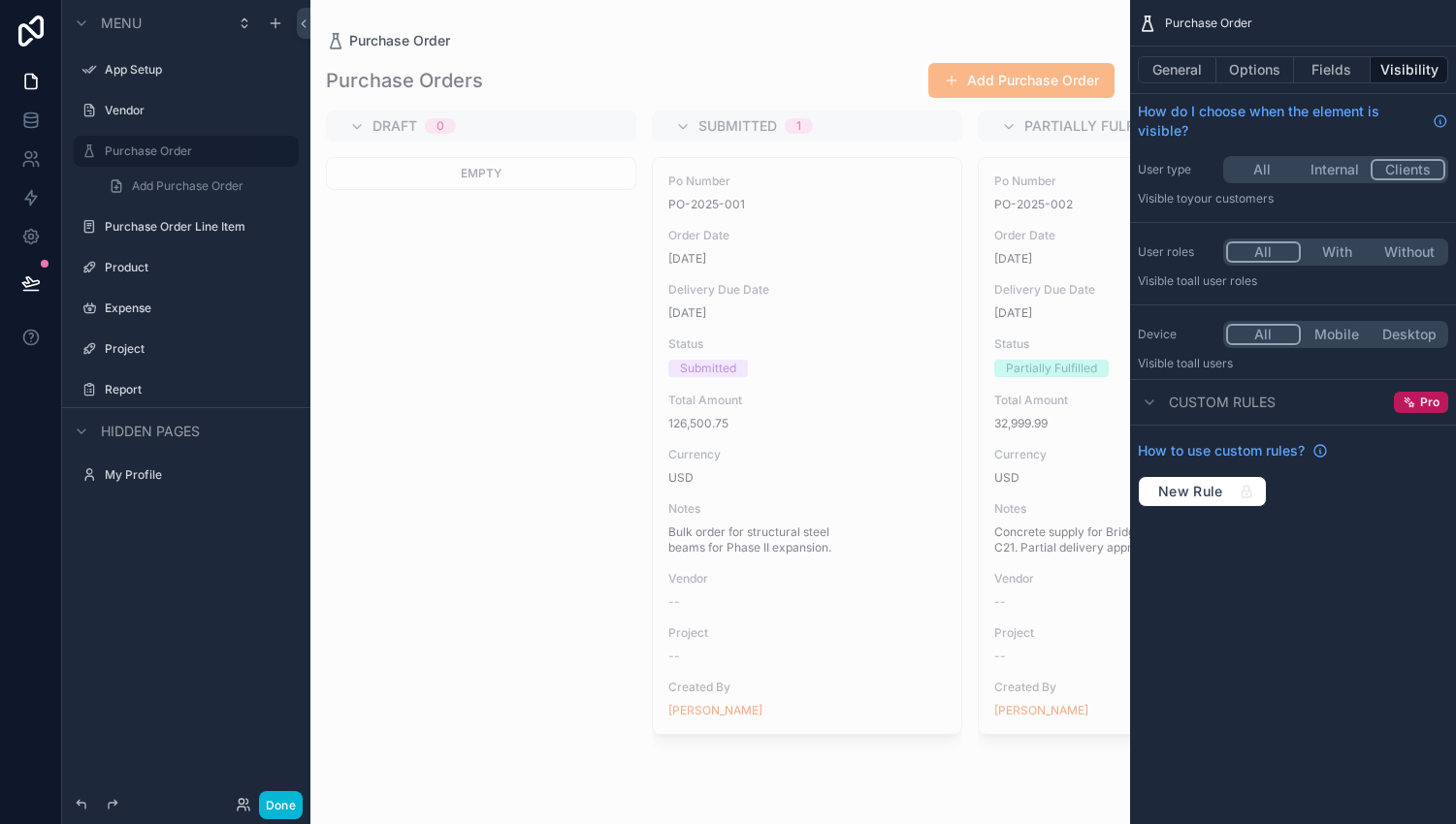
click at [1306, 204] on p "Visible to Your customers" at bounding box center [1293, 199] width 311 height 16
